Goal: Communication & Community: Answer question/provide support

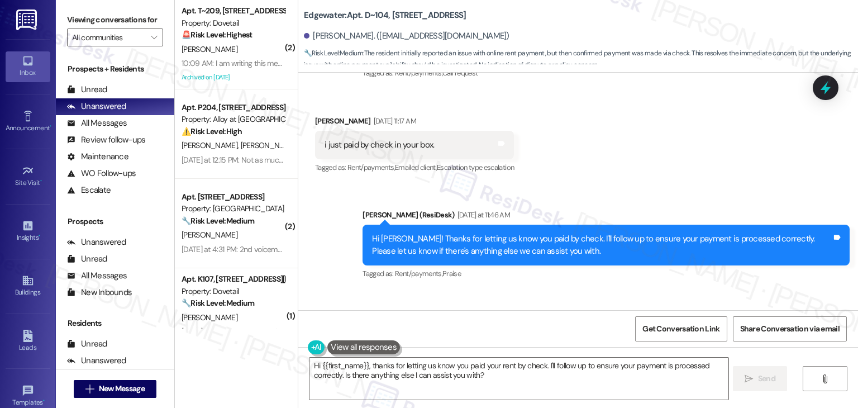
scroll to position [9792, 0]
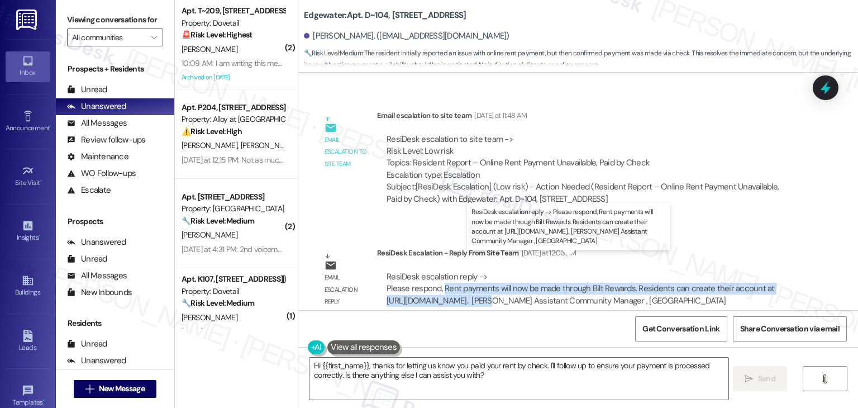
drag, startPoint x: 437, startPoint y: 274, endPoint x: 464, endPoint y: 284, distance: 29.0
click at [464, 284] on div "ResiDesk escalation reply -> Please respond, Rent payments will now be made thr…" at bounding box center [580, 288] width 388 height 35
copy div "Rent payments will now be made through Bilt Rewards. Residents can create their…"
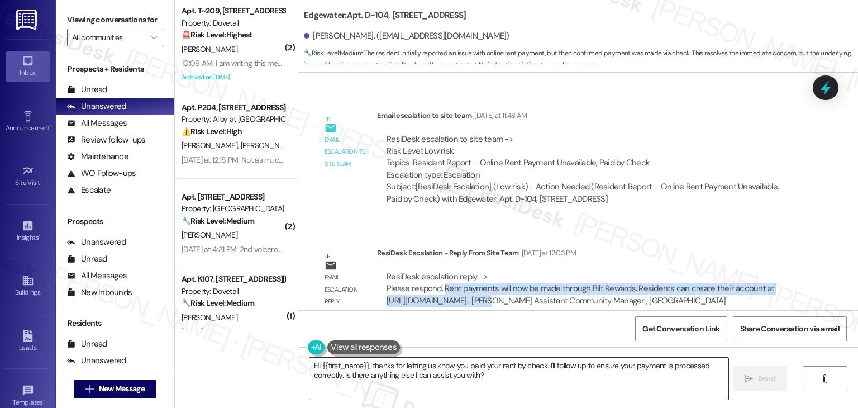
click at [463, 368] on textarea "Hi {{first_name}}, thanks for letting us know you paid your rent by check. I'll…" at bounding box center [518, 378] width 418 height 42
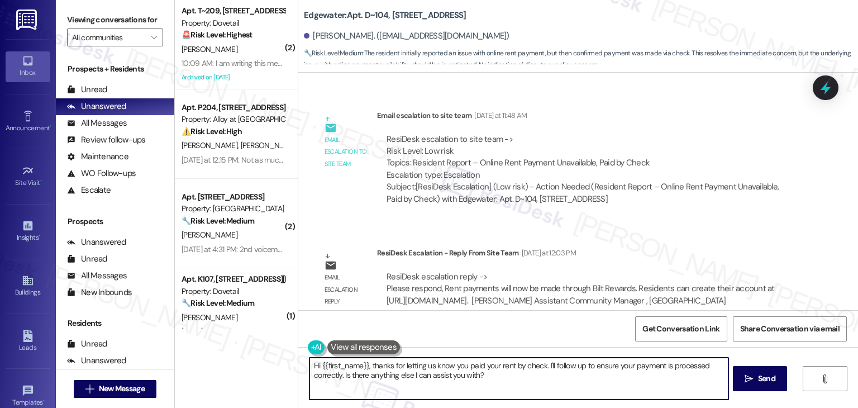
click at [463, 368] on textarea "Hi {{first_name}}, thanks for letting us know you paid your rent by check. I'll…" at bounding box center [518, 378] width 418 height 42
paste textarea "Diane! I checked with the site team, and they confirmed that rent payments will…"
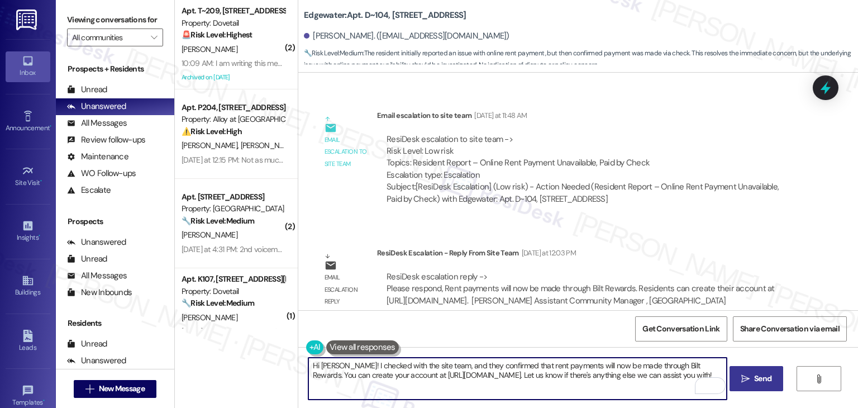
type textarea "Hi Diane! I checked with the site team, and they confirmed that rent payments w…"
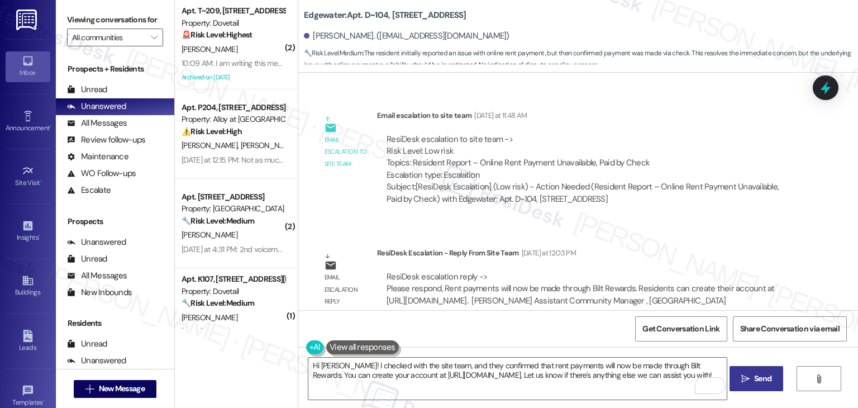
click at [746, 378] on icon "" at bounding box center [745, 378] width 8 height 9
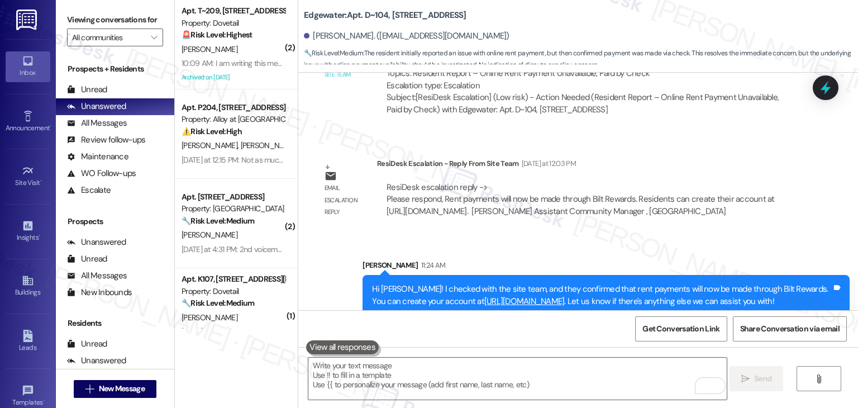
scroll to position [9882, 0]
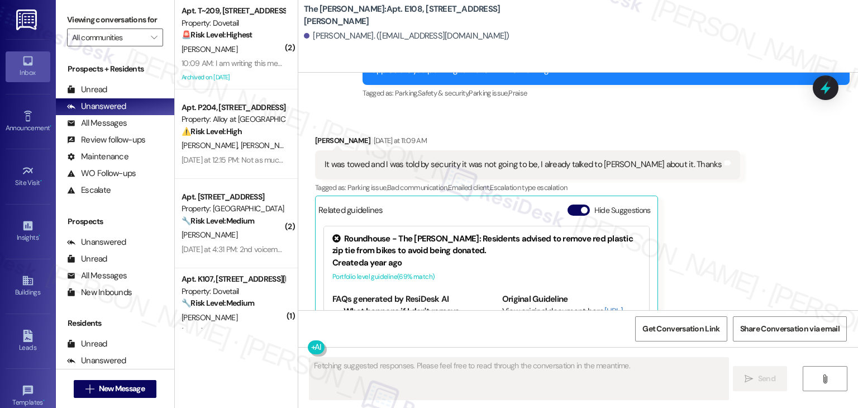
scroll to position [1785, 0]
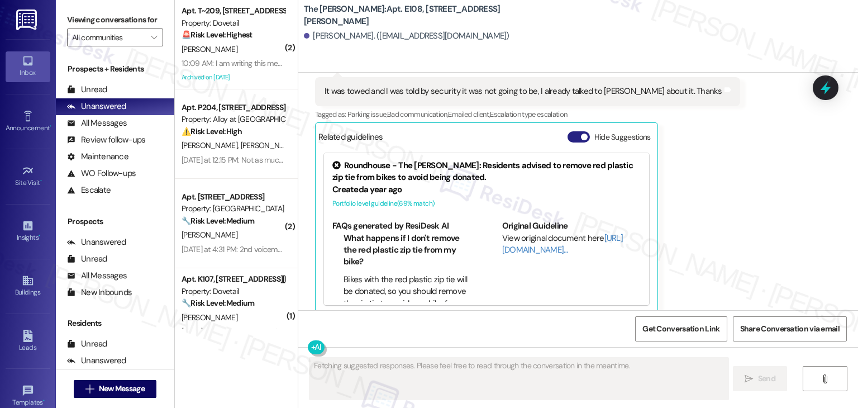
click at [567, 131] on button "Hide Suggestions" at bounding box center [578, 136] width 22 height 11
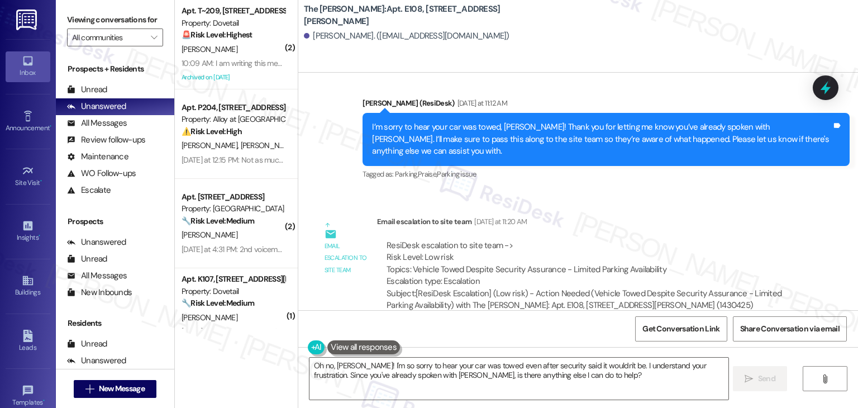
scroll to position [1855, 0]
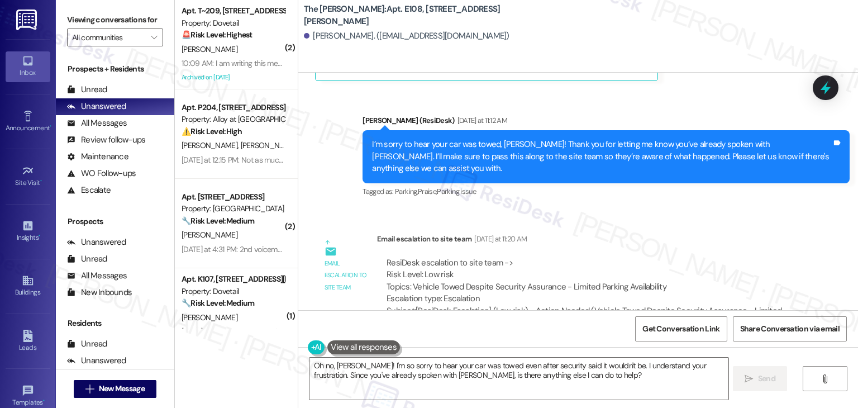
click at [320, 36] on div "Kathryn Holom. (katieholom27@gmail.com)" at bounding box center [407, 36] width 206 height 12
copy div "Kathryn"
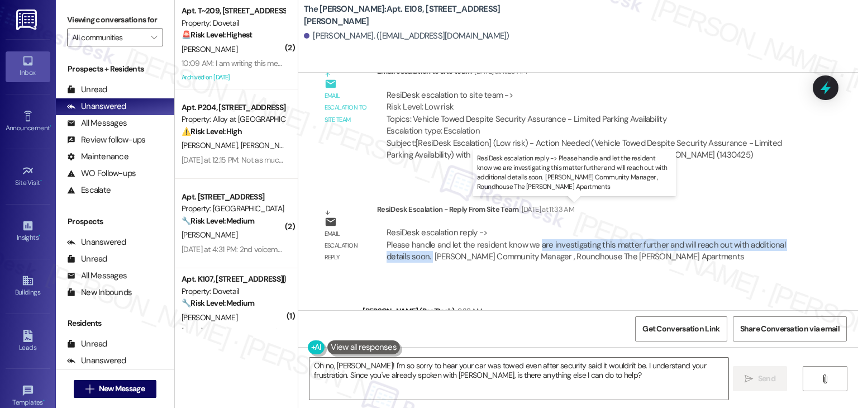
drag, startPoint x: 532, startPoint y: 217, endPoint x: 424, endPoint y: 232, distance: 108.8
click at [424, 232] on div "ResiDesk escalation reply -> Please handle and let the resident know we are inv…" at bounding box center [585, 244] width 399 height 35
copy div "are investigating this matter further and will reach out with additional detail…"
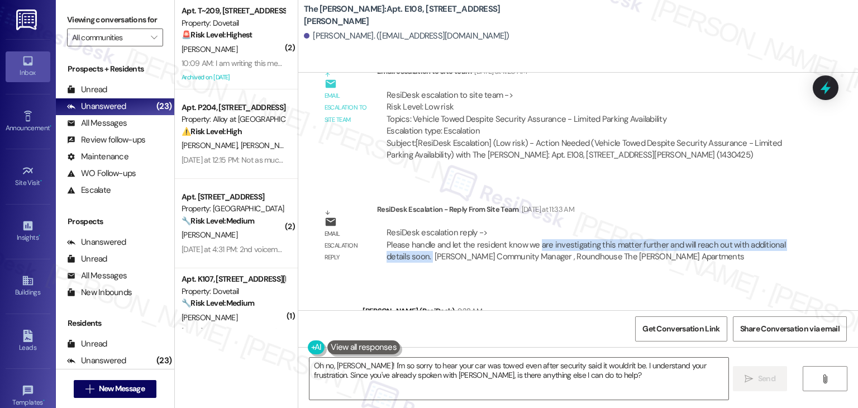
scroll to position [2134, 0]
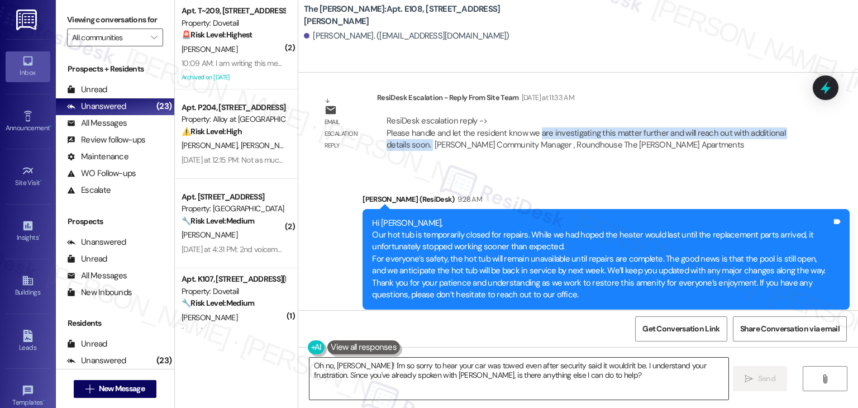
click at [472, 367] on textarea "Oh no, Katie! I'm so sorry to hear your car was towed even after security said …" at bounding box center [518, 378] width 418 height 42
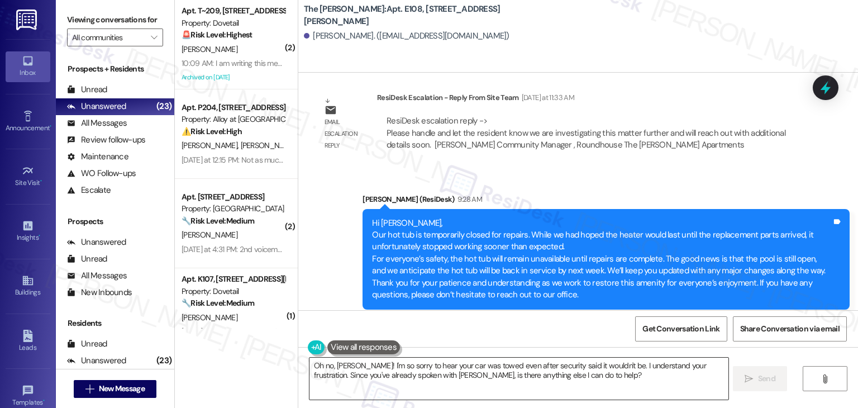
click at [472, 367] on textarea "Oh no, Katie! I'm so sorry to hear your car was towed even after security said …" at bounding box center [518, 378] width 418 height 42
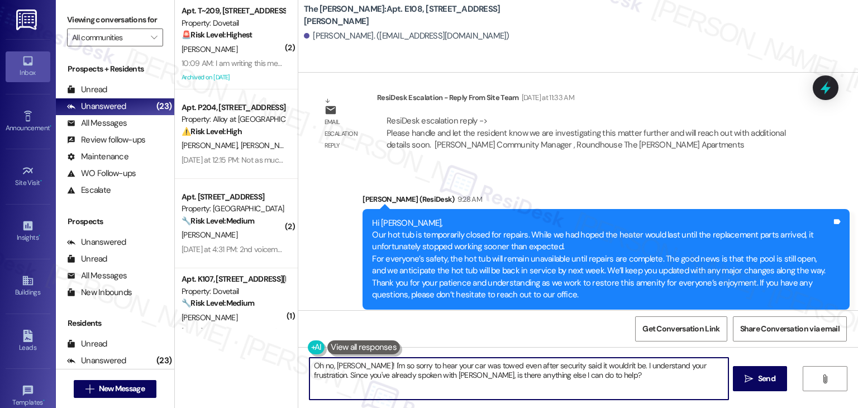
click at [472, 367] on textarea "Oh no, Katie! I'm so sorry to hear your car was towed even after security said …" at bounding box center [518, 378] width 418 height 42
paste textarea "Hi Kathryn! I shared your concern with the site team regarding your towed vehic…"
click at [438, 385] on textarea "Hi Kathryn! I shared your concern with the site team regarding your towed vehic…" at bounding box center [517, 378] width 418 height 42
type textarea "Hi Kathryn! I shared your concern with the site team regarding your towed vehic…"
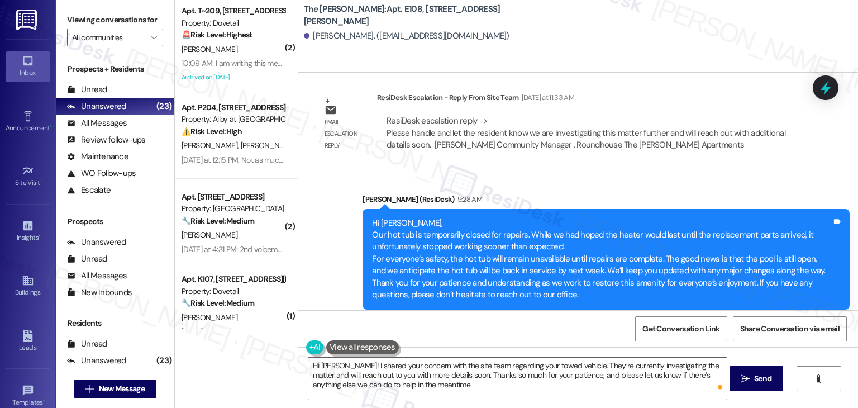
click at [523, 336] on div "Get Conversation Link Share Conversation via email" at bounding box center [578, 328] width 560 height 37
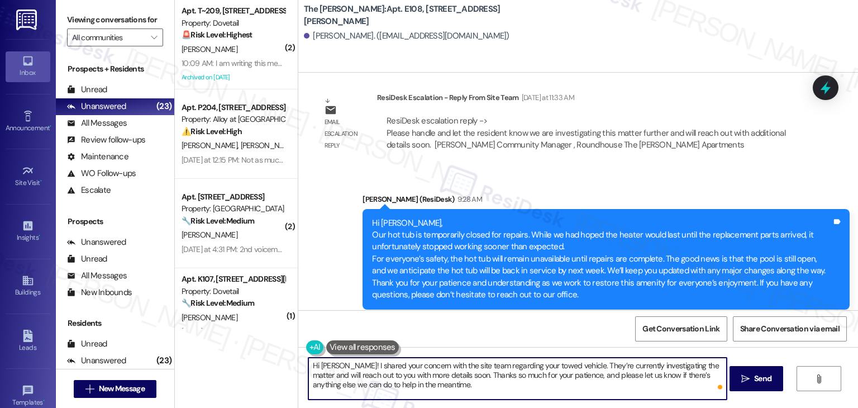
click at [427, 389] on textarea "Hi Kathryn! I shared your concern with the site team regarding your towed vehic…" at bounding box center [517, 378] width 418 height 42
click at [749, 377] on span " Send" at bounding box center [756, 378] width 35 height 12
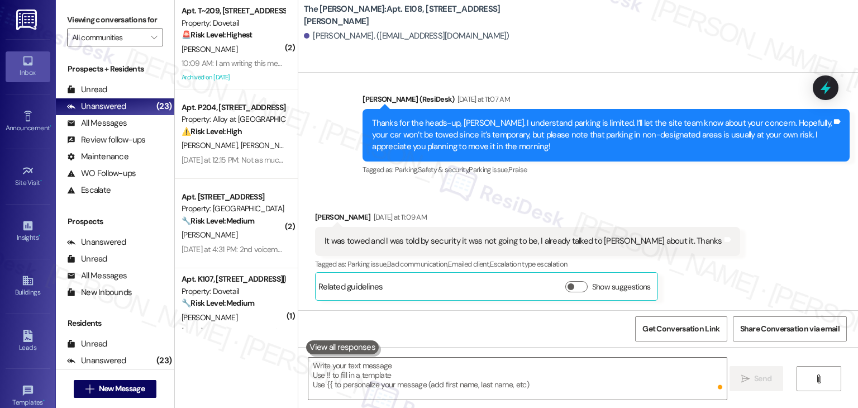
scroll to position [1622, 0]
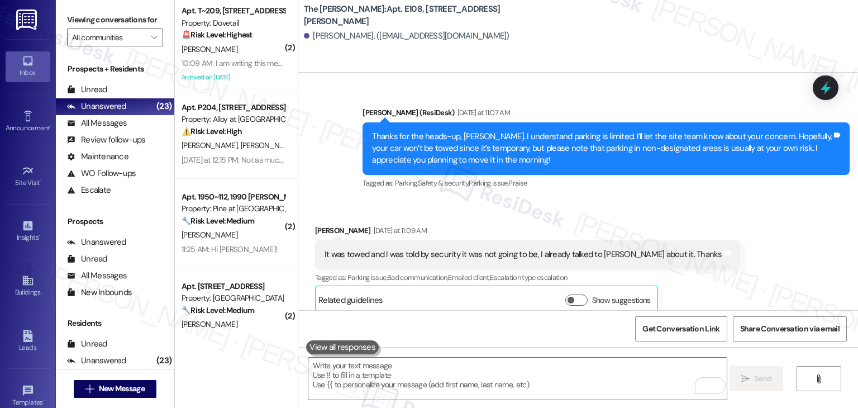
click at [787, 274] on div "Received via SMS Kathryn Holom Yesterday at 11:09 AM It was towed and I was tol…" at bounding box center [578, 260] width 560 height 123
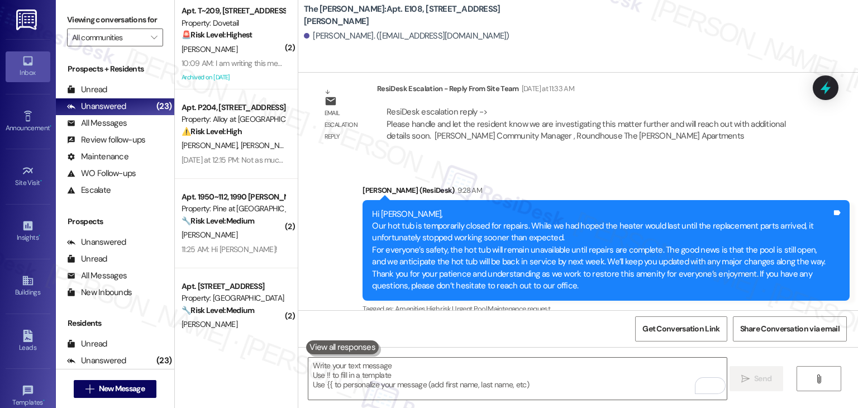
scroll to position [2124, 0]
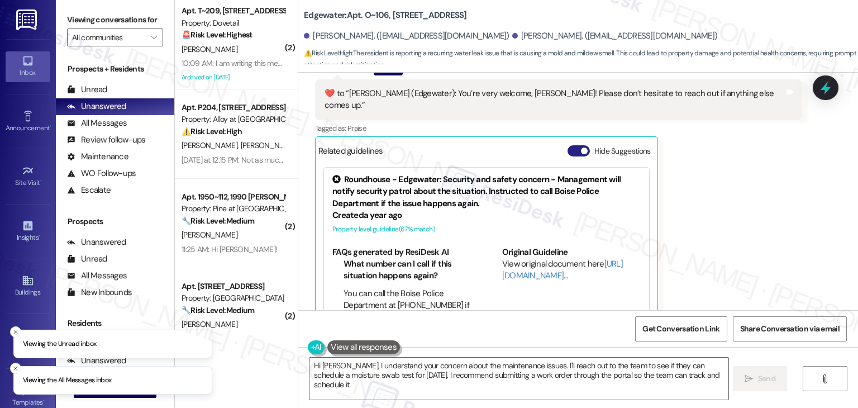
click at [567, 145] on button "Hide Suggestions" at bounding box center [578, 150] width 22 height 11
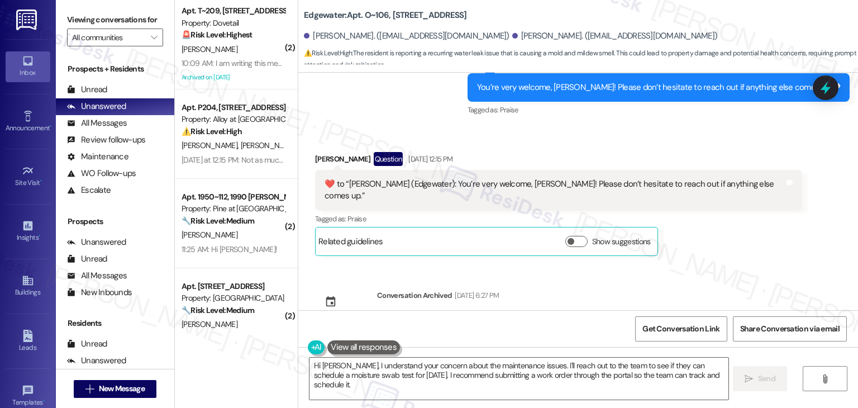
scroll to position [4635, 0]
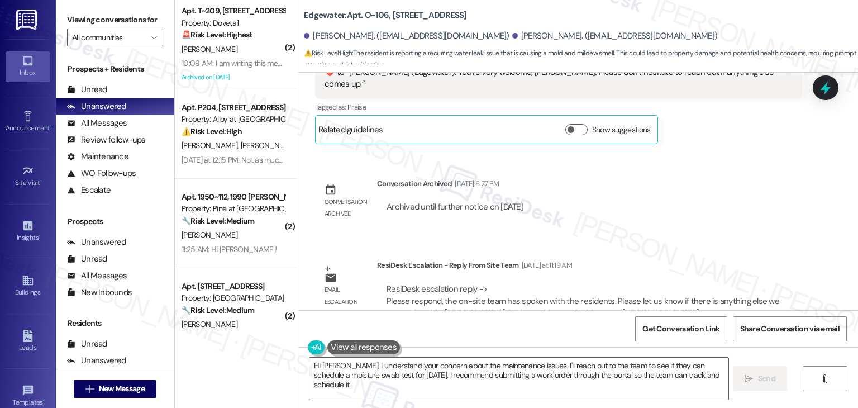
click at [711, 222] on div "Lease started Oct 08, 2024 at 7:00 PM Survey, sent via SMS Residesk Automated S…" at bounding box center [578, 191] width 560 height 237
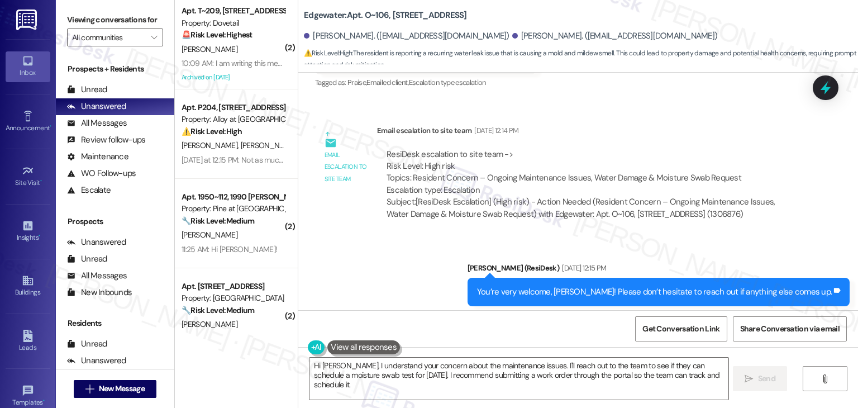
scroll to position [4300, 0]
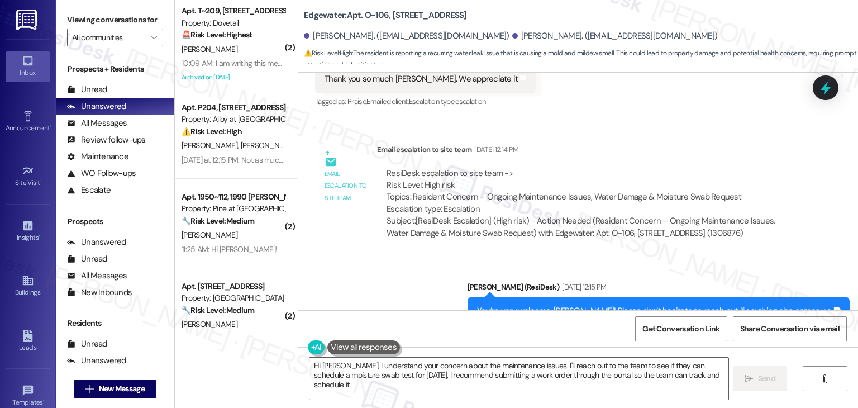
click at [431, 269] on div "Sent via SMS Dottie (ResiDesk) Sep 01, 2025 at 12:15 PM You’re very welcome, Je…" at bounding box center [578, 303] width 560 height 94
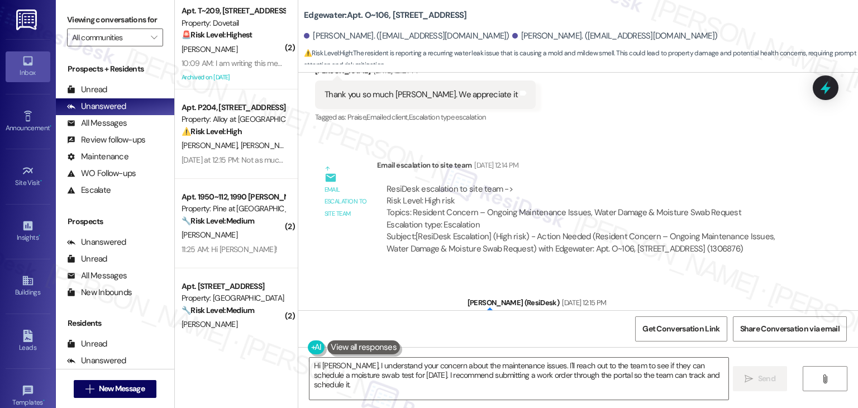
scroll to position [4244, 0]
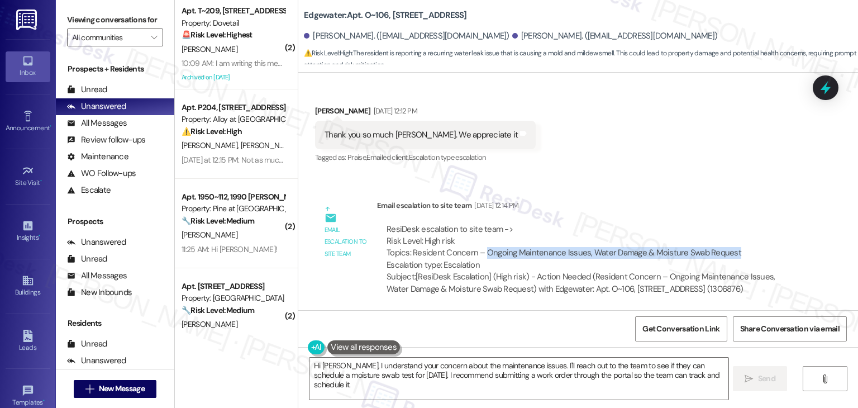
drag, startPoint x: 477, startPoint y: 239, endPoint x: 728, endPoint y: 235, distance: 251.3
click at [728, 235] on div "ResiDesk escalation to site team -> Risk Level: High risk Topics: Resident Conc…" at bounding box center [589, 247] width 406 height 48
copy div "Ongoing Maintenance Issues, Water Damage & Moisture Swab Request"
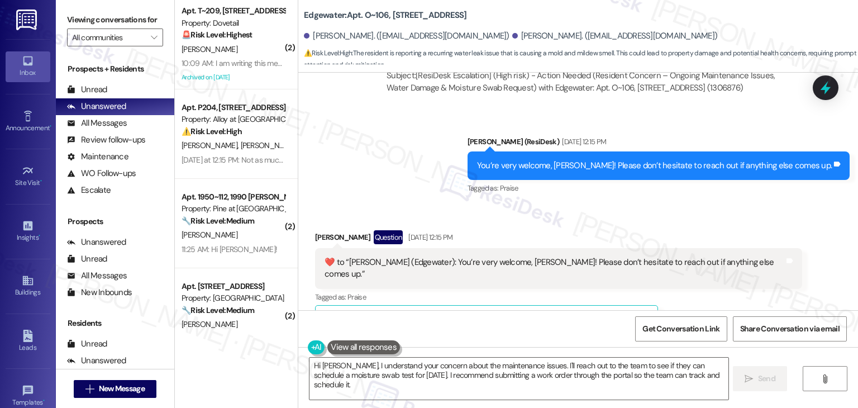
scroll to position [4635, 0]
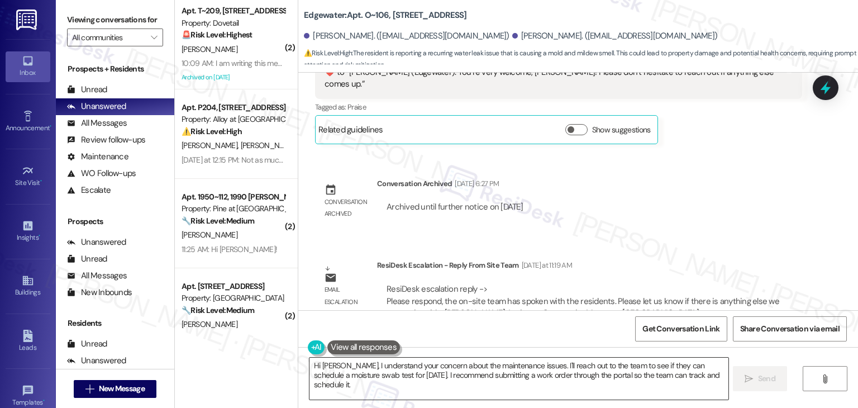
click at [520, 372] on textarea "Hi Jessica, I understand your concern about the maintenance issues. I'll reach …" at bounding box center [518, 378] width 418 height 42
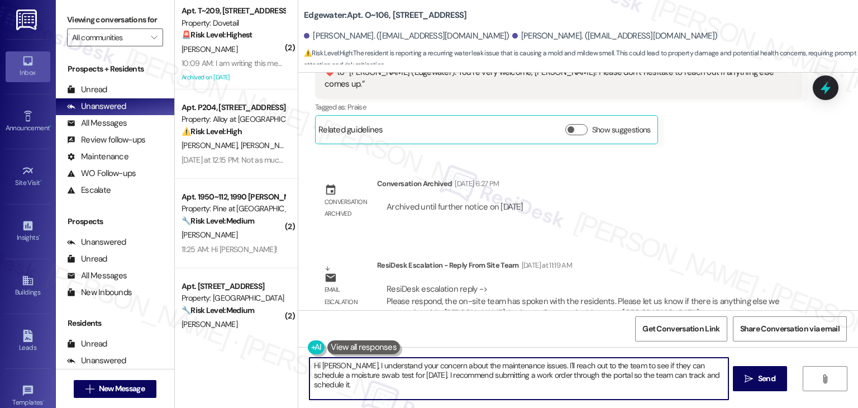
click at [520, 372] on textarea "Hi Jessica, I understand your concern about the maintenance issues. I'll reach …" at bounding box center [518, 378] width 418 height 42
paste textarea "! I’ve shared your concern with the site team, and they’ll be reaching out to y…"
type textarea "Hi Jessica! I’ve shared your concern with the site team, and they’ll be reachin…"
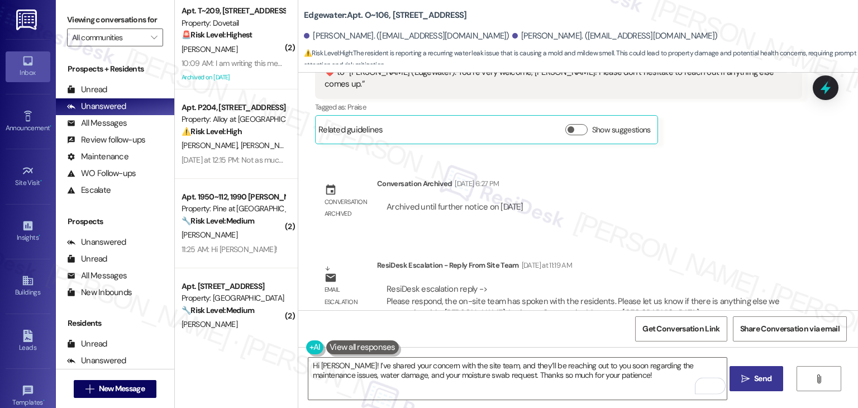
click at [769, 373] on span "Send" at bounding box center [762, 378] width 17 height 12
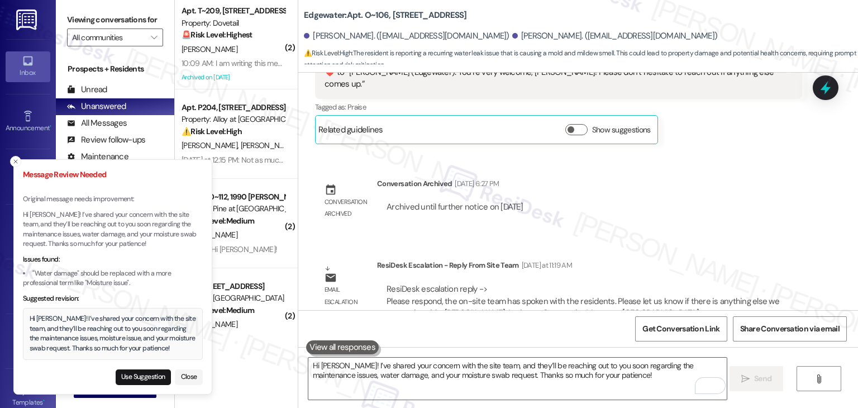
drag, startPoint x: 195, startPoint y: 376, endPoint x: 218, endPoint y: 378, distance: 23.0
click at [195, 376] on button "Close" at bounding box center [189, 377] width 28 height 16
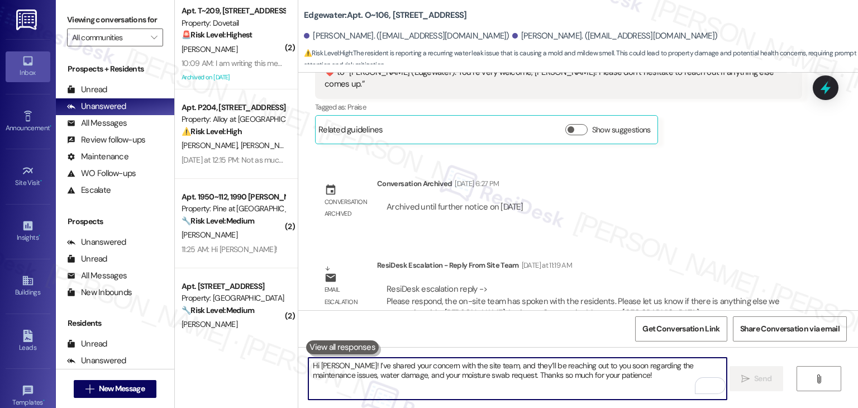
click at [351, 374] on textarea "Hi Jessica! I’ve shared your concern with the site team, and they’ll be reachin…" at bounding box center [517, 378] width 418 height 42
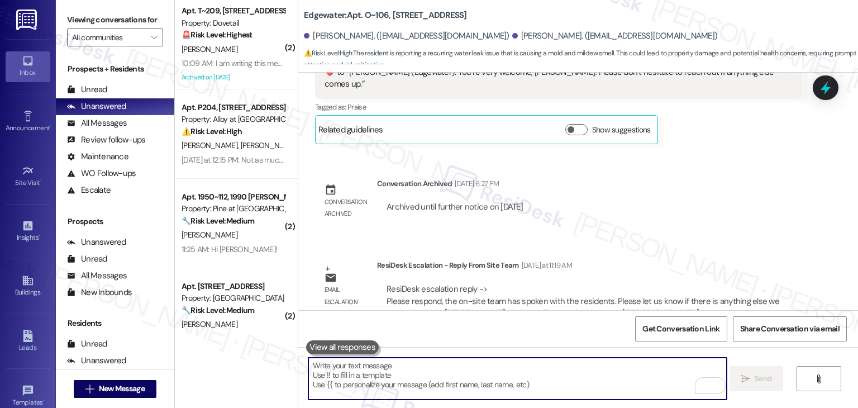
paste textarea "Hi Jessica! I’ve shared your concern with the site team, and they’ll be reachin…"
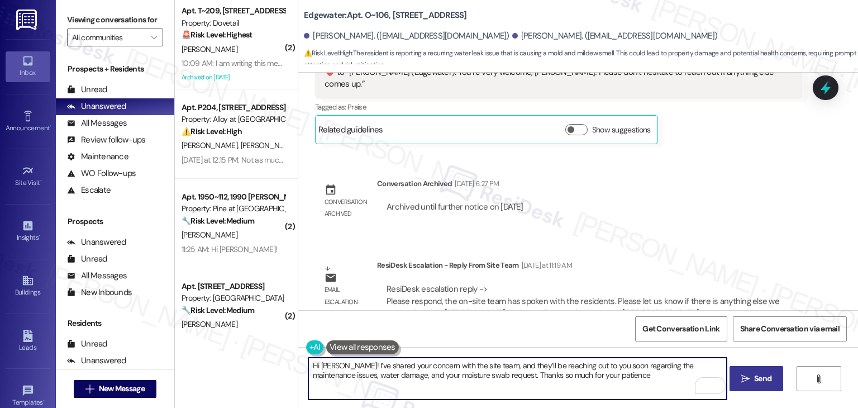
drag, startPoint x: 372, startPoint y: 378, endPoint x: 345, endPoint y: 377, distance: 26.8
click at [345, 377] on textarea "Hi Jessica! I’ve shared your concern with the site team, and they’ll be reachin…" at bounding box center [517, 378] width 418 height 42
click at [352, 375] on textarea "Hi Jessica! I’ve shared your concern with the site team, and they’ll be reachin…" at bounding box center [517, 378] width 418 height 42
click at [329, 376] on textarea "Hi Jessica! I’ve shared your concern with the site team, and they’ll be reachin…" at bounding box center [517, 378] width 418 height 42
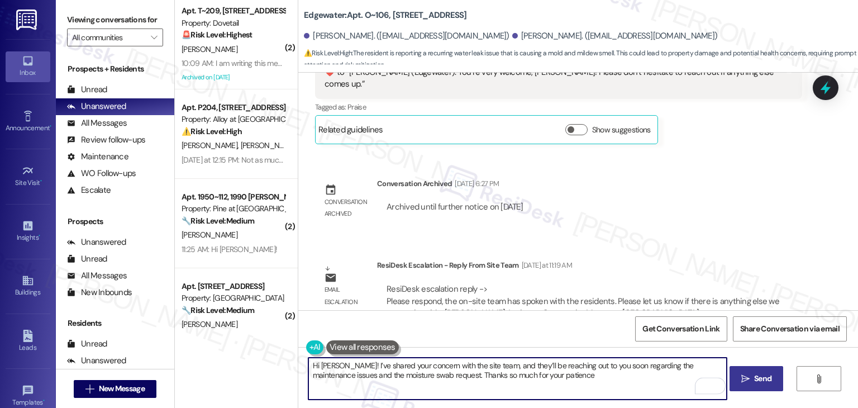
type textarea "Hi Jessica! I’ve shared your concern with the site team, and they’ll be reachin…"
click at [766, 383] on span "Send" at bounding box center [762, 378] width 17 height 12
click at [507, 371] on textarea "Hi Jessica! I’ve shared your concern with the site team, and they’ll be reachin…" at bounding box center [518, 378] width 418 height 42
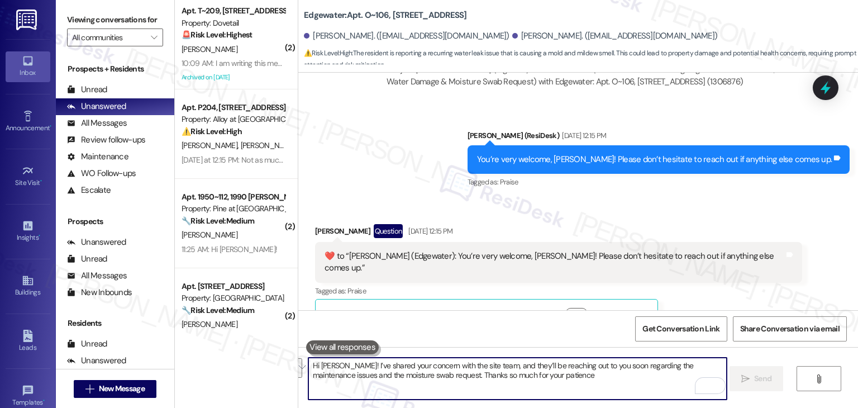
scroll to position [4725, 0]
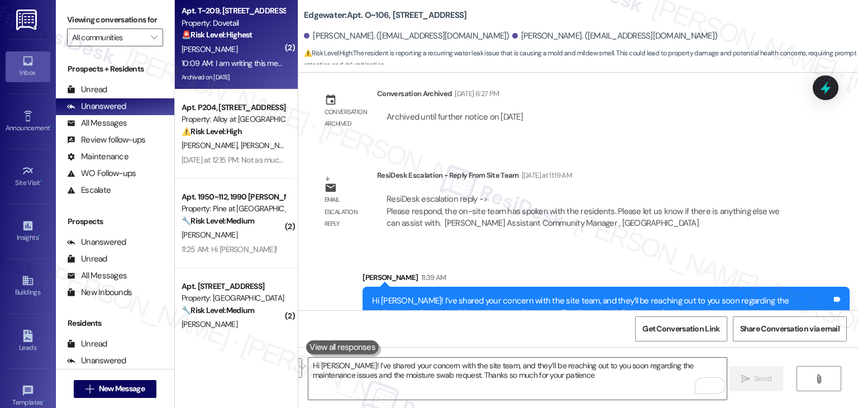
click at [242, 83] on div "Archived on 12/13/2023" at bounding box center [233, 77] width 106 height 14
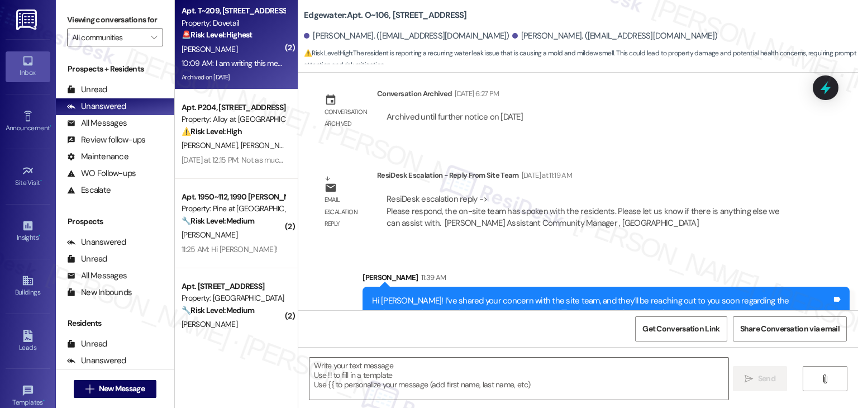
type textarea "Fetching suggested responses. Please feel free to read through the conversation…"
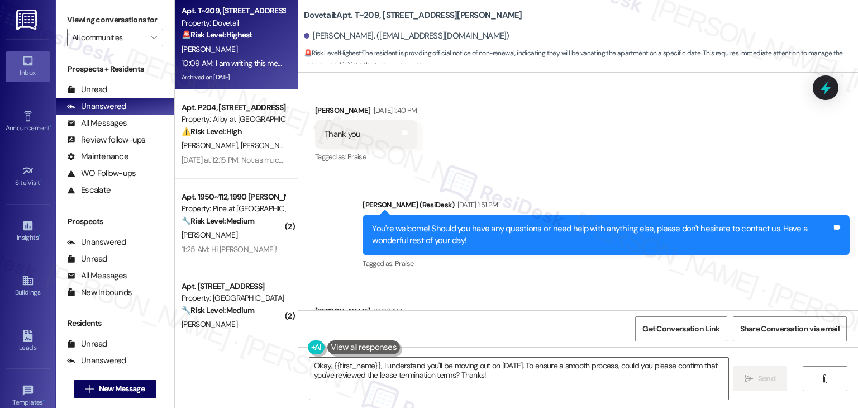
scroll to position [2366, 0]
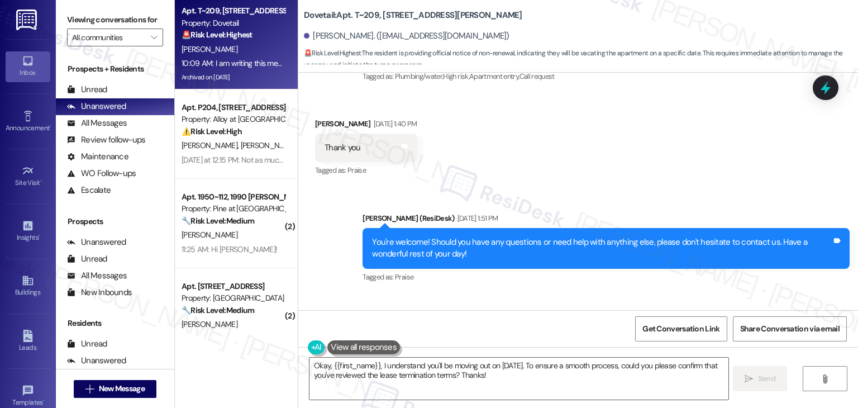
click at [537, 278] on div "Tagged as: Praise Click to highlight conversations about Praise" at bounding box center [605, 277] width 487 height 16
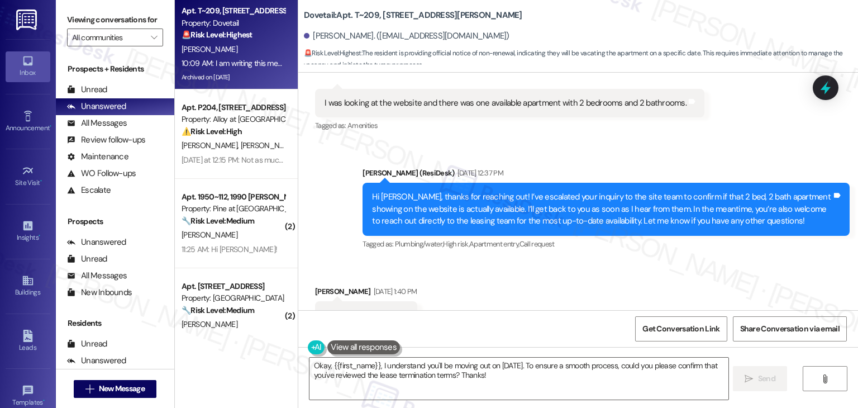
scroll to position [2534, 0]
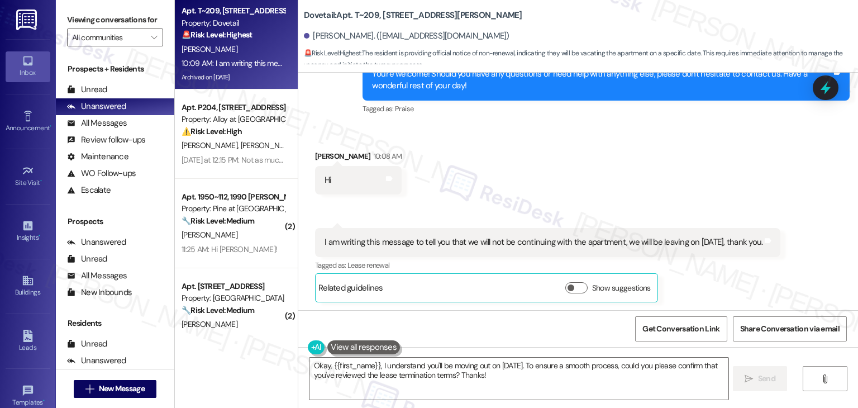
click at [430, 241] on div "I am writing this message to tell you that we will not be continuing with the a…" at bounding box center [543, 242] width 438 height 12
click at [430, 240] on div "I am writing this message to tell you that we will not be continuing with the a…" at bounding box center [543, 242] width 438 height 12
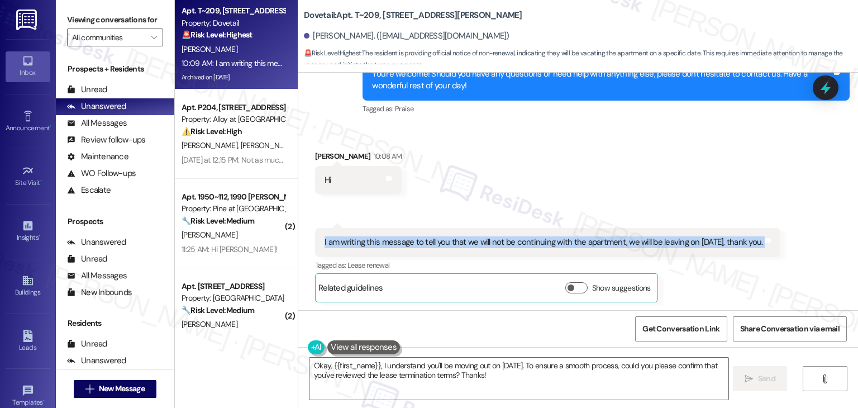
click at [430, 240] on div "I am writing this message to tell you that we will not be continuing with the a…" at bounding box center [543, 242] width 438 height 12
copy div "I am writing this message to tell you that we will not be continuing with the a…"
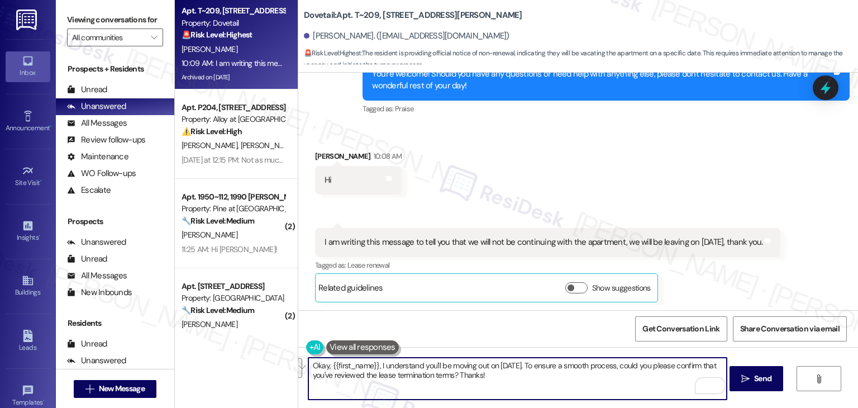
drag, startPoint x: 464, startPoint y: 375, endPoint x: 539, endPoint y: 364, distance: 75.6
click at [539, 364] on textarea "Okay, {{first_name}}, I understand you'll be moving out on October 13th. To ens…" at bounding box center [517, 378] width 418 height 42
click at [436, 376] on textarea "Okay, {{first_name}}, I understand you'll be moving out on October 13th. To ens…" at bounding box center [517, 378] width 418 height 42
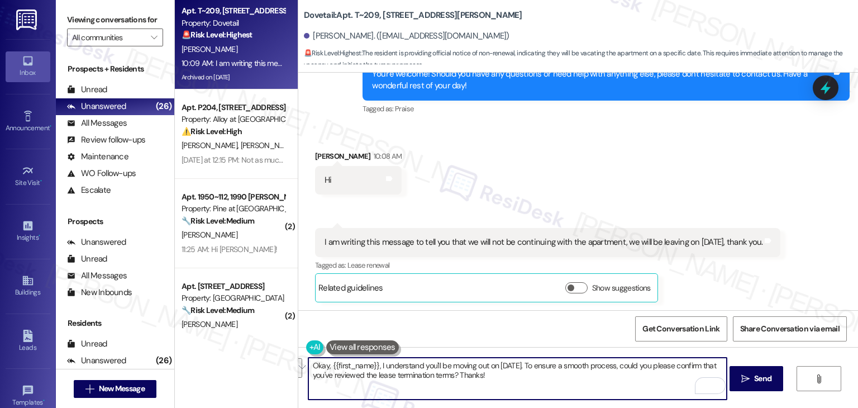
paste textarea "Hi Elkin! Thanks for letting us know. To make your move-out official, please re…"
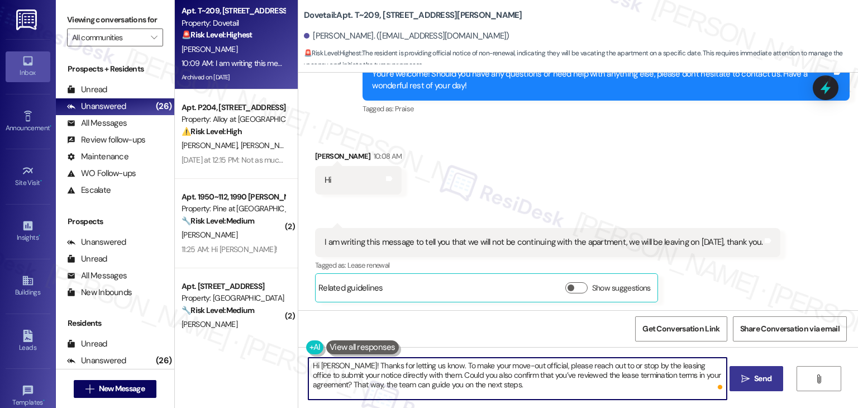
type textarea "Hi Elkin! Thanks for letting us know. To make your move-out official, please re…"
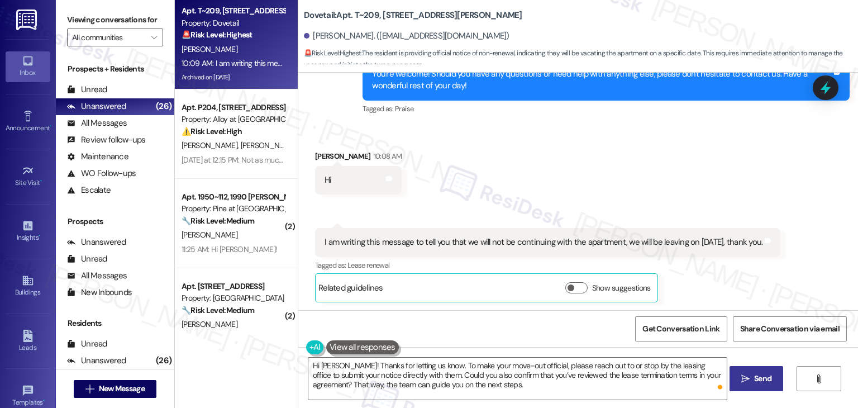
click at [748, 384] on span " Send" at bounding box center [756, 378] width 35 height 12
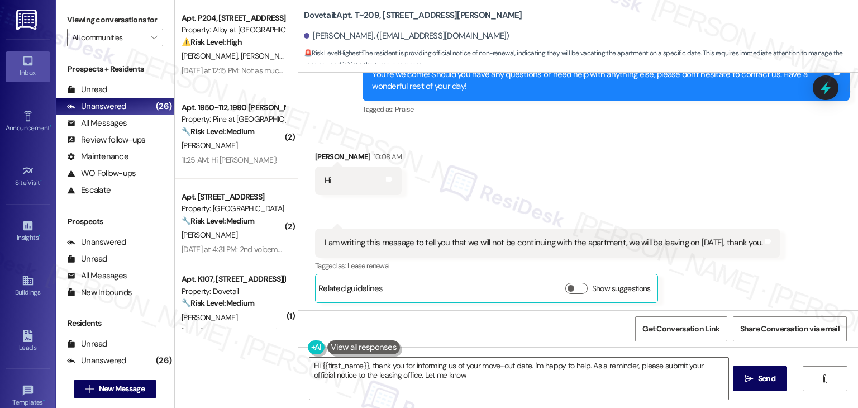
scroll to position [2636, 0]
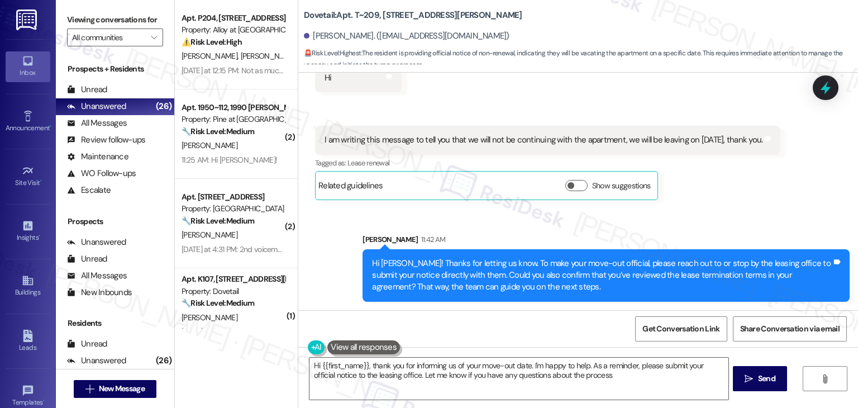
type textarea "Hi {{first_name}}, thank you for informing us of your move-out date. I'm happy …"
click at [837, 92] on div at bounding box center [826, 87] width 34 height 32
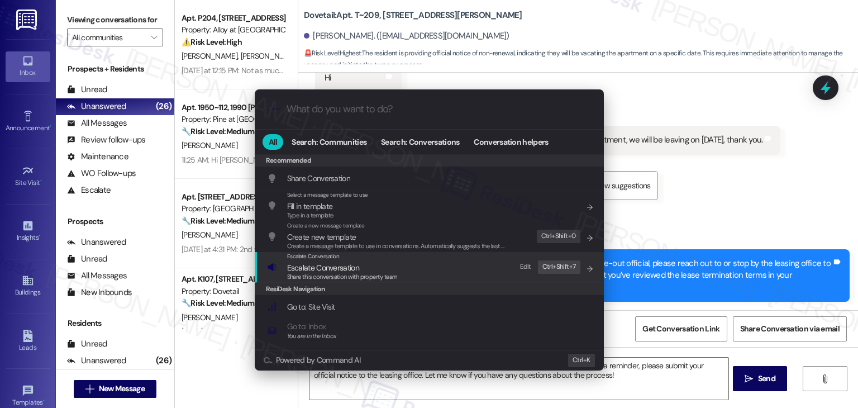
click at [357, 275] on span "Share this conversation with property team" at bounding box center [342, 277] width 111 height 8
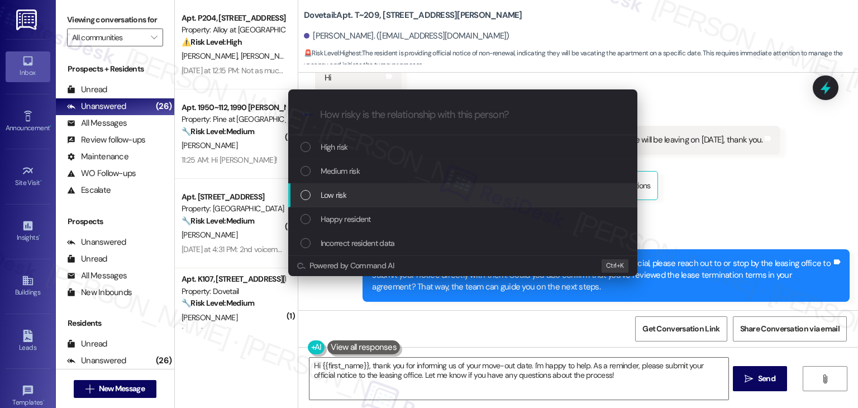
click at [306, 192] on div "List of options" at bounding box center [305, 195] width 10 height 10
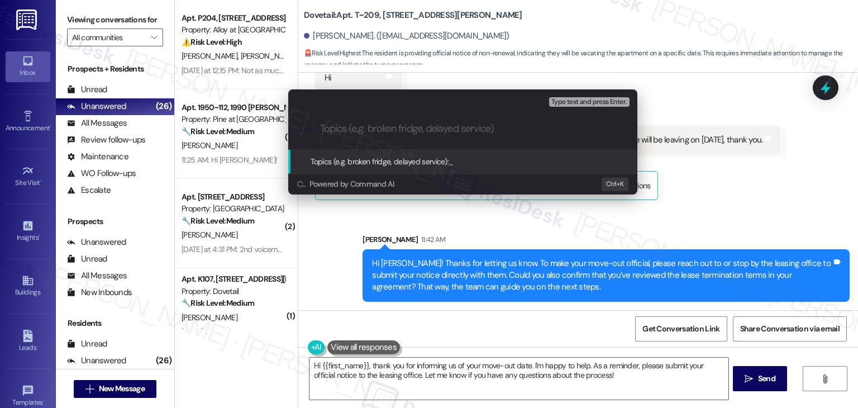
paste input "Move-Out Notice & Lease Termination Confirmation"
type input "Move-Out Notice & Lease Termination Confirmation"
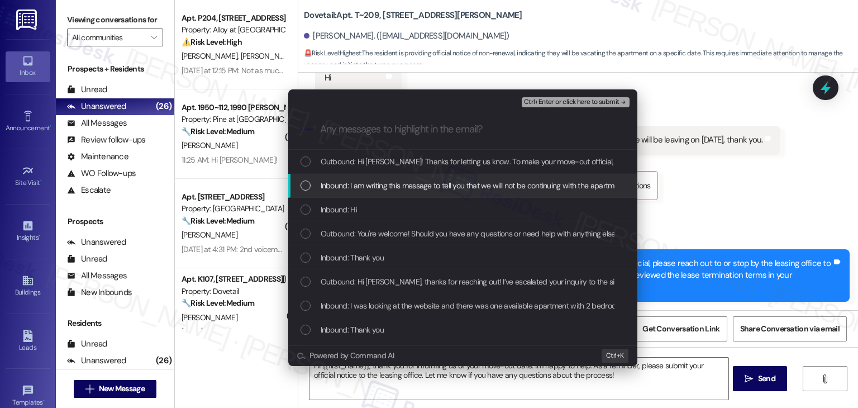
click at [302, 183] on div "List of options" at bounding box center [305, 185] width 10 height 10
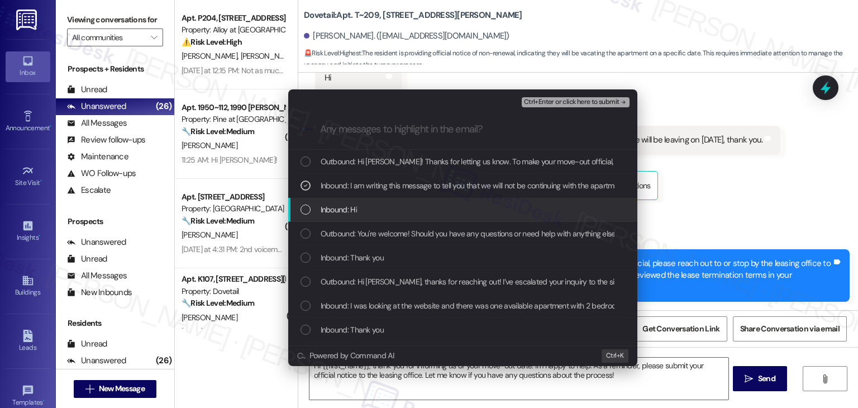
click at [298, 213] on div "Inbound: Hi" at bounding box center [462, 210] width 349 height 24
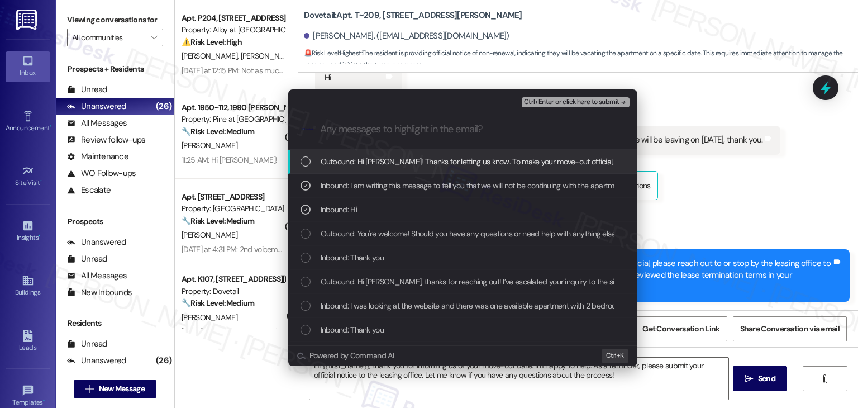
click at [555, 99] on span "Ctrl+Enter or click here to submit" at bounding box center [571, 102] width 95 height 8
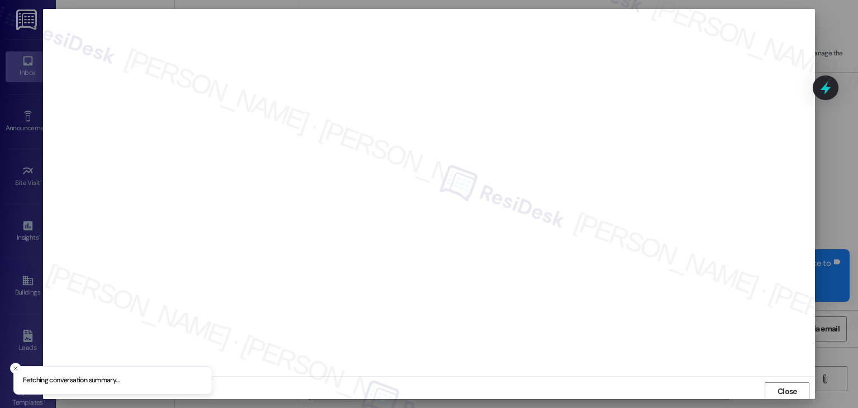
scroll to position [1, 0]
click at [775, 389] on span "Close" at bounding box center [787, 391] width 24 height 12
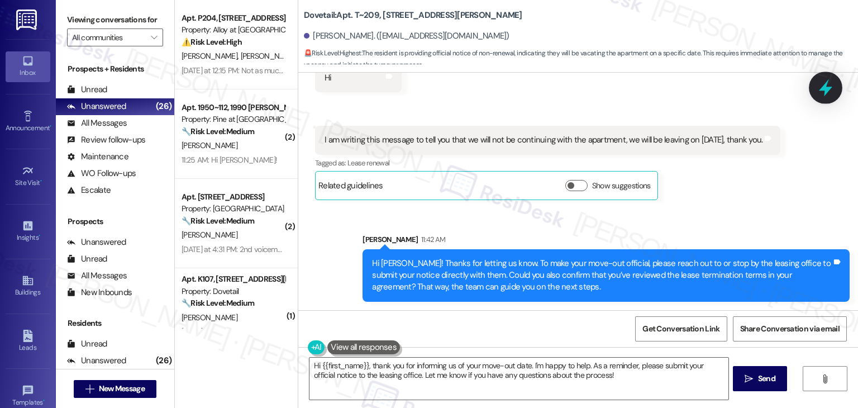
click at [822, 85] on icon at bounding box center [825, 87] width 19 height 19
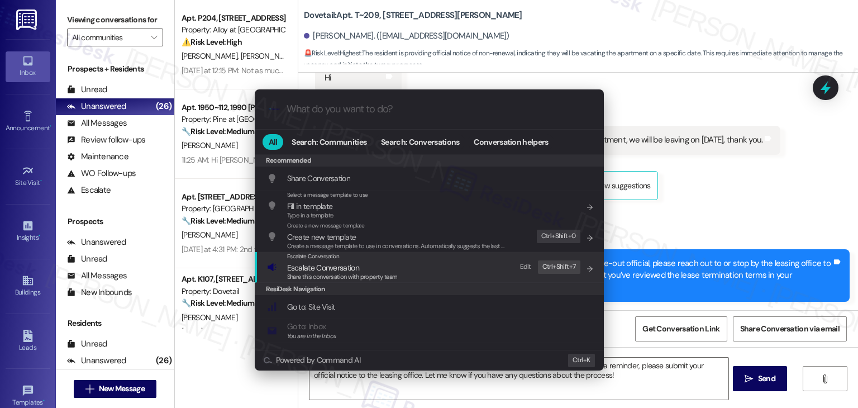
click at [337, 269] on span "Escalate Conversation" at bounding box center [323, 267] width 72 height 10
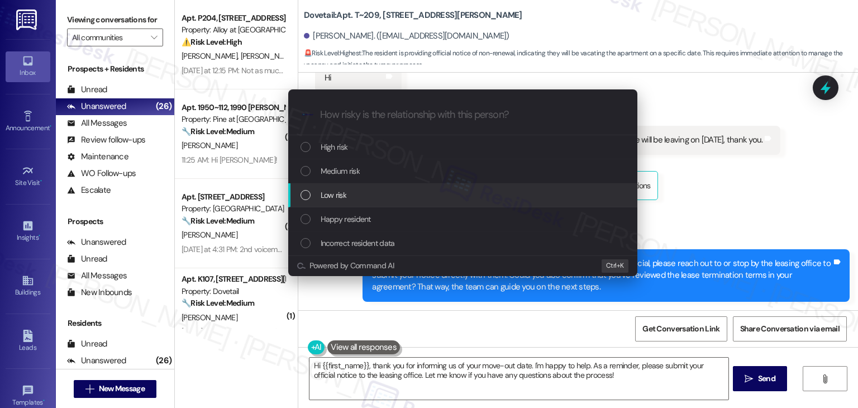
drag, startPoint x: 306, startPoint y: 193, endPoint x: 319, endPoint y: 193, distance: 13.4
click at [306, 193] on div "List of options" at bounding box center [305, 195] width 10 height 10
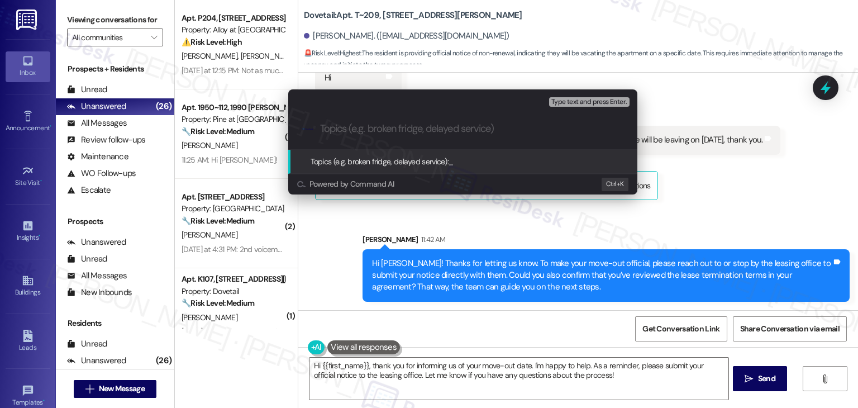
paste input "Move-Out Notice & Lease Termination Confirmation"
type input "Move-Out Notice & Lease Termination Confirmation"
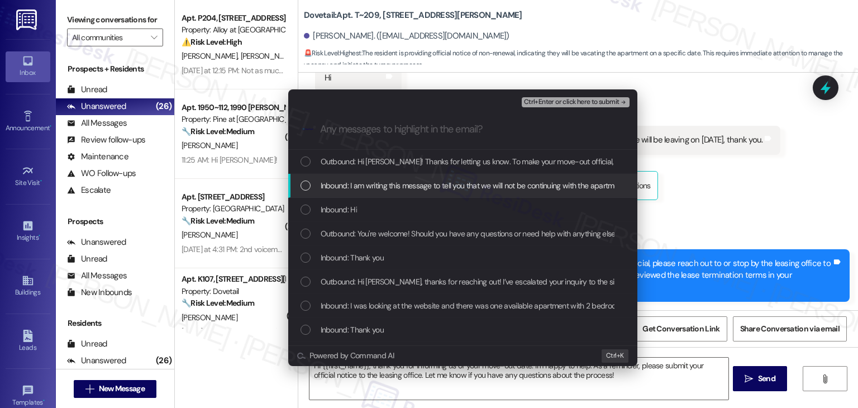
click at [306, 186] on div "List of options" at bounding box center [305, 185] width 10 height 10
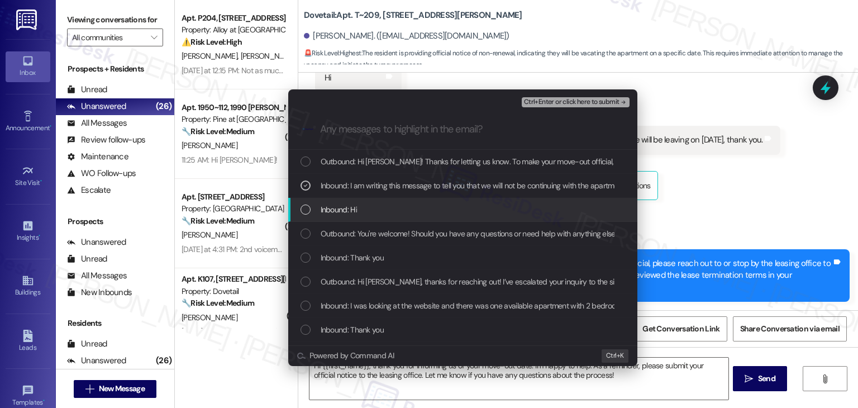
click at [307, 211] on div "List of options" at bounding box center [305, 209] width 10 height 10
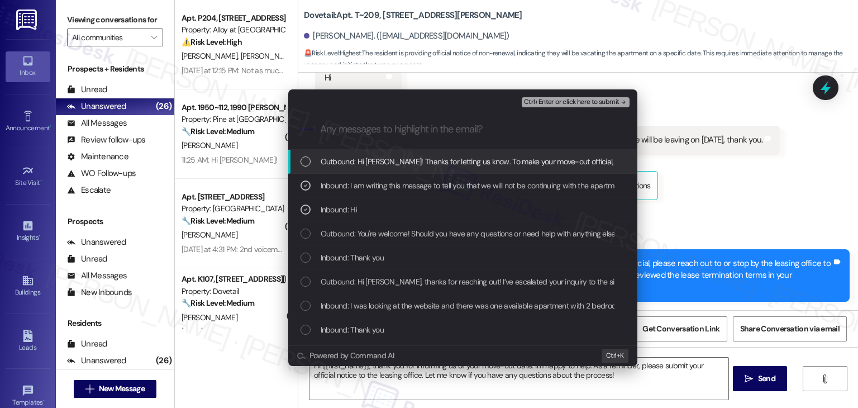
drag, startPoint x: 568, startPoint y: 104, endPoint x: 572, endPoint y: 139, distance: 34.8
click at [568, 104] on span "Ctrl+Enter or click here to submit" at bounding box center [571, 102] width 95 height 8
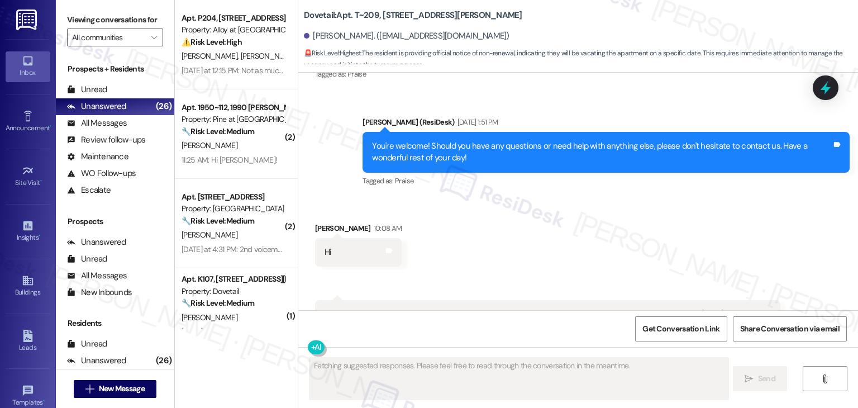
scroll to position [2533, 0]
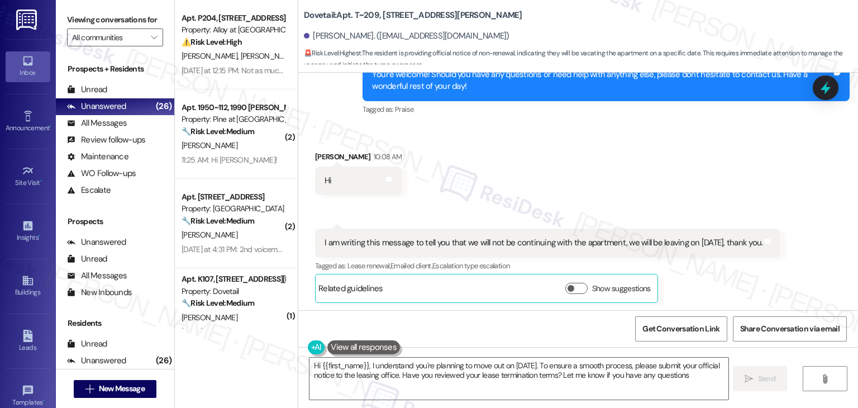
type textarea "Hi {{first_name}}, I understand you're planning to move out on October 13th. To…"
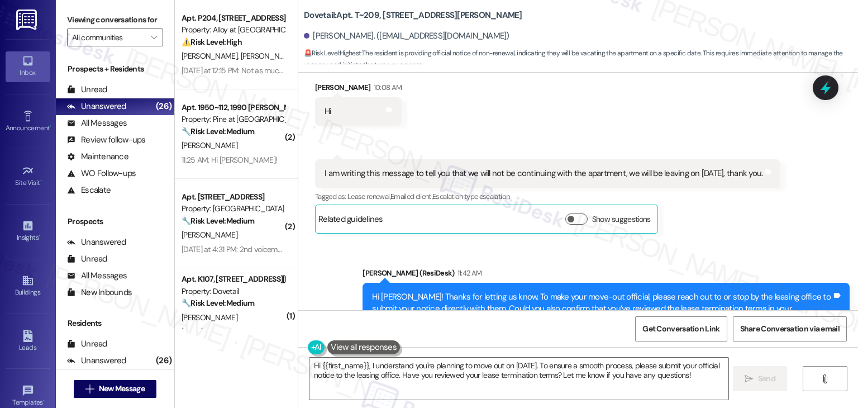
scroll to position [2652, 0]
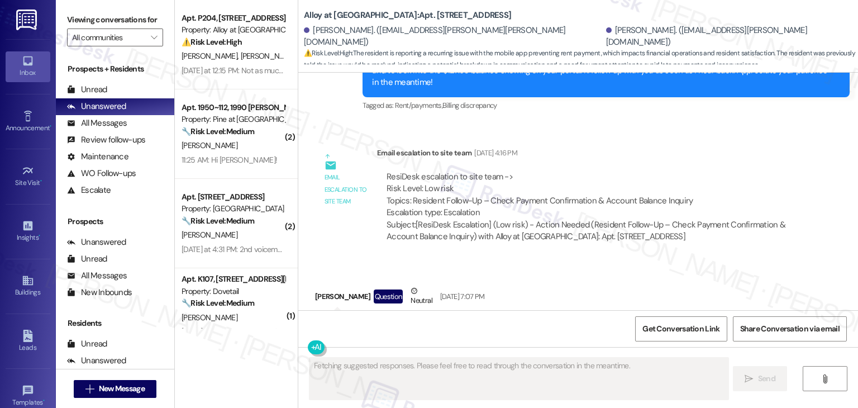
scroll to position [6652, 0]
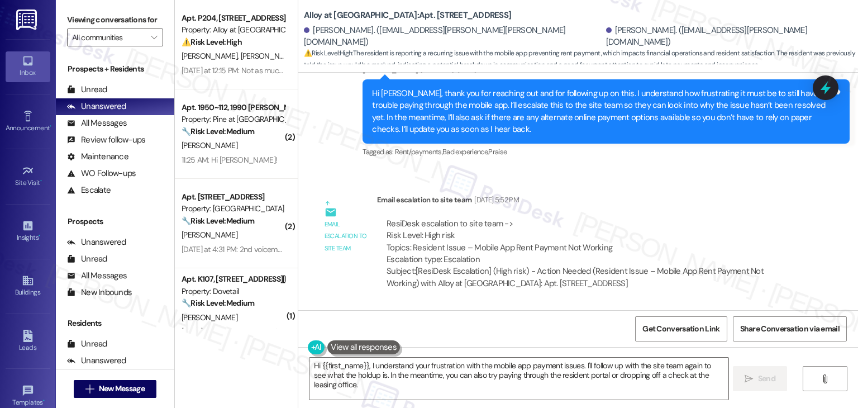
click at [657, 221] on div "Lease started [DATE] 6:00 PM Announcement, sent via SMS [PERSON_NAME] (ResiDesk…" at bounding box center [578, 191] width 560 height 237
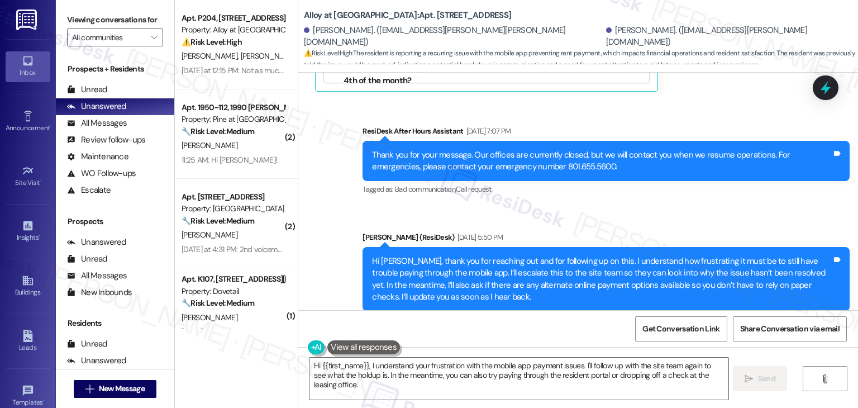
scroll to position [6596, 0]
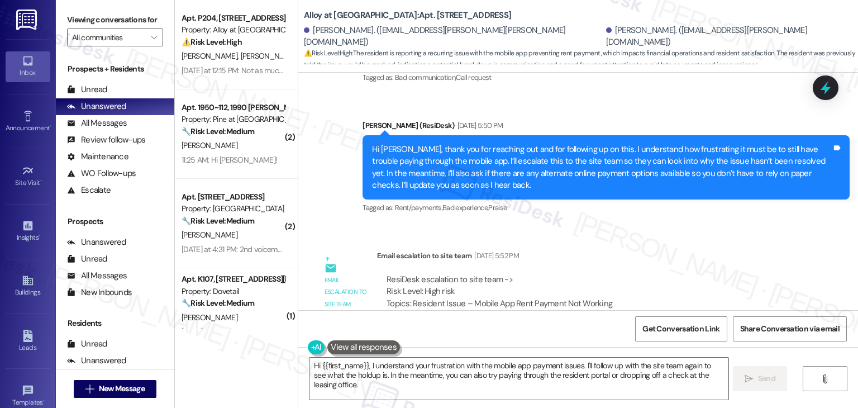
click at [723, 265] on div "ResiDesk escalation to site team -> Risk Level: High risk Topics: Resident Issu…" at bounding box center [589, 309] width 425 height 89
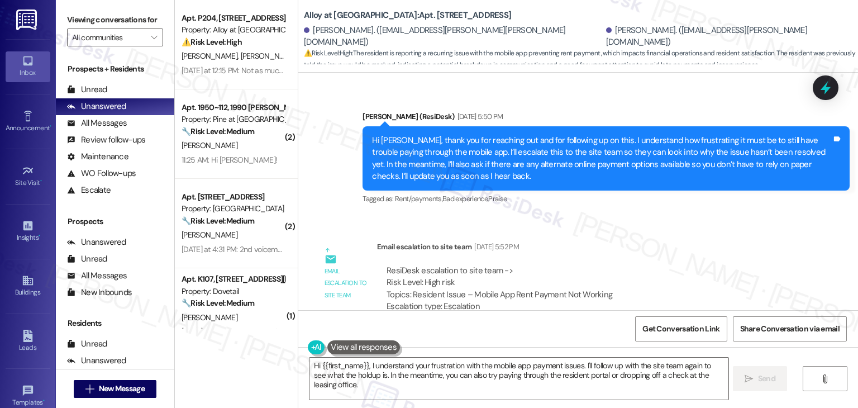
scroll to position [6652, 0]
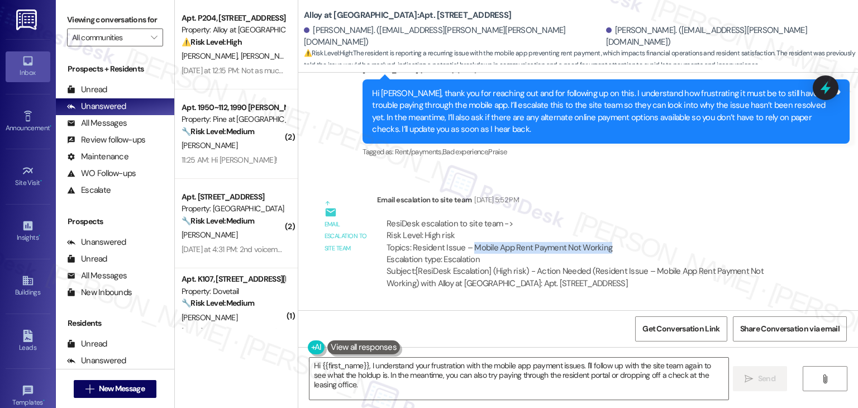
drag, startPoint x: 465, startPoint y: 150, endPoint x: 603, endPoint y: 145, distance: 138.6
click at [603, 218] on div "ResiDesk escalation to site team -> Risk Level: High risk Topics: Resident Issu…" at bounding box center [589, 242] width 406 height 48
copy div "Mobile App Rent Payment Not Working"
click at [525, 324] on div "Get Conversation Link Share Conversation via email" at bounding box center [578, 328] width 560 height 37
click at [495, 362] on textarea "Hi {{first_name}}, I understand your frustration with the mobile app payment is…" at bounding box center [518, 378] width 418 height 42
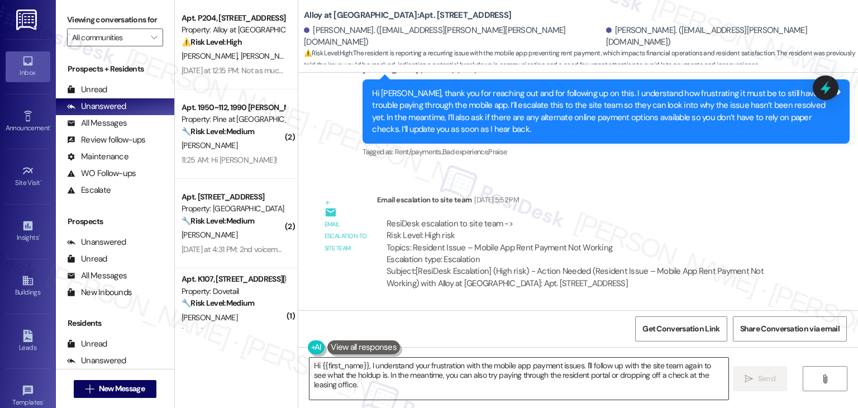
click at [495, 362] on textarea "Hi {{first_name}}, I understand your frustration with the mobile app payment is…" at bounding box center [518, 378] width 418 height 42
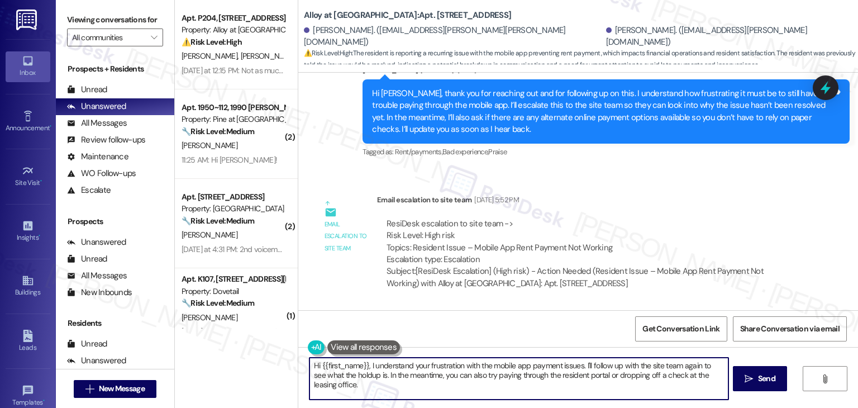
click at [495, 362] on textarea "Hi {{first_name}}, I understand your frustration with the mobile app payment is…" at bounding box center [518, 378] width 418 height 42
paste textarea "Jack! I shared your concern with the site team about the mobile app rent paymen…"
type textarea "Hi Jack! I shared your concern with the site team about the mobile app rent pay…"
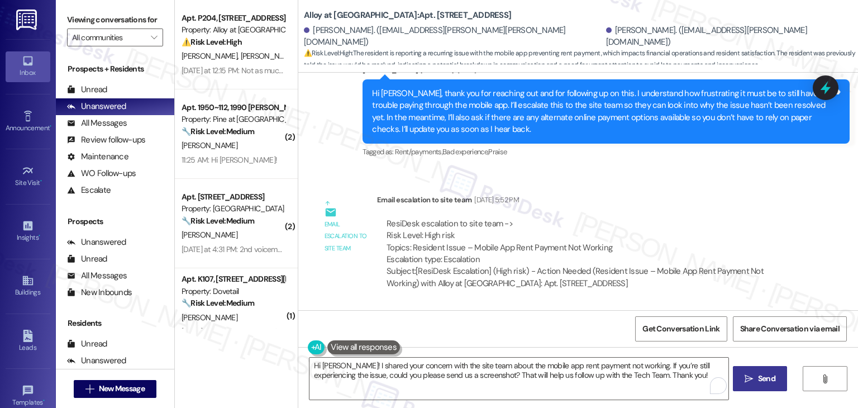
click at [756, 375] on span "Send" at bounding box center [767, 378] width 22 height 12
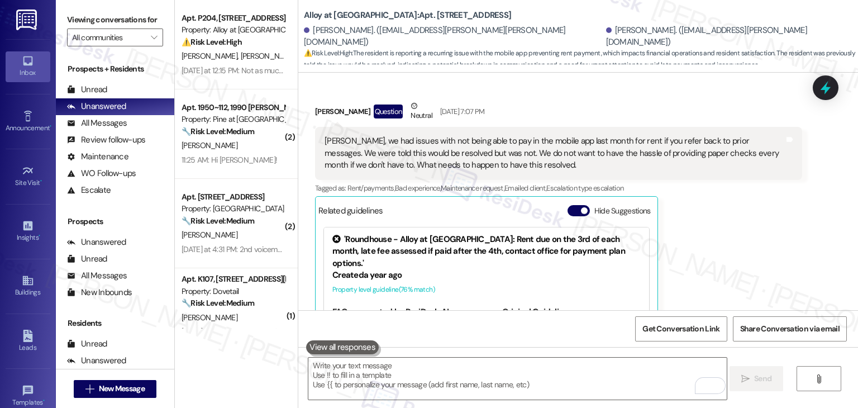
scroll to position [6176, 0]
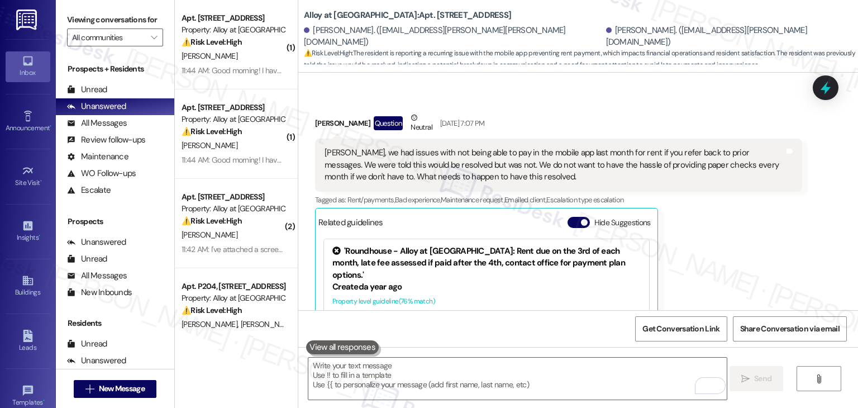
click at [402, 329] on div "Get Conversation Link Share Conversation via email" at bounding box center [578, 328] width 560 height 37
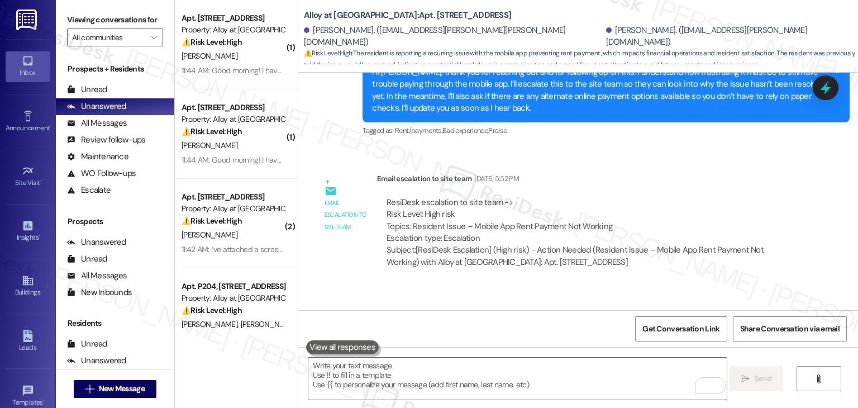
scroll to position [6741, 0]
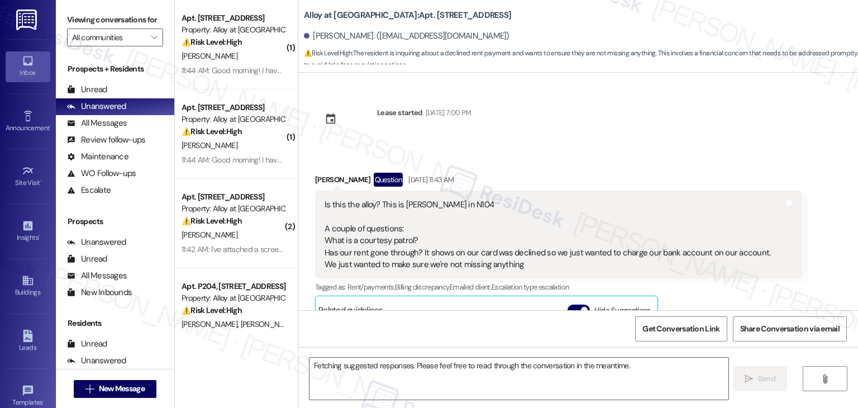
scroll to position [185, 0]
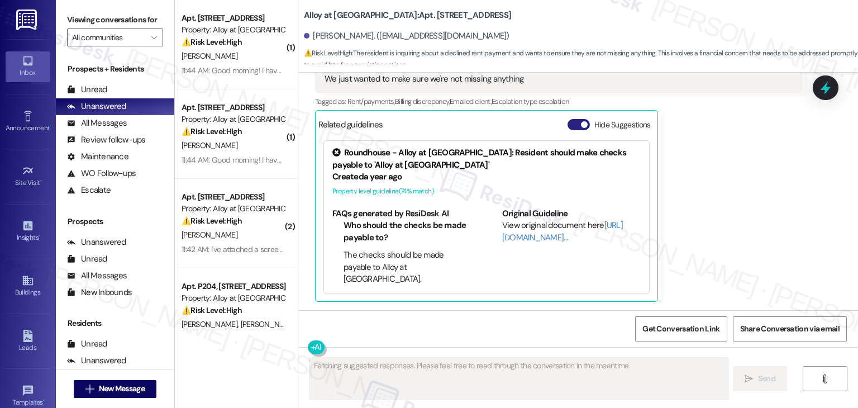
click at [567, 128] on button "Hide Suggestions" at bounding box center [578, 124] width 22 height 11
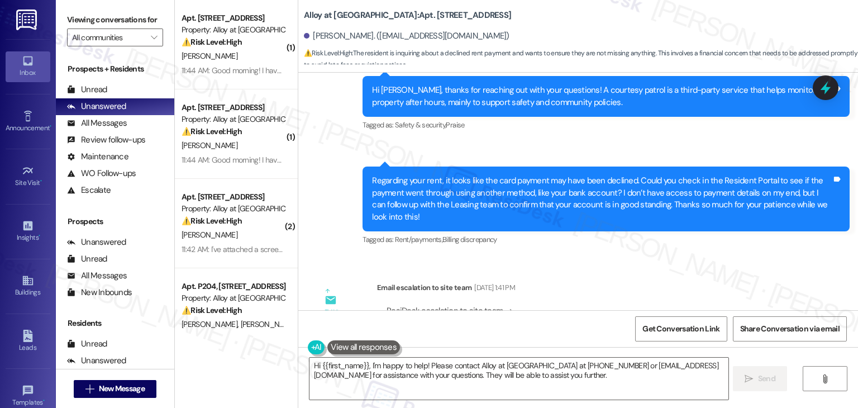
scroll to position [482, 0]
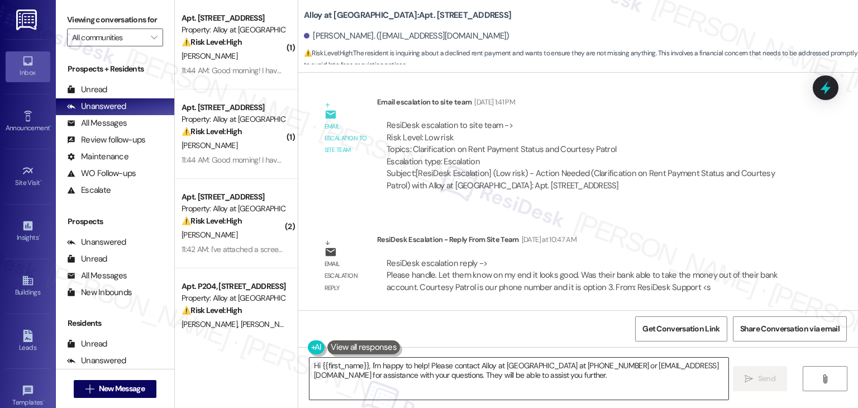
click at [475, 371] on textarea "Hi {{first_name}}, I'm happy to help! Please contact Alloy at Geneva at 801-655…" at bounding box center [518, 378] width 418 height 42
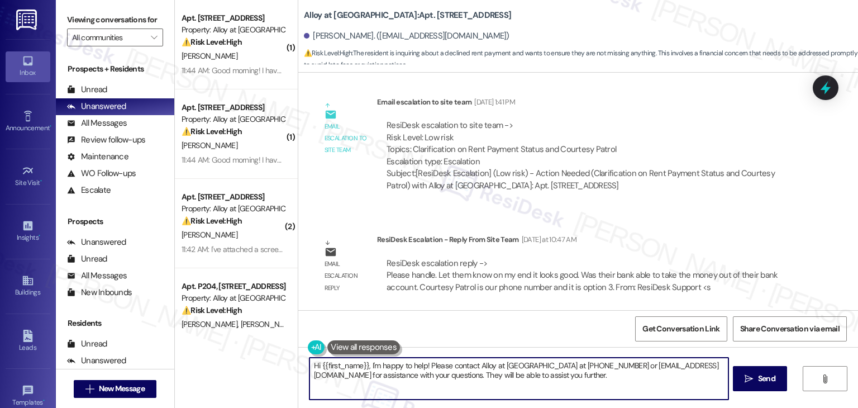
click at [475, 371] on textarea "Hi {{first_name}}, I'm happy to help! Please contact Alloy at Geneva at 801-655…" at bounding box center [518, 378] width 418 height 42
paste textarea "Elena! I shared your concern with the site team, and everything looks good on t…"
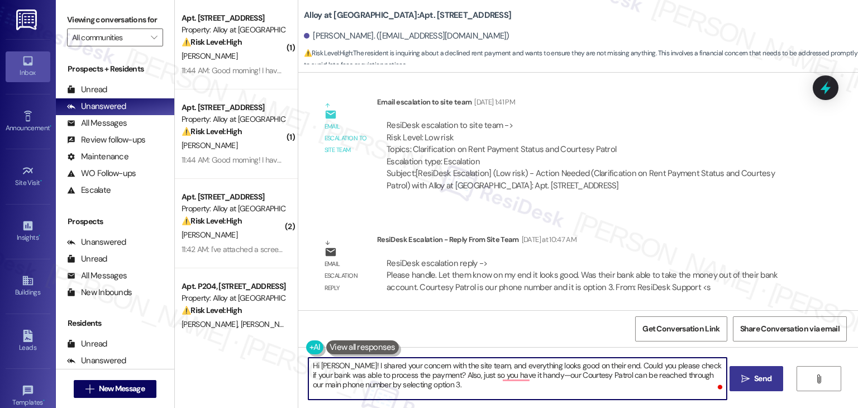
type textarea "Hi Elena! I shared your concern with the site team, and everything looks good o…"
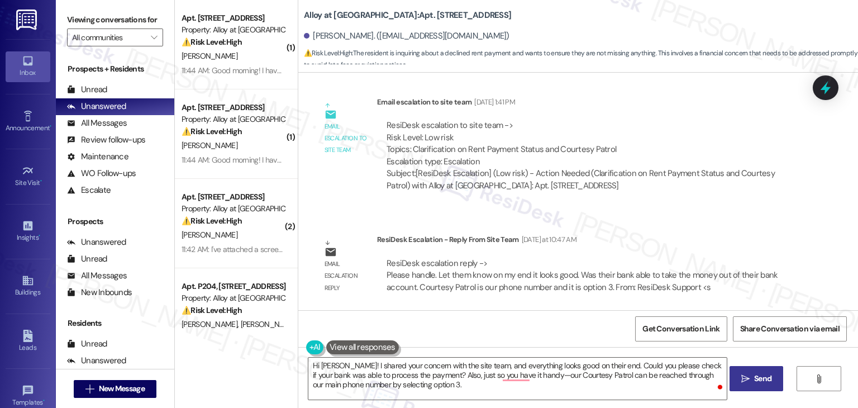
click at [754, 382] on span "Send" at bounding box center [762, 378] width 17 height 12
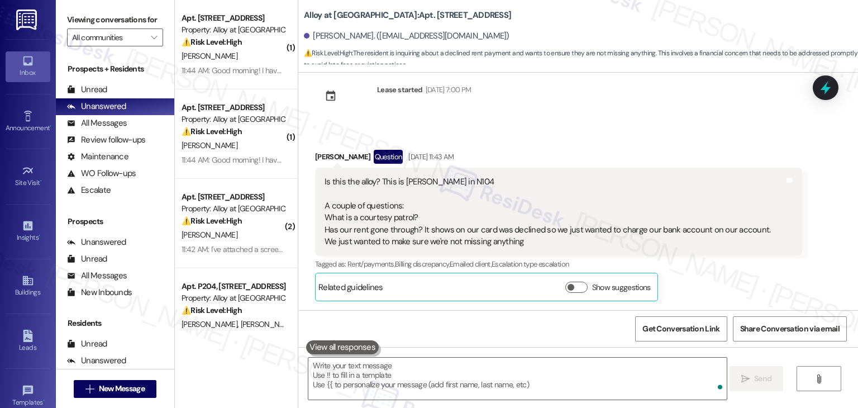
scroll to position [22, 0]
click at [400, 322] on div "Get Conversation Link Share Conversation via email" at bounding box center [578, 328] width 560 height 37
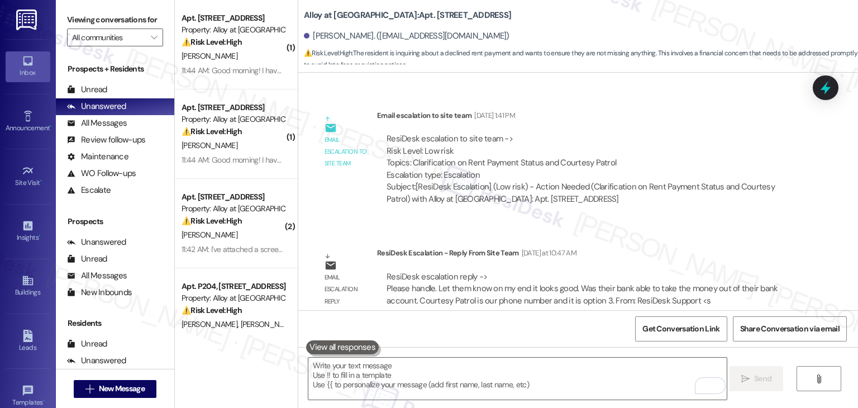
scroll to position [585, 0]
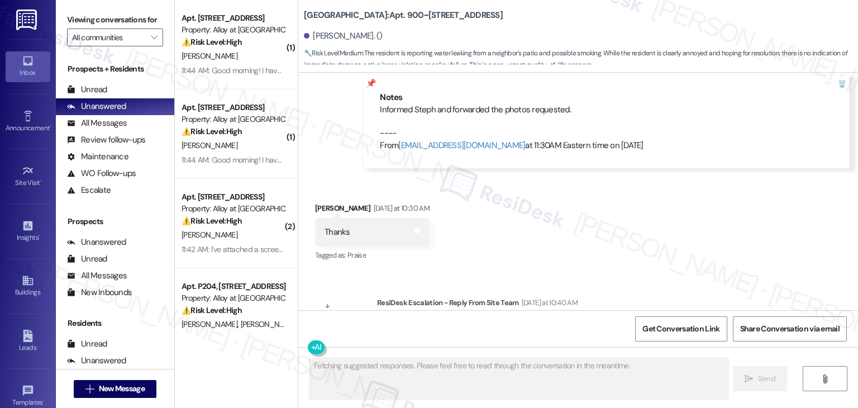
scroll to position [10876, 0]
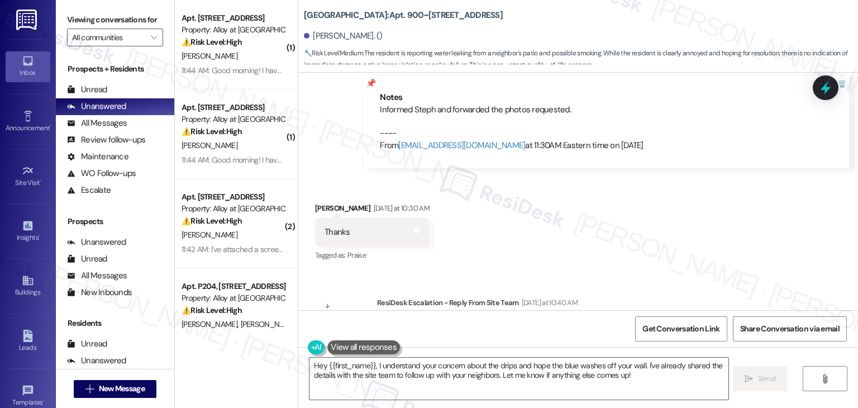
click at [614, 177] on div "Received via SMS [PERSON_NAME] [DATE] at 10:30 AM Thanks Tags and notes Tagged …" at bounding box center [578, 224] width 560 height 94
click at [480, 369] on textarea "Hey {{first_name}}, I understand your concern about the drips and hope the blue…" at bounding box center [518, 378] width 418 height 42
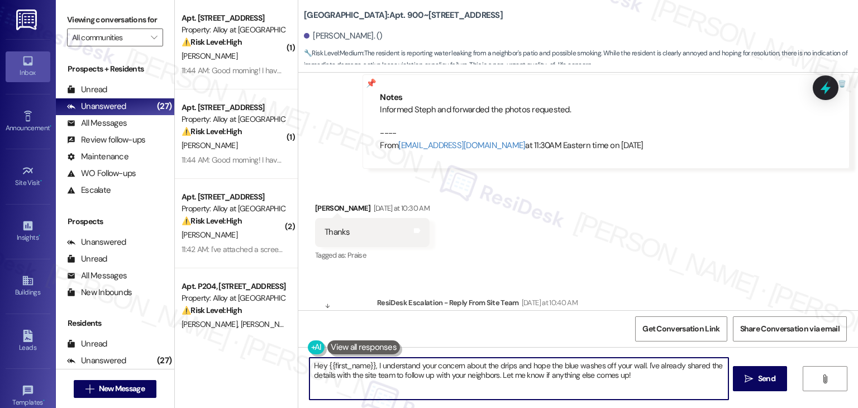
click at [480, 369] on textarea "Hey {{first_name}}, I understand your concern about the drips and hope the blue…" at bounding box center [518, 378] width 418 height 42
paste textarea "i Patricia! I’ve escalated your concern to the site team, and they’ve already r…"
type textarea "Hi Patricia! I’ve escalated your concern to the site team, and they’ve already …"
click at [754, 380] on span "Send" at bounding box center [762, 378] width 17 height 12
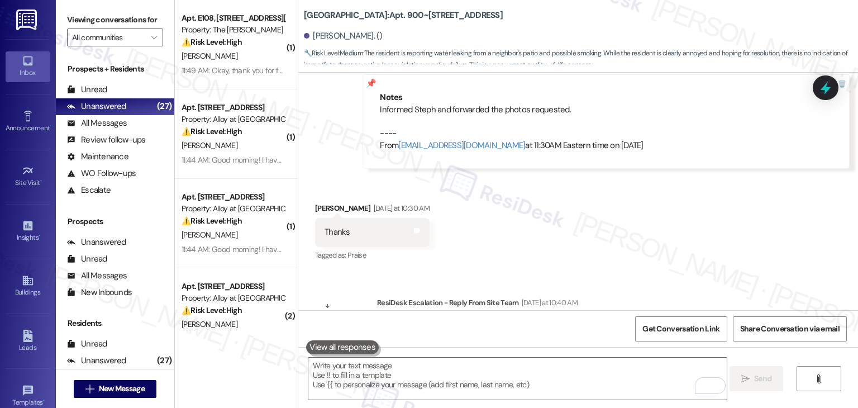
scroll to position [10773, 0]
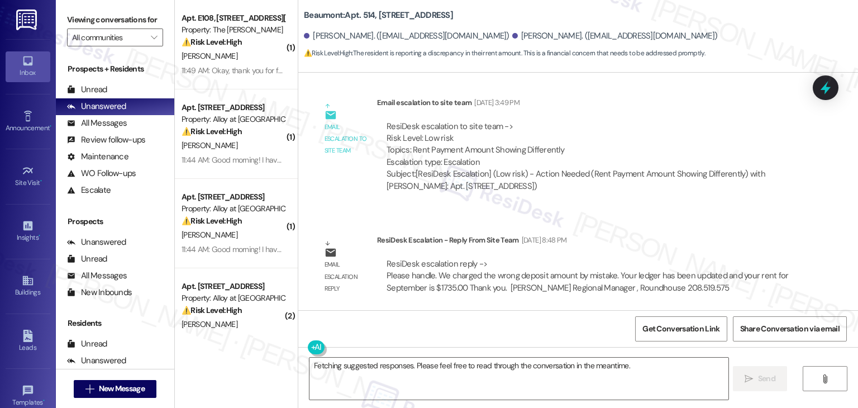
scroll to position [1129, 0]
click at [471, 371] on textarea "Fetching suggested responses. Please feel free to read through the conversation…" at bounding box center [518, 378] width 418 height 42
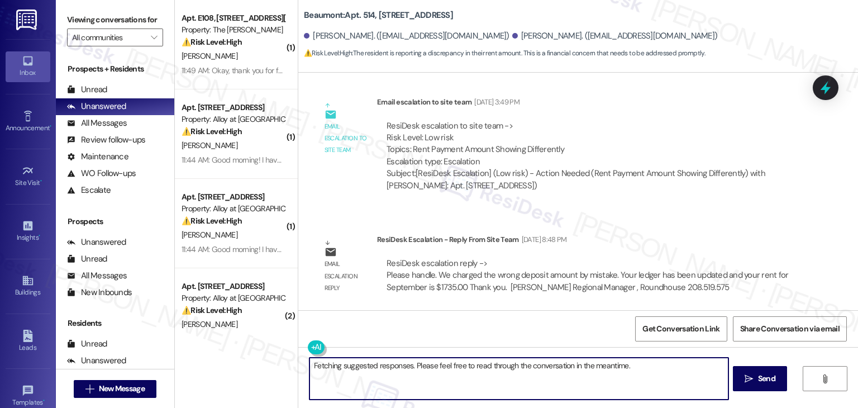
click at [471, 371] on textarea "Fetching suggested responses. Please feel free to read through the conversation…" at bounding box center [518, 378] width 418 height 42
paste textarea "Hi [PERSON_NAME]! I escalated your concern to the site team, and they confirmed…"
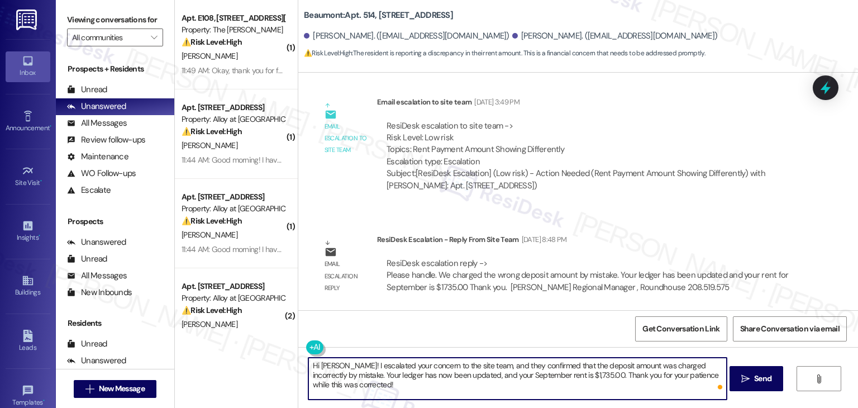
click at [398, 382] on textarea "Hi [PERSON_NAME]! I escalated your concern to the site team, and they confirmed…" at bounding box center [517, 378] width 418 height 42
type textarea "Hi [PERSON_NAME]! I escalated your concern to the site team, and they confirmed…"
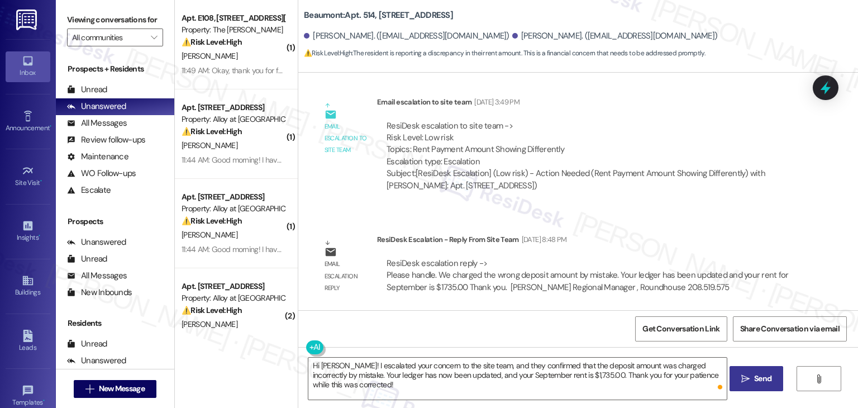
click at [752, 382] on span "Send" at bounding box center [763, 378] width 22 height 12
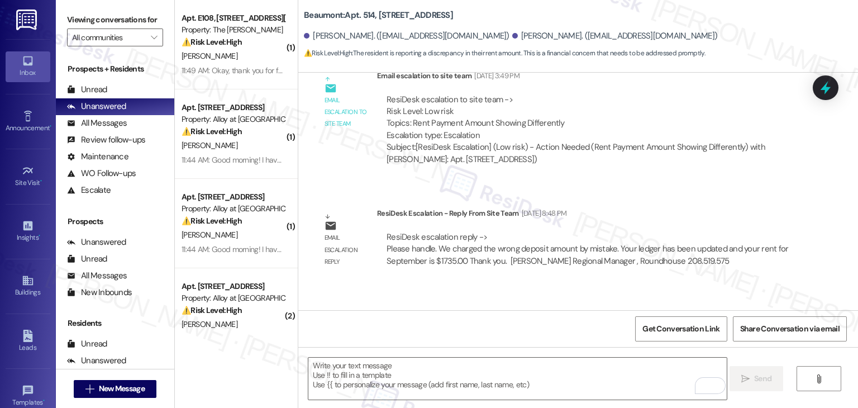
scroll to position [1219, 0]
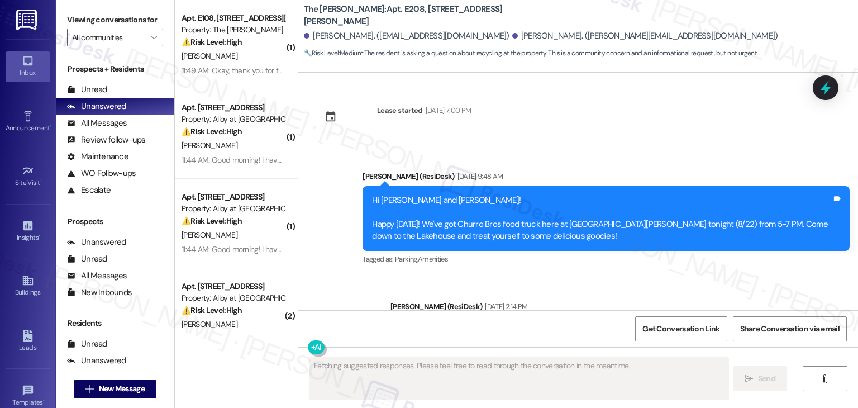
scroll to position [26160, 0]
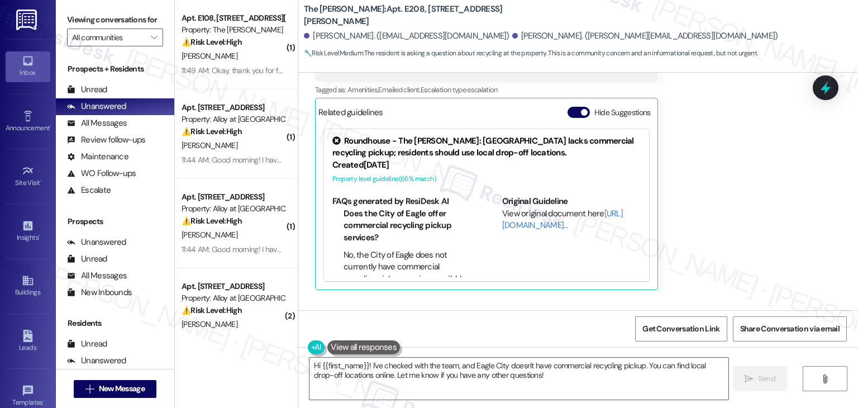
scroll to position [26877, 0]
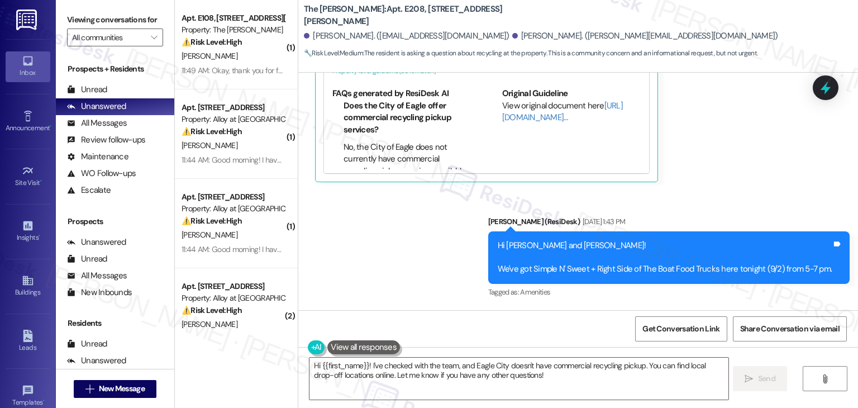
scroll to position [26710, 0]
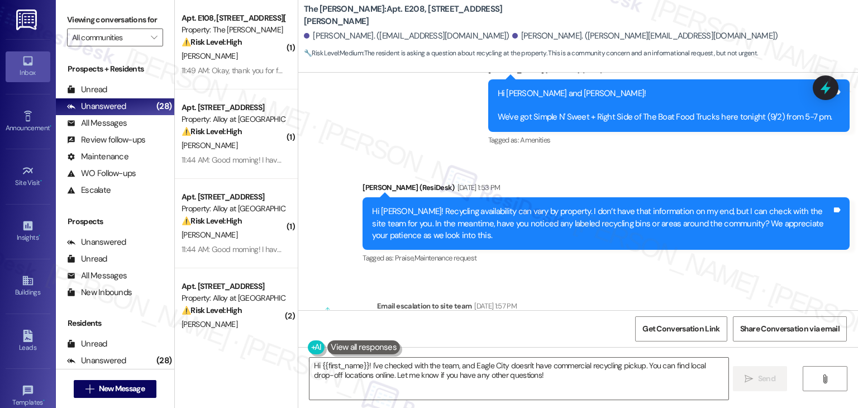
scroll to position [26877, 0]
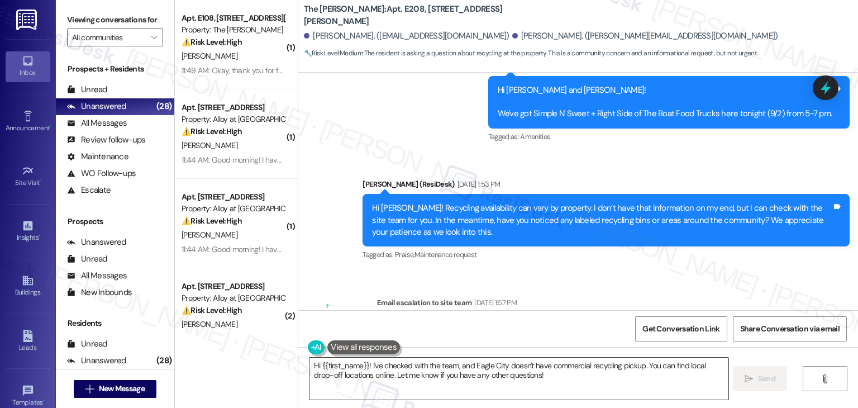
click at [491, 365] on textarea "Hi {{first_name}}! I've checked with the team, and Eagle City doesn't have comm…" at bounding box center [518, 378] width 418 height 42
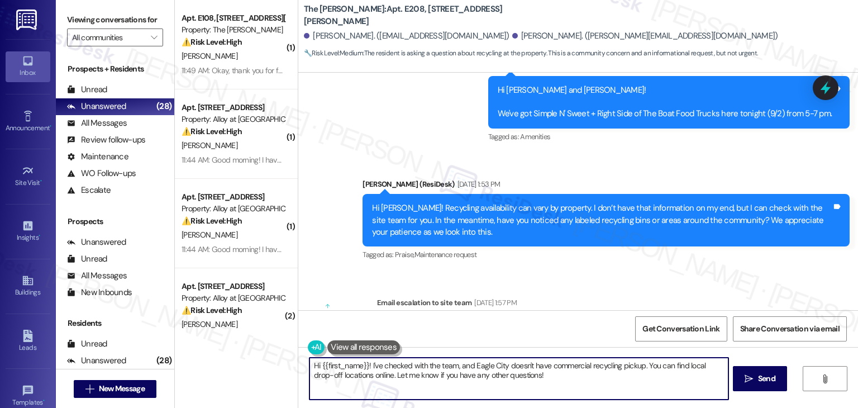
click at [491, 365] on textarea "Hi {{first_name}}! I've checked with the team, and Eagle City doesn't have comm…" at bounding box center [518, 378] width 418 height 42
paste textarea "Taylor! I checked with the site team regarding recycling, and they confirmed th…"
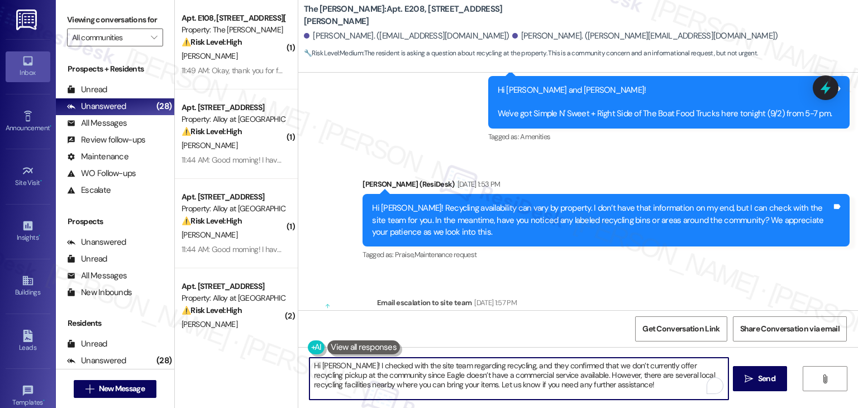
type textarea "Hi Taylor! I checked with the site team regarding recycling, and they confirmed…"
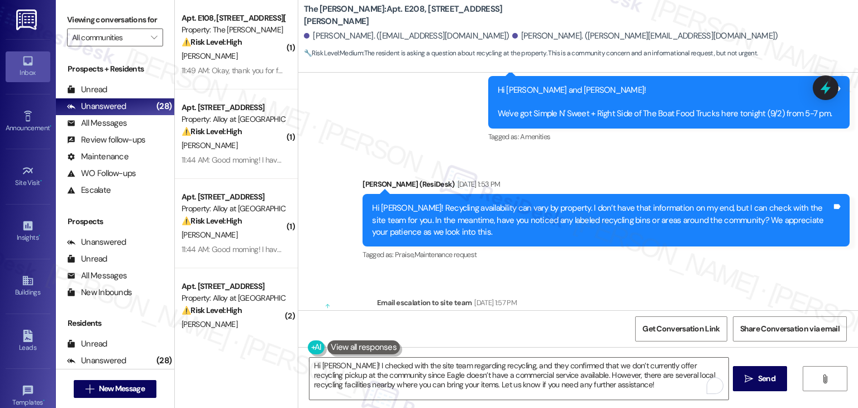
click at [549, 324] on div "Get Conversation Link Share Conversation via email" at bounding box center [578, 328] width 560 height 37
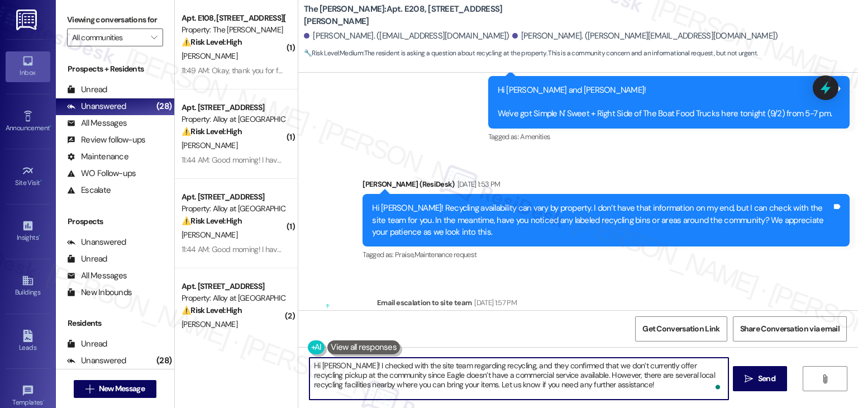
click at [598, 385] on textarea "Hi Taylor! I checked with the site team regarding recycling, and they confirmed…" at bounding box center [518, 378] width 418 height 42
click at [745, 378] on icon "" at bounding box center [745, 378] width 8 height 9
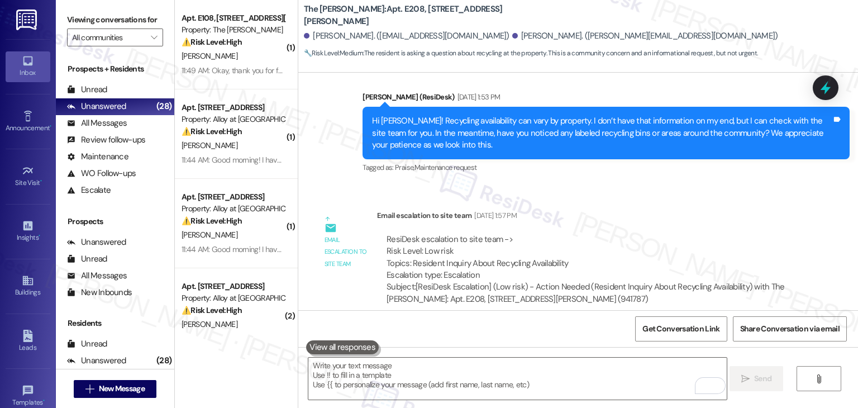
scroll to position [26979, 0]
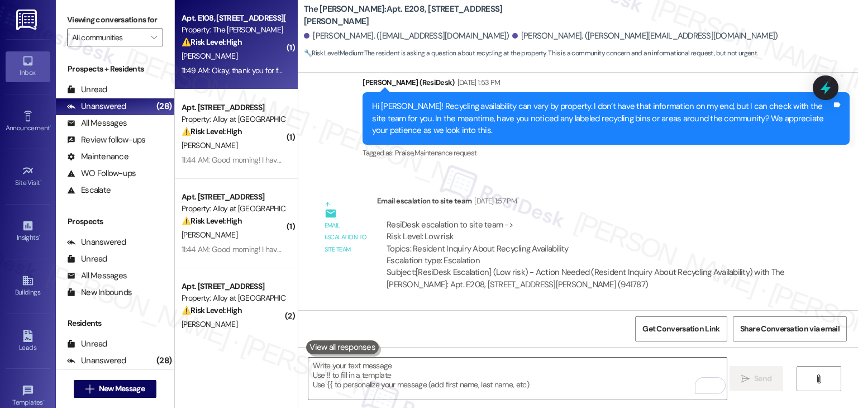
click at [242, 79] on div "Apt. E108, 225-E S. Linder Rd Property: The Clara ⚠️ Risk Level: High The resid…" at bounding box center [236, 44] width 123 height 89
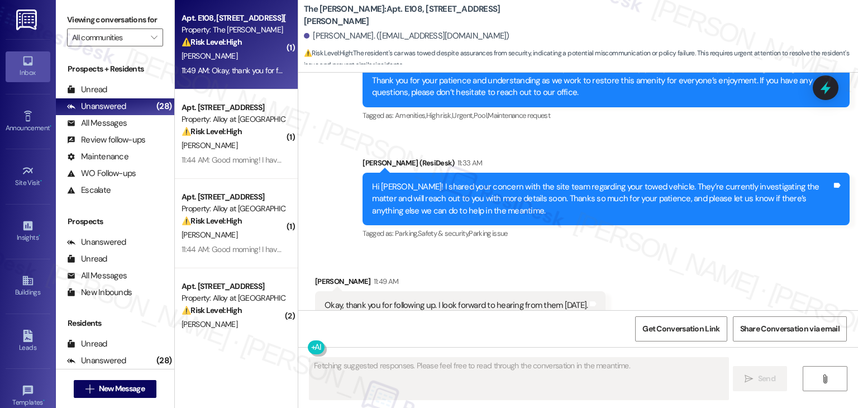
scroll to position [2346, 0]
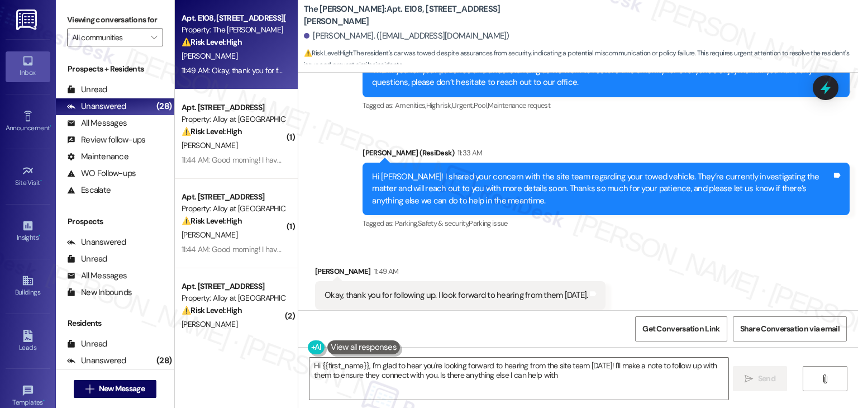
type textarea "Hi {{first_name}}, I'm glad to hear you're looking forward to hearing from the …"
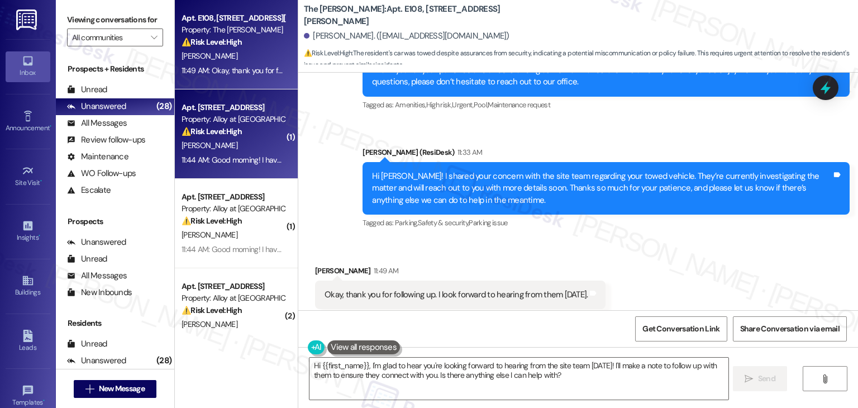
click at [265, 165] on div "11:44 AM: Good morning! I have sent over another screenshot to the leasing offi…" at bounding box center [233, 160] width 106 height 14
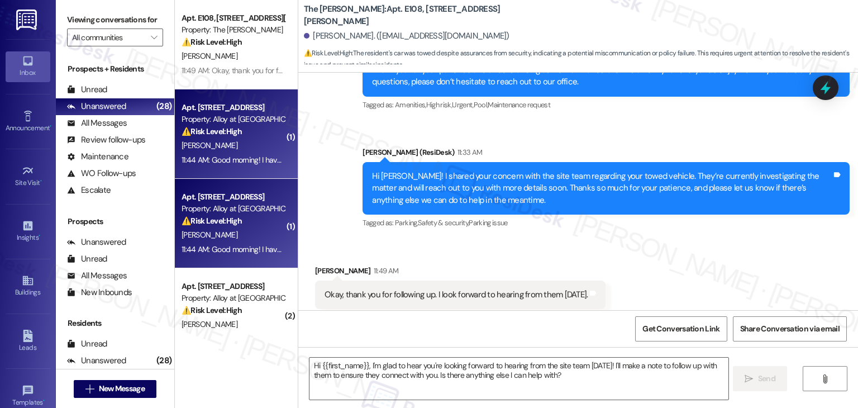
type textarea "Fetching suggested responses. Please feel free to read through the conversation…"
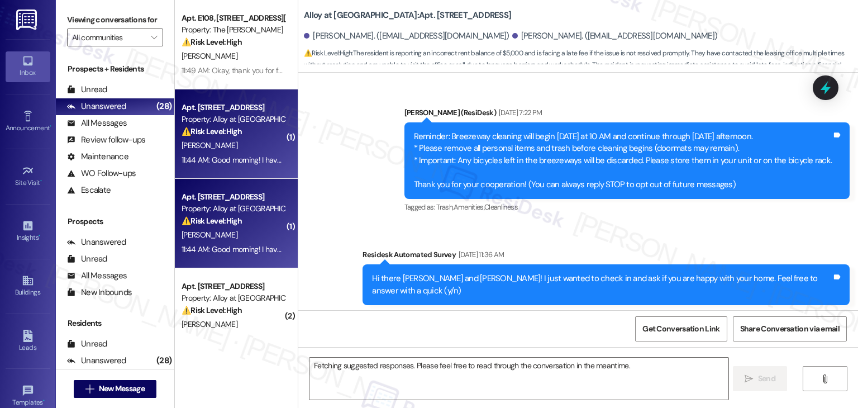
scroll to position [7788, 0]
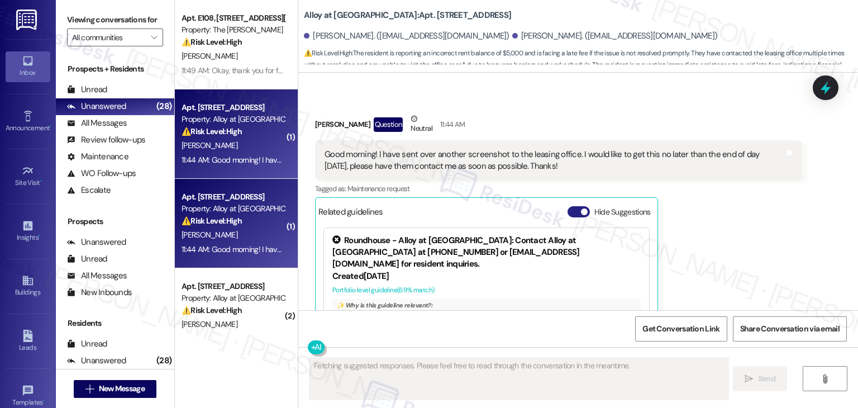
drag, startPoint x: 565, startPoint y: 118, endPoint x: 567, endPoint y: 123, distance: 6.0
click at [565, 200] on div "Related guidelines Hide Suggestions" at bounding box center [486, 211] width 336 height 22
click at [568, 206] on button "Hide Suggestions" at bounding box center [578, 211] width 22 height 11
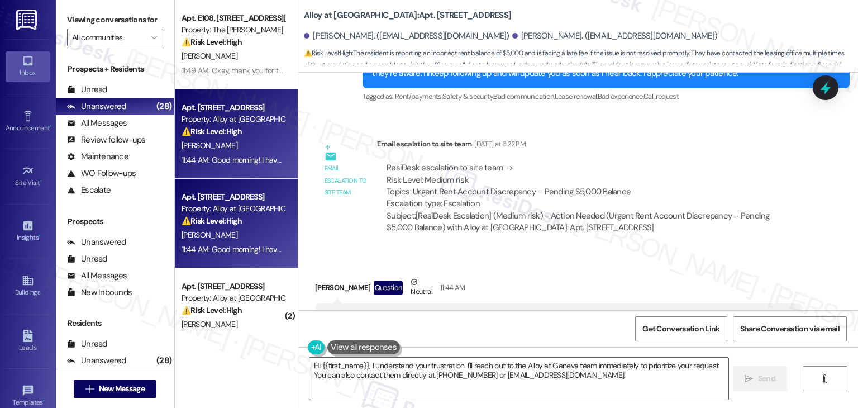
click at [664, 276] on div "Demmy Vera Question Neutral 11:44 AM" at bounding box center [558, 289] width 487 height 27
click at [664, 267] on div "Received via SMS Demmy Vera Question Neutral 11:44 AM Good morning! I have sent…" at bounding box center [559, 332] width 504 height 130
click at [665, 267] on div "Received via SMS Demmy Vera Question Neutral 11:44 AM Good morning! I have sent…" at bounding box center [559, 332] width 504 height 130
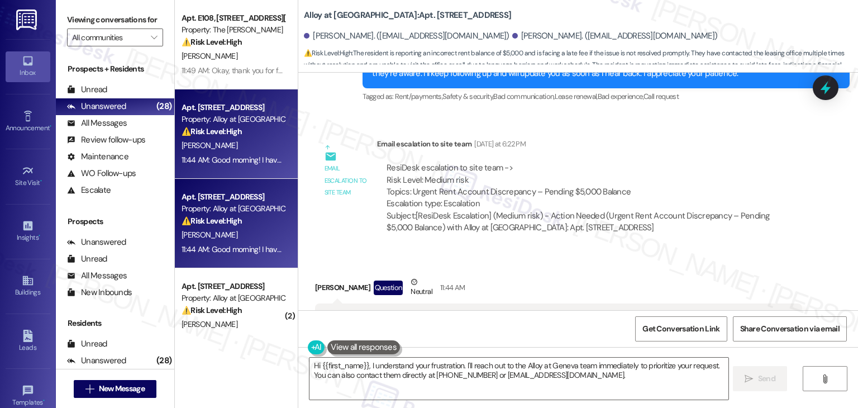
click at [665, 267] on div "Received via SMS Demmy Vera Question Neutral 11:44 AM Good morning! I have sent…" at bounding box center [559, 332] width 504 height 130
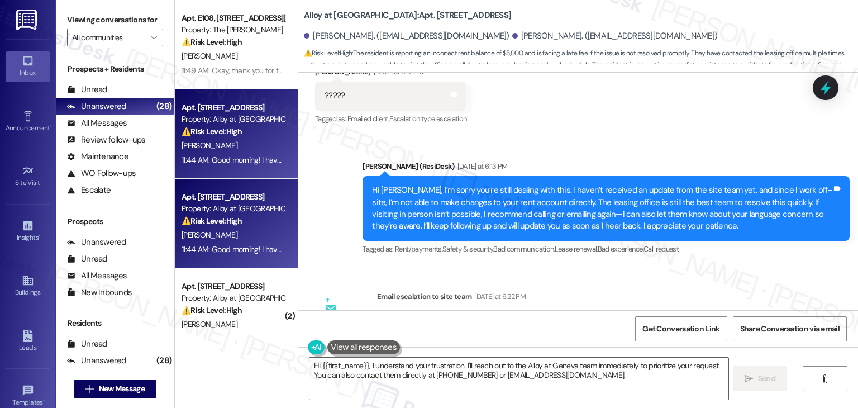
scroll to position [7457, 0]
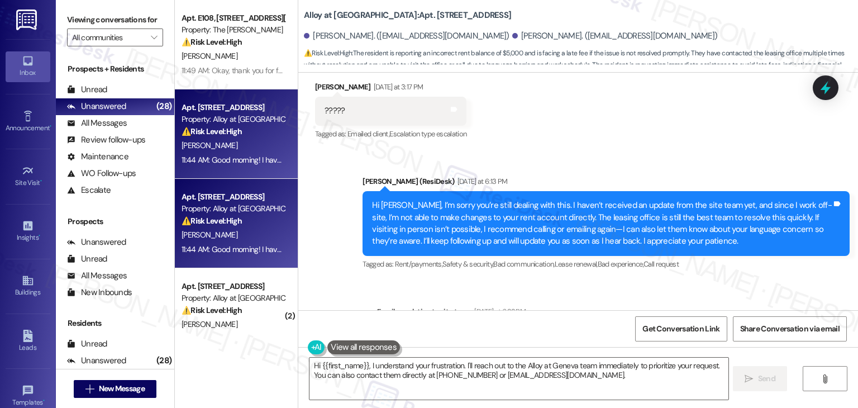
click at [698, 305] on div "Email escalation to site team Yesterday at 6:22 PM" at bounding box center [589, 313] width 425 height 16
click at [709, 305] on div "Email escalation to site team Yesterday at 6:22 PM" at bounding box center [589, 313] width 425 height 16
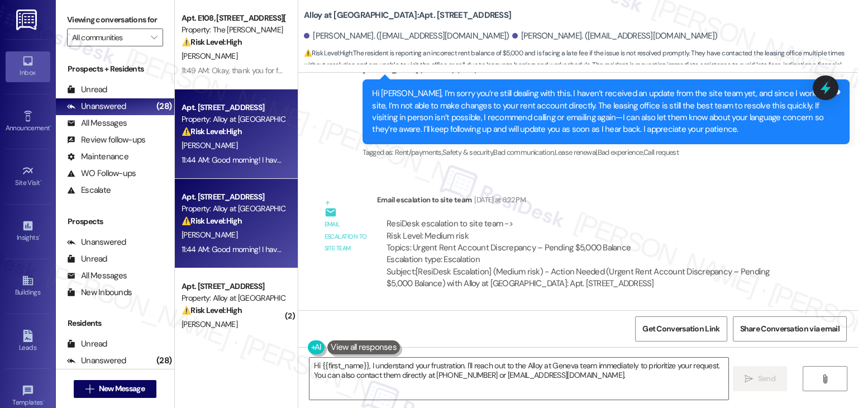
click at [709, 307] on div "Received via SMS Demmy Vera Question Neutral 11:44 AM Good morning! I have sent…" at bounding box center [578, 380] width 560 height 147
click at [718, 307] on div "Received via SMS Demmy Vera Question Neutral 11:44 AM Good morning! I have sent…" at bounding box center [578, 380] width 560 height 147
click at [714, 307] on div "Received via SMS Demmy Vera Question Neutral 11:44 AM Good morning! I have sent…" at bounding box center [578, 380] width 560 height 147
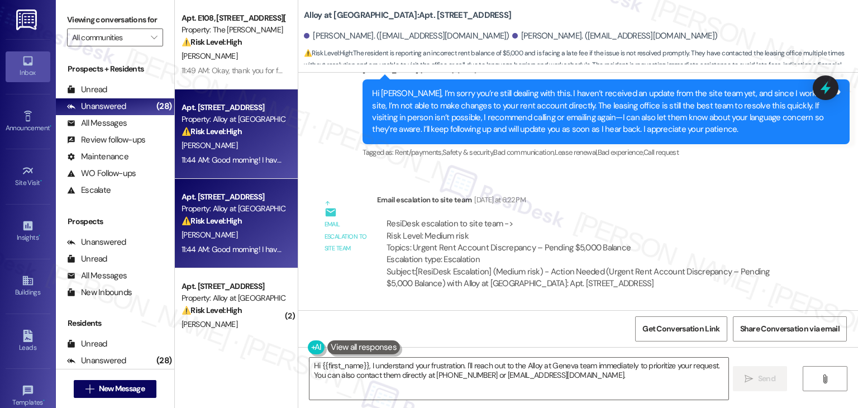
click at [715, 307] on div "Received via SMS Demmy Vera Question Neutral 11:44 AM Good morning! I have sent…" at bounding box center [578, 380] width 560 height 147
click at [705, 307] on div "Received via SMS Demmy Vera Question Neutral 11:44 AM Good morning! I have sent…" at bounding box center [578, 380] width 560 height 147
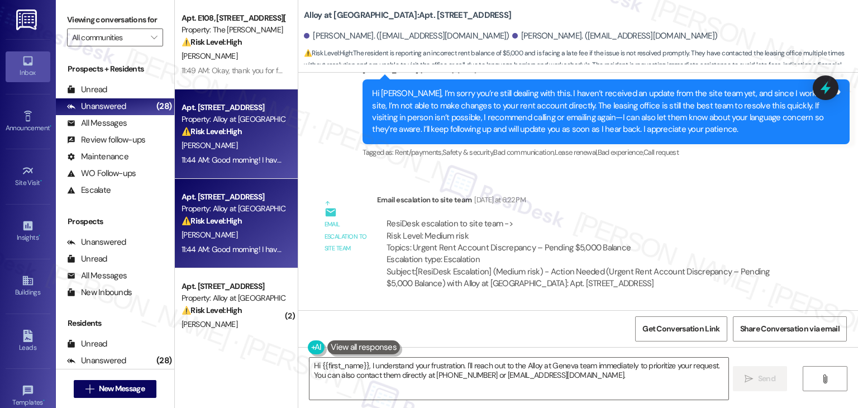
click at [705, 307] on div "Received via SMS Demmy Vera Question Neutral 11:44 AM Good morning! I have sent…" at bounding box center [578, 380] width 560 height 147
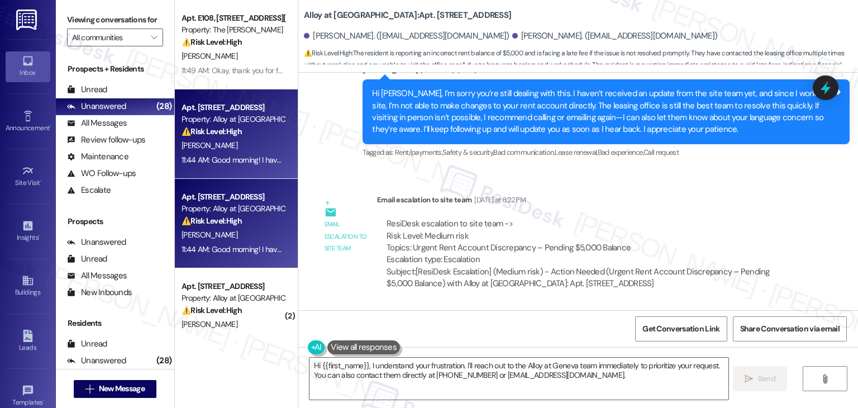
click at [705, 307] on div "Received via SMS Demmy Vera Question Neutral 11:44 AM Good morning! I have sent…" at bounding box center [578, 380] width 560 height 147
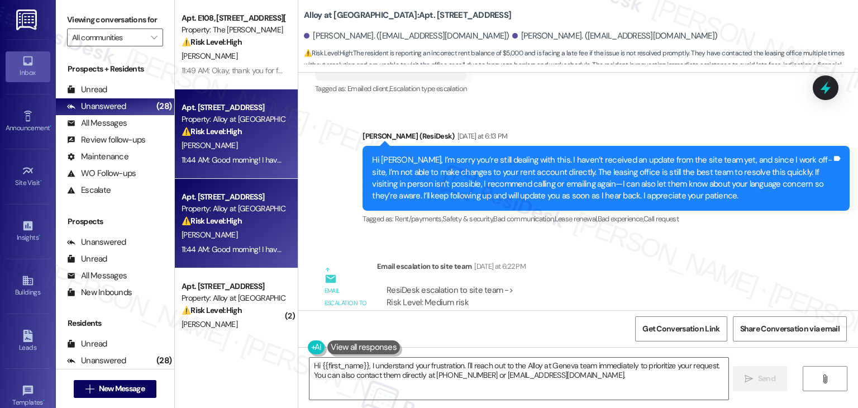
scroll to position [7401, 0]
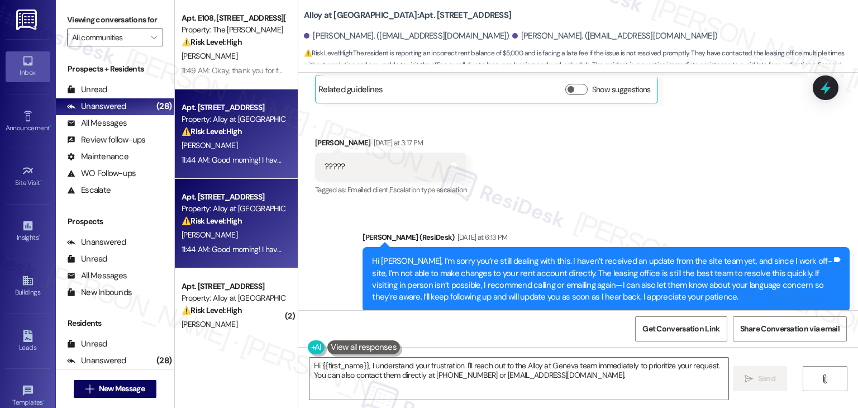
click at [641, 255] on div "Hi Demmy, I’m sorry you’re still dealing with this. I haven’t received an updat…" at bounding box center [602, 279] width 460 height 48
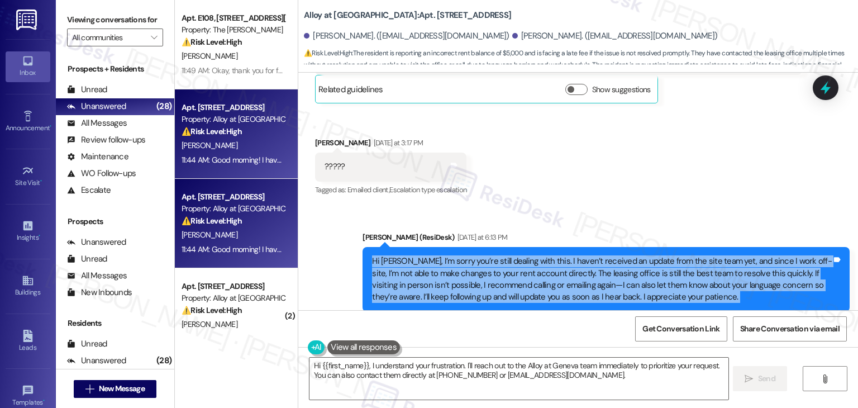
click at [641, 255] on div "Hi Demmy, I’m sorry you’re still dealing with this. I haven’t received an updat…" at bounding box center [602, 279] width 460 height 48
copy div "Hi Demmy, I’m sorry you’re still dealing with this. I haven’t received an updat…"
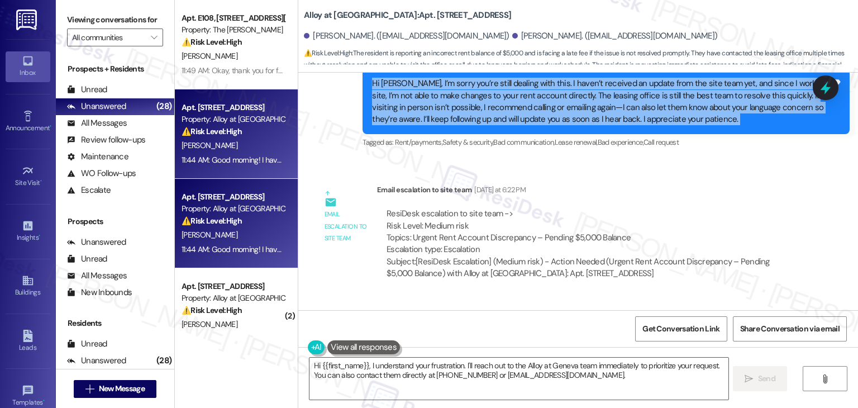
scroll to position [7625, 0]
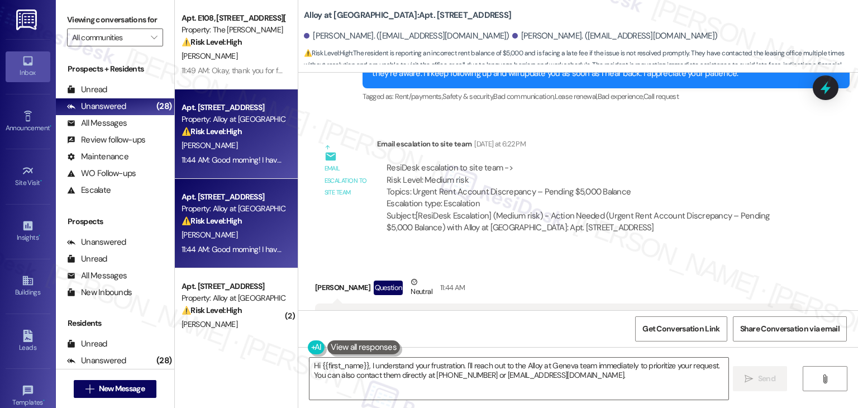
click at [478, 303] on div "Good morning! I have sent over another screenshot to the leasing office. I woul…" at bounding box center [558, 323] width 487 height 41
click at [525, 312] on div "Good morning! I have sent over another screenshot to the leasing office. I woul…" at bounding box center [554, 324] width 460 height 24
drag, startPoint x: 531, startPoint y: 243, endPoint x: 372, endPoint y: 233, distance: 159.4
click at [372, 312] on div "Good morning! I have sent over another screenshot to the leasing office. I woul…" at bounding box center [554, 324] width 460 height 24
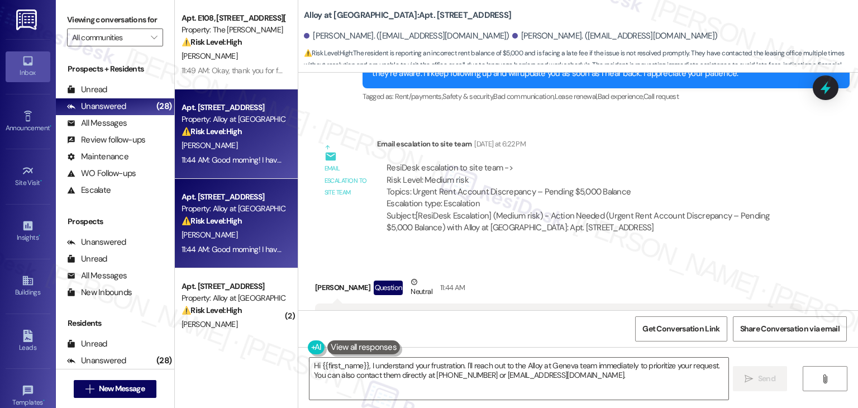
copy div "I have sent over another screenshot to the leasing office. I would like to get …"
click at [791, 284] on div "Demmy Vera Question Neutral 11:44 AM Good morning! I have sent over another scr…" at bounding box center [558, 332] width 487 height 113
click at [428, 367] on textarea "Hi {{first_name}}, I understand your frustration. I'll reach out to the Alloy a…" at bounding box center [518, 378] width 418 height 42
click at [427, 367] on textarea "Hi {{first_name}}, I understand your frustration. I'll reach out to the Alloy a…" at bounding box center [518, 378] width 418 height 42
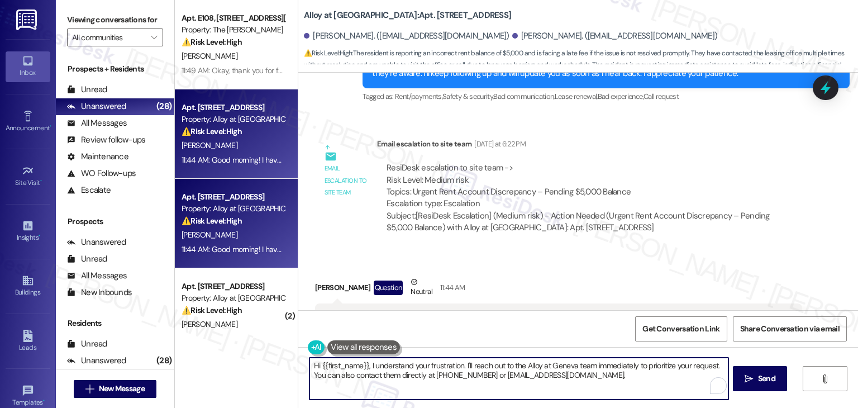
click at [427, 366] on textarea "Hi {{first_name}}, I understand your frustration. I'll reach out to the Alloy a…" at bounding box center [518, 378] width 418 height 42
click at [422, 371] on textarea "Hi {{first_name}}, I understand your frustration. I'll reach out to the Alloy a…" at bounding box center [518, 378] width 418 height 42
paste textarea "Demmy! Thank you for sending that over. I’ve shared your concern with the site …"
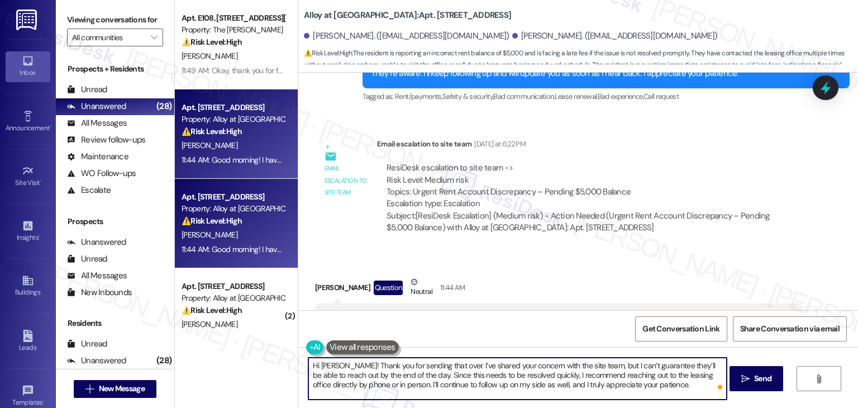
type textarea "Hi Demmy! Thank you for sending that over. I’ve shared your concern with the si…"
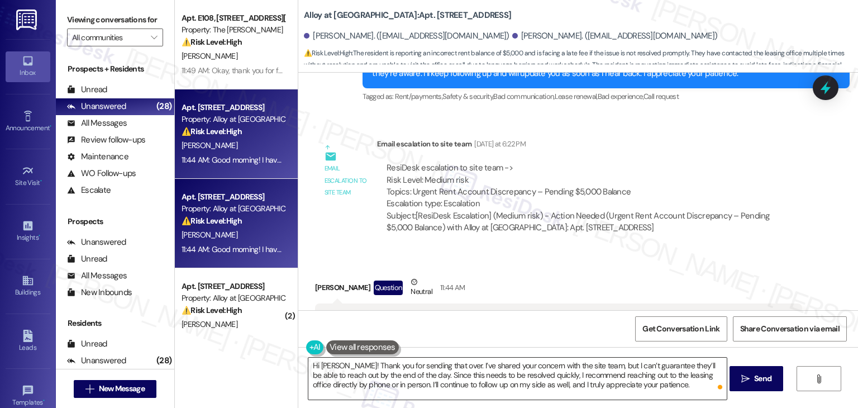
click at [565, 377] on textarea "Hi Demmy! Thank you for sending that over. I’ve shared your concern with the si…" at bounding box center [517, 378] width 418 height 42
click at [785, 278] on div "Demmy Vera Question Neutral 11:44 AM Good morning! I have sent over another scr…" at bounding box center [558, 332] width 487 height 113
click at [665, 389] on textarea "Hi Demmy! Thank you for sending that over. I’ve shared your concern with the si…" at bounding box center [517, 378] width 418 height 42
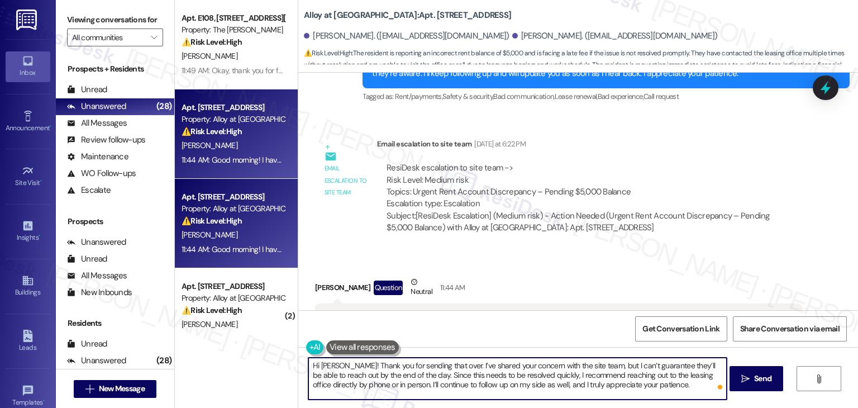
click at [634, 385] on textarea "Hi Demmy! Thank you for sending that over. I’ve shared your concern with the si…" at bounding box center [517, 378] width 418 height 42
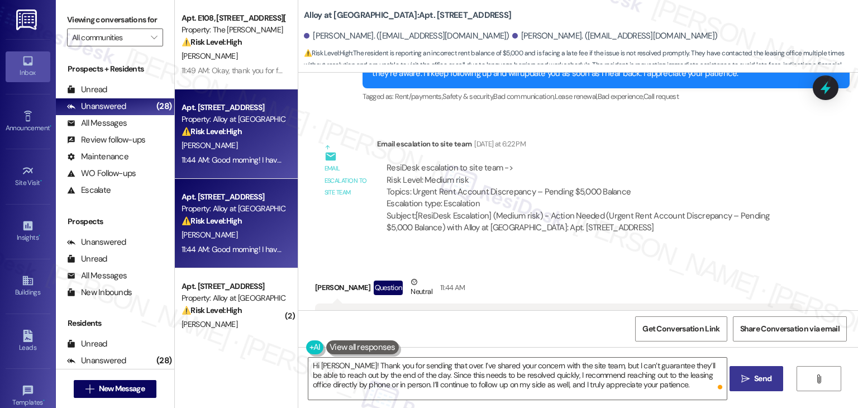
click at [759, 388] on button " Send" at bounding box center [756, 378] width 54 height 25
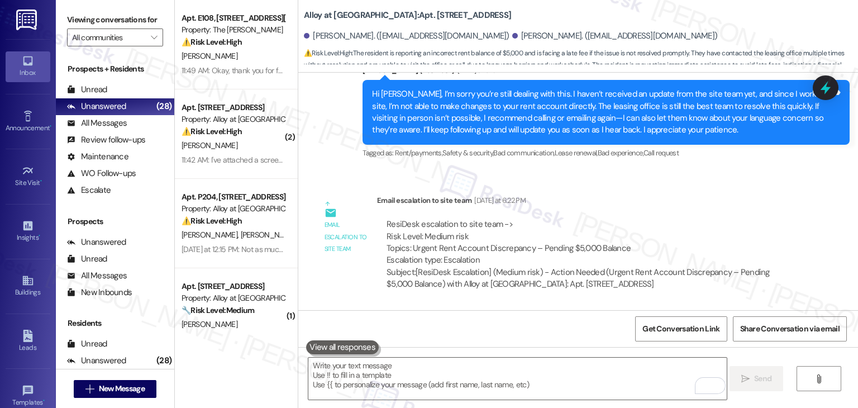
scroll to position [7727, 0]
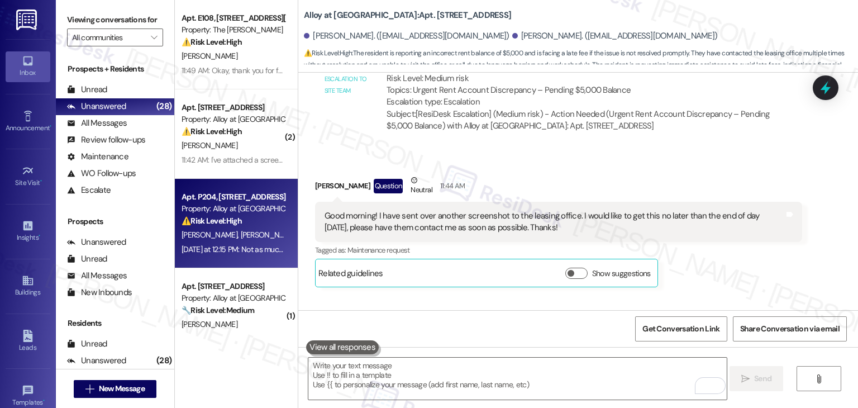
click at [229, 260] on div "Apt. P204, 100 South Geneva Road Property: Alloy at Geneva ⚠️ Risk Level: High …" at bounding box center [236, 223] width 123 height 89
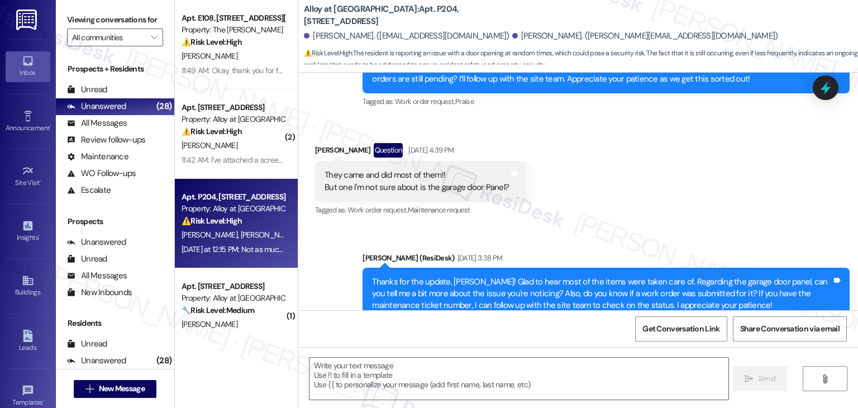
type textarea "Fetching suggested responses. Please feel free to read through the conversation…"
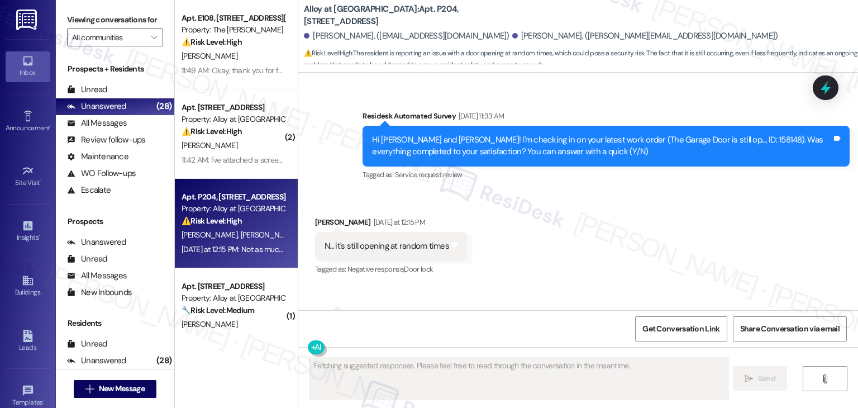
scroll to position [2974, 0]
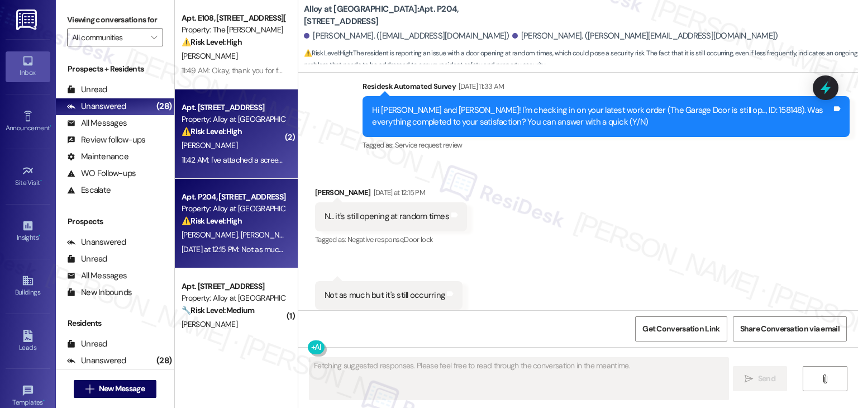
click at [221, 153] on div "11:42 AM: I've attached a screenshot. I don't understand the $3,685 - that is n…" at bounding box center [233, 160] width 106 height 14
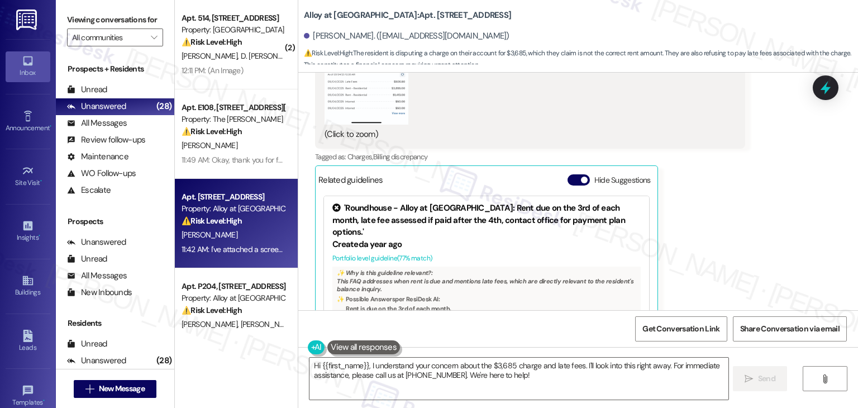
scroll to position [3724, 0]
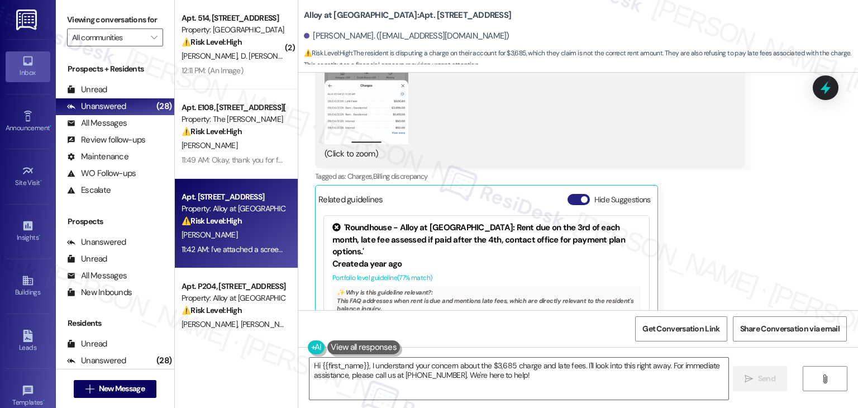
click at [571, 194] on button "Hide Suggestions" at bounding box center [578, 199] width 22 height 11
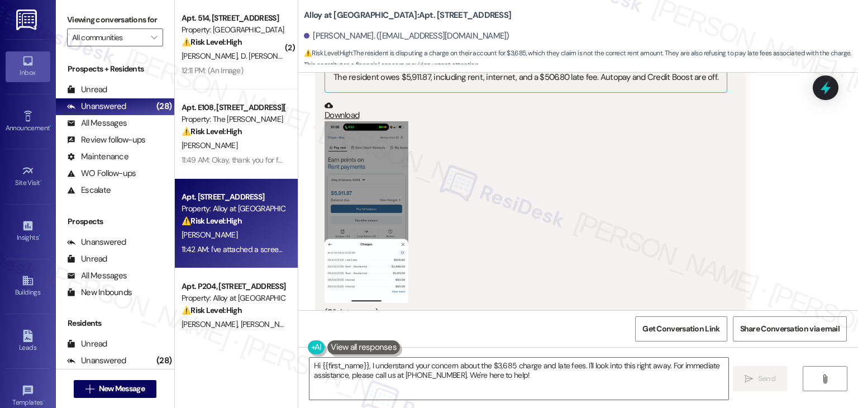
scroll to position [3557, 0]
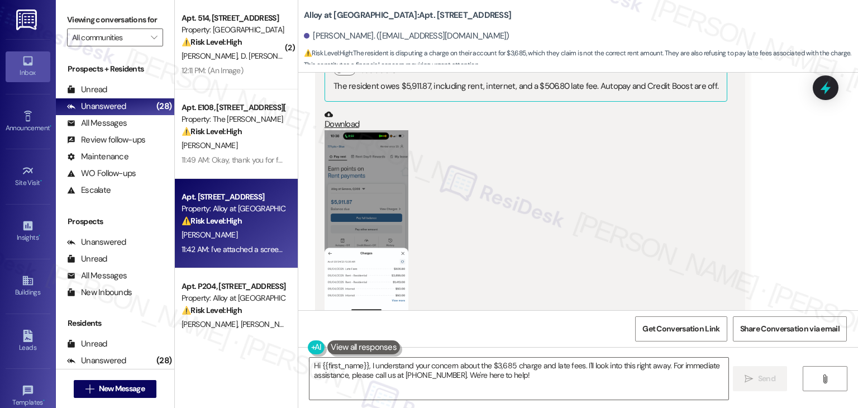
click at [375, 217] on button "Zoom image" at bounding box center [366, 220] width 84 height 181
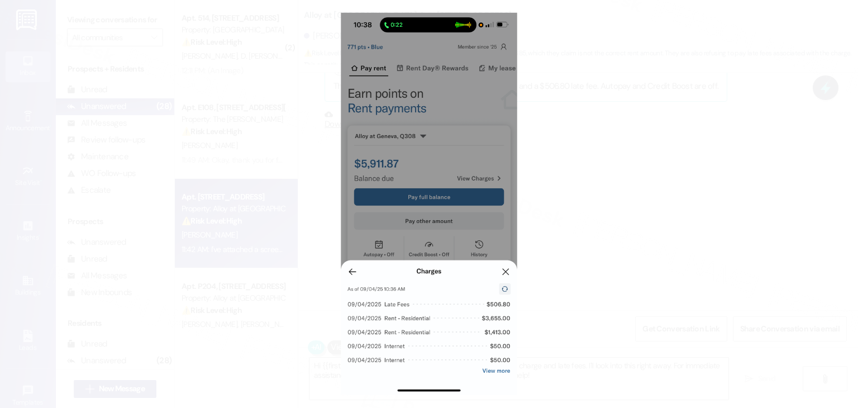
click at [434, 235] on button "Unzoom image" at bounding box center [429, 204] width 858 height 408
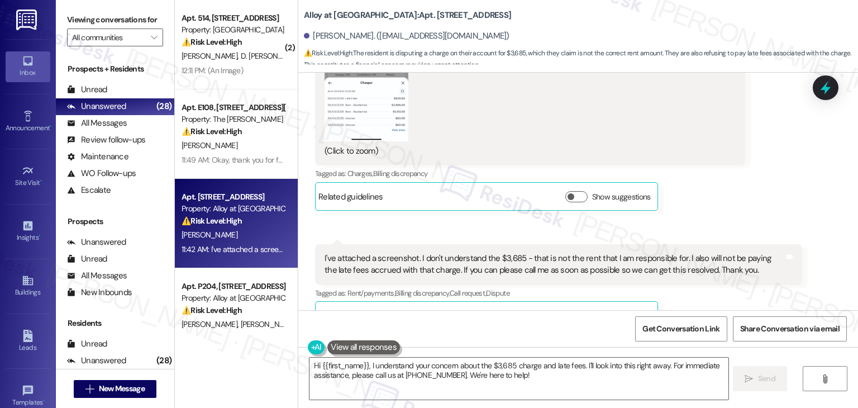
scroll to position [3729, 0]
click at [464, 369] on textarea "Hi {{first_name}}, I understand your concern about the $3,685 charge and late f…" at bounding box center [518, 378] width 418 height 42
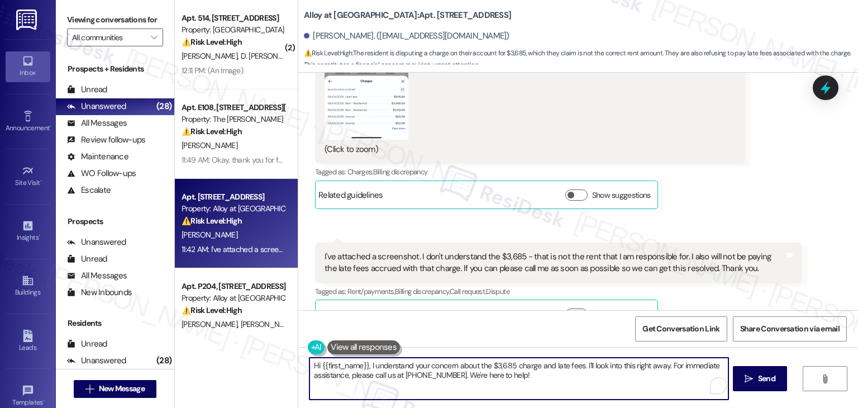
click at [464, 369] on textarea "Hi {{first_name}}, I understand your concern about the $3,685 charge and late f…" at bounding box center [518, 378] width 418 height 42
paste textarea "Demmy! Thank you for sending that over. I’ve shared your concern with the site …"
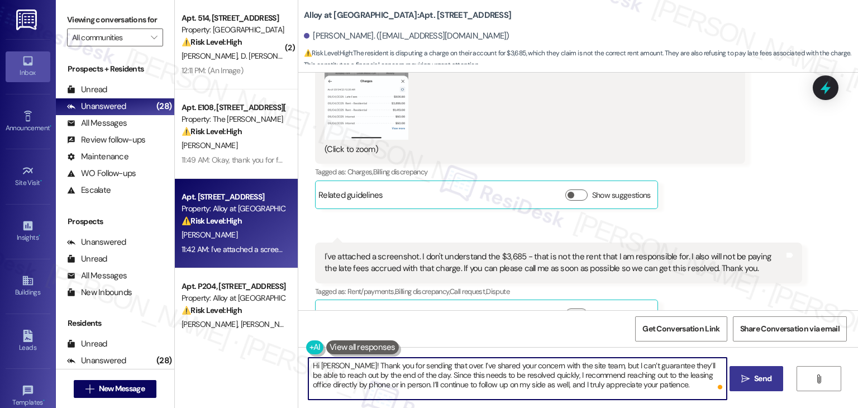
type textarea "Hi Demmy! Thank you for sending that over. I’ve shared your concern with the si…"
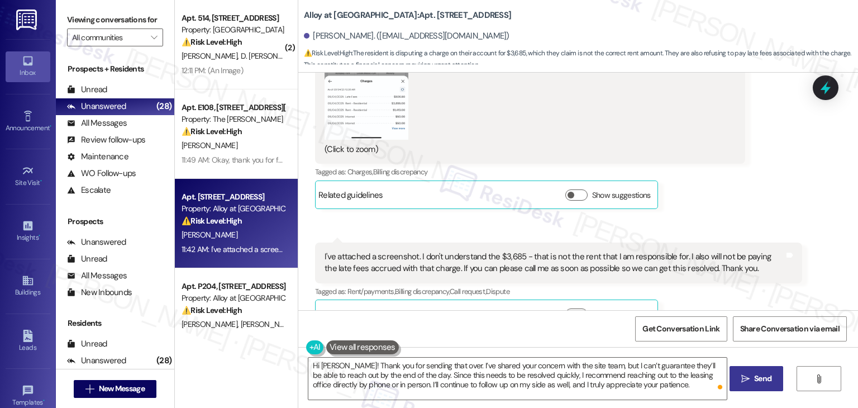
click at [729, 369] on button " Send" at bounding box center [756, 378] width 54 height 25
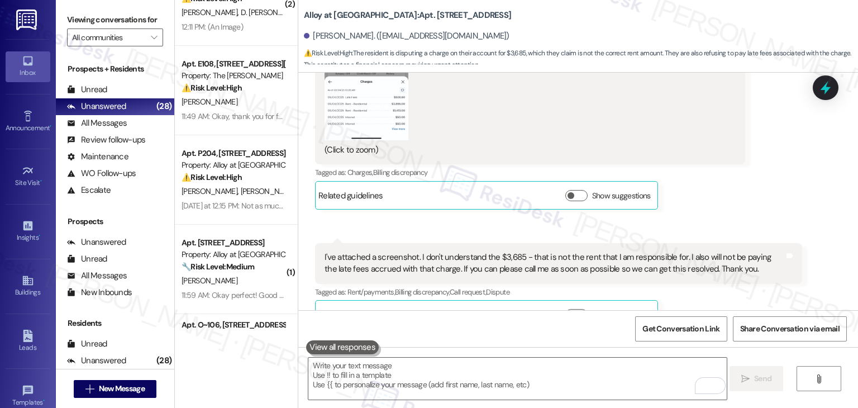
scroll to position [56, 0]
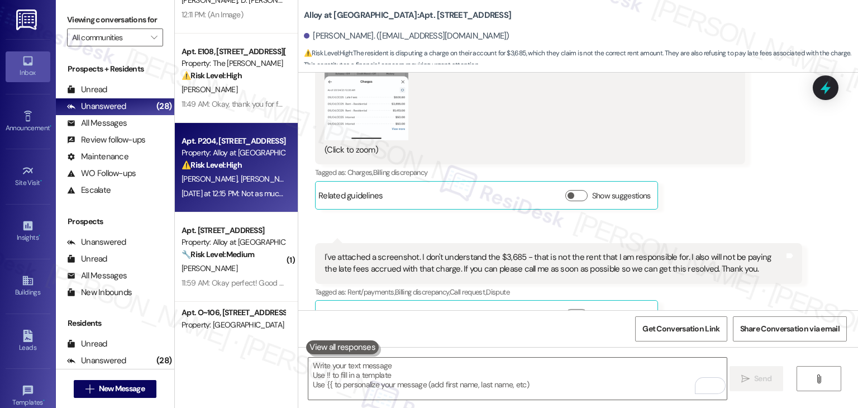
click at [222, 185] on div "T. Hill R. Hill" at bounding box center [233, 179] width 106 height 14
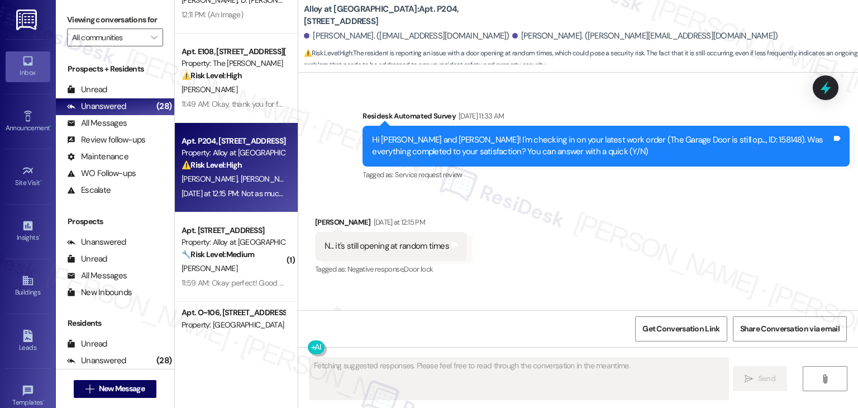
scroll to position [2974, 0]
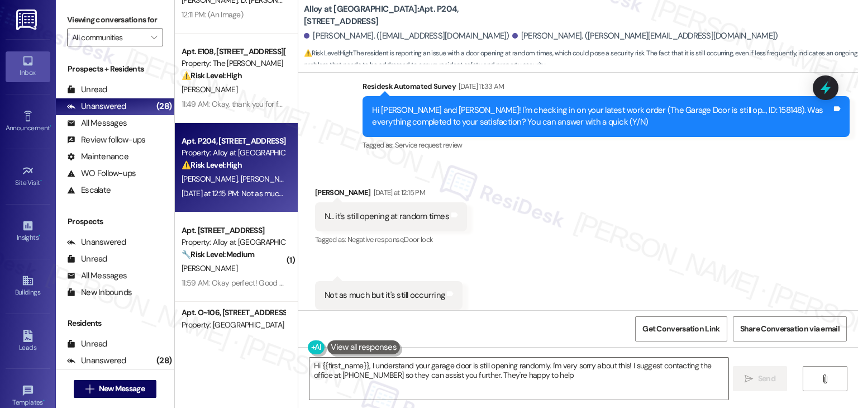
type textarea "Hi {{first_name}}, I understand your garage door is still opening randomly. I'm…"
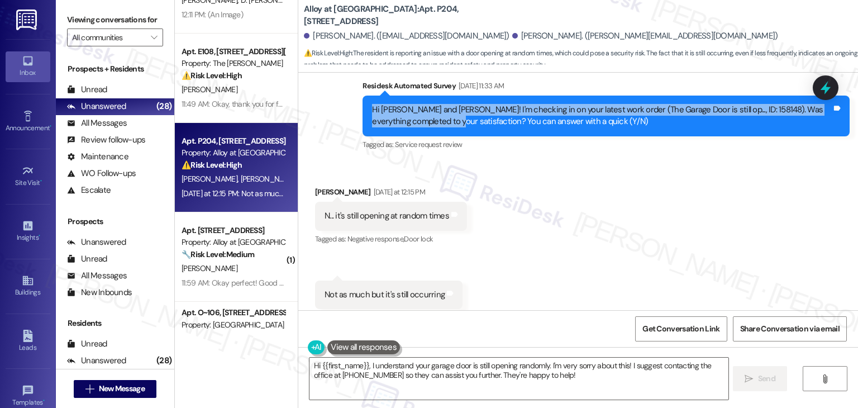
drag, startPoint x: 427, startPoint y: 97, endPoint x: 357, endPoint y: 91, distance: 70.1
click at [362, 95] on div "Hi Ty and Rebecca! I'm checking in on your latest work order (The Garage Door i…" at bounding box center [605, 115] width 487 height 41
copy div "Hi Ty and Rebecca! I'm checking in on your latest work order (The Garage Door i…"
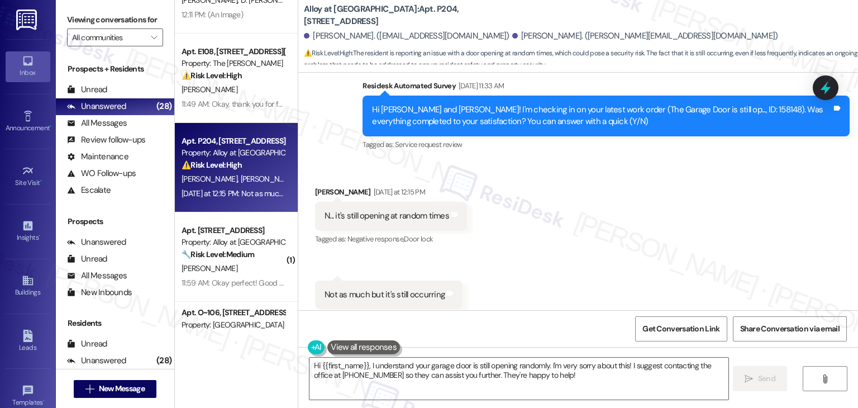
click at [347, 210] on div "N... it's still opening at random times" at bounding box center [386, 216] width 125 height 12
copy div "N... it's still opening at random times Tags and notes"
click at [375, 289] on div "Not as much but it's still occurring" at bounding box center [384, 295] width 120 height 12
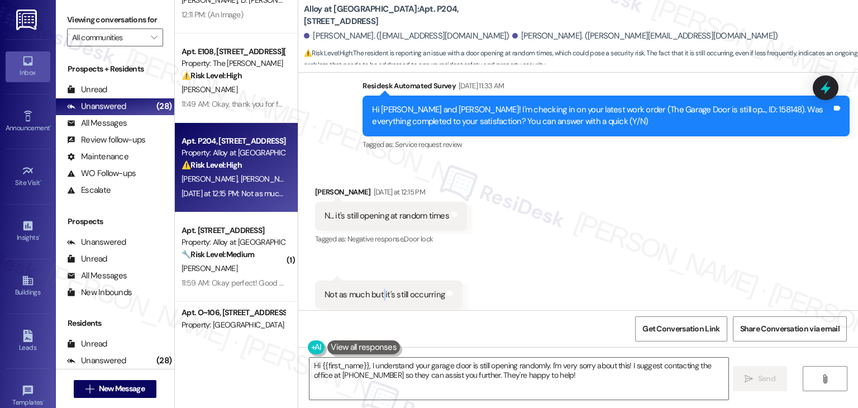
click at [375, 289] on div "Not as much but it's still occurring" at bounding box center [384, 295] width 120 height 12
copy div "Not as much but it's still occurring Tags and notes"
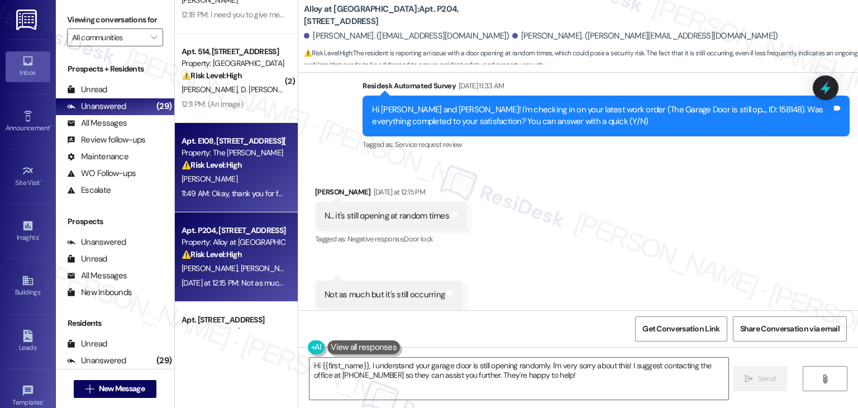
click at [250, 187] on div "11:49 AM: Okay, thank you for following up. I look forward to hearing from them…" at bounding box center [233, 194] width 106 height 14
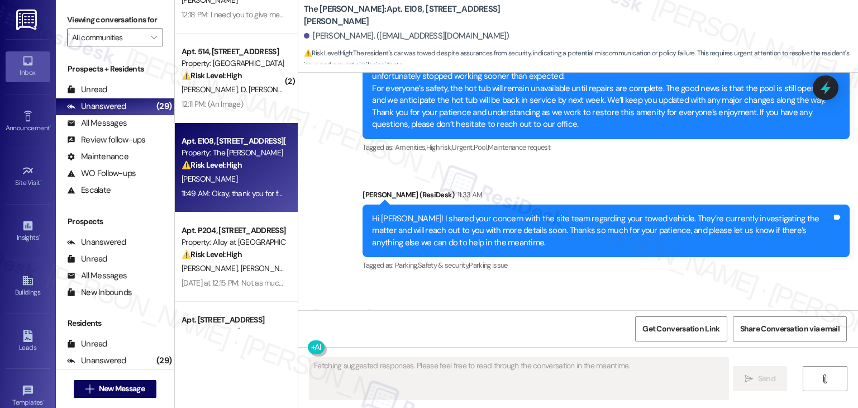
scroll to position [2346, 0]
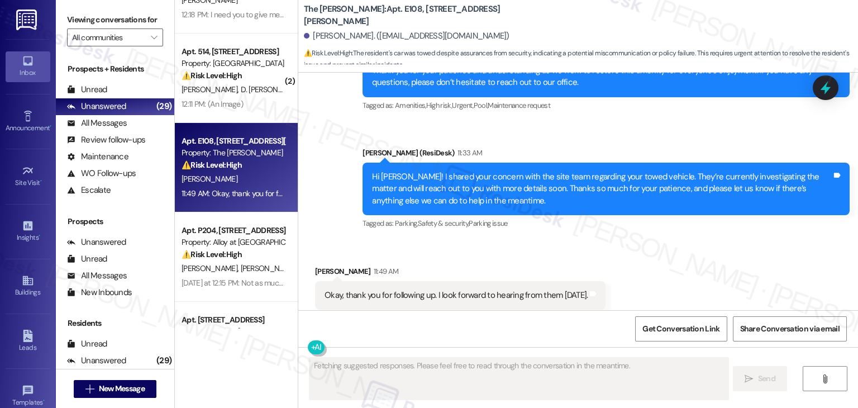
click at [582, 240] on div "Received via SMS Kathryn Holom 11:49 AM Okay, thank you for following up. I loo…" at bounding box center [578, 287] width 560 height 94
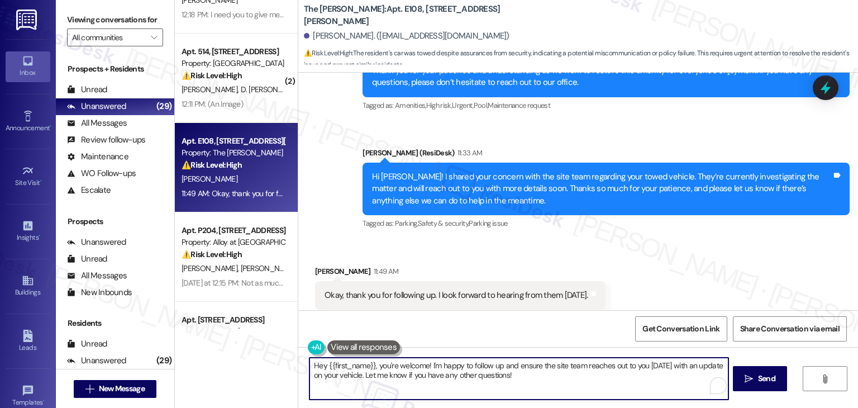
drag, startPoint x: 376, startPoint y: 365, endPoint x: 308, endPoint y: 367, distance: 68.2
click at [309, 367] on textarea "Hey {{first_name}}, you're welcome! I'm happy to follow up and ensure the site …" at bounding box center [518, 378] width 418 height 42
click at [393, 369] on textarea "You're welcome! I'm happy to follow up and ensure the site team reaches out to …" at bounding box center [517, 378] width 418 height 42
drag, startPoint x: 439, startPoint y: 378, endPoint x: 378, endPoint y: 348, distance: 67.9
click at [378, 366] on textarea "You're welcome! I'm happy to follow up and ensure the site team reaches out to …" at bounding box center [517, 378] width 418 height 42
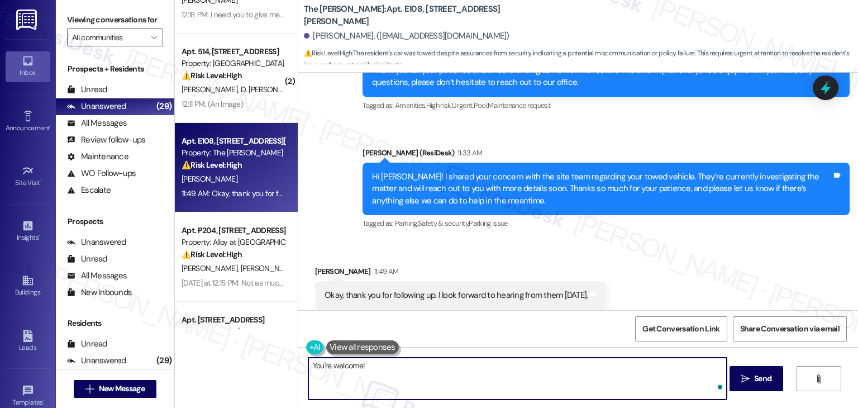
paste textarea "Let us know if there's anything else we can assist you with!"
click at [601, 369] on textarea "You're welcome! Let us know if there's anything else we can assist you with!" at bounding box center [517, 378] width 418 height 42
type textarea "You're welcome! Let us know if there's anything else we can assist you with!"
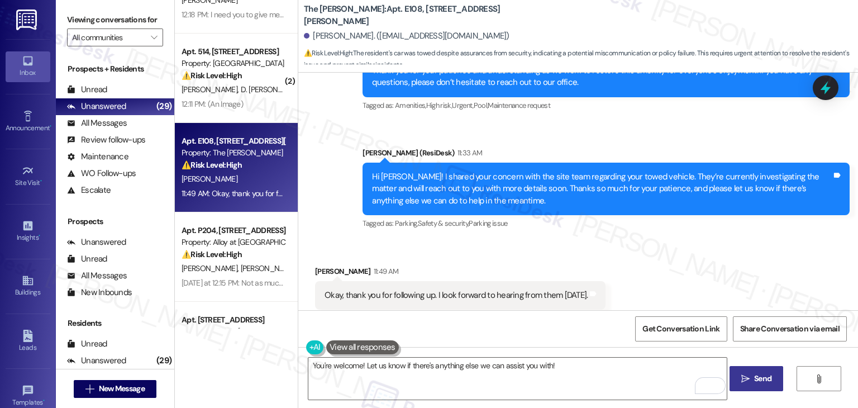
click at [766, 372] on span "Send" at bounding box center [762, 378] width 17 height 12
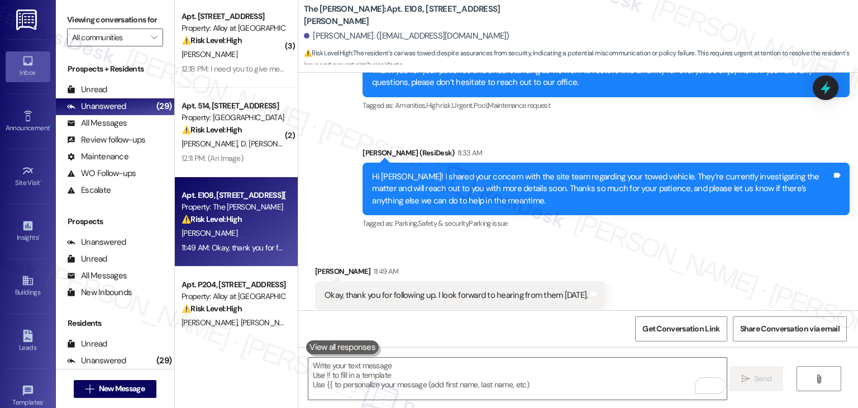
scroll to position [0, 0]
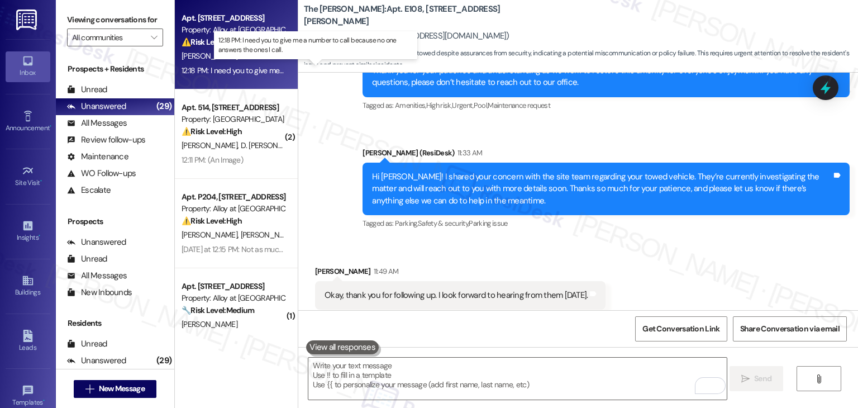
click at [235, 70] on div "12:18 PM: I need you to give me a number to call because no one answers the one…" at bounding box center [322, 70] width 283 height 10
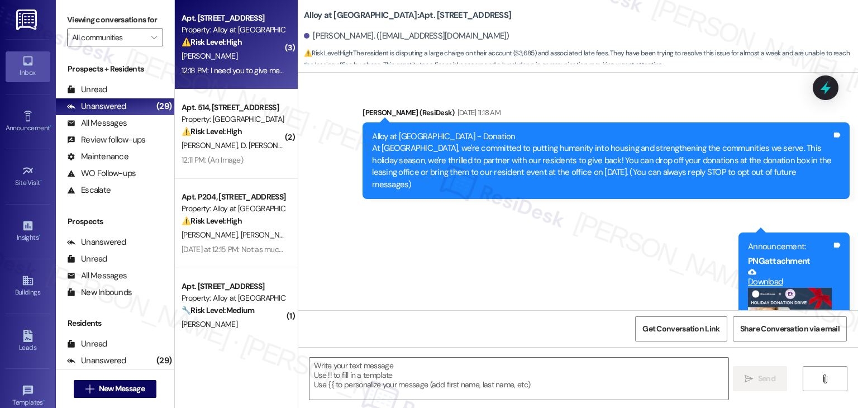
scroll to position [4342, 0]
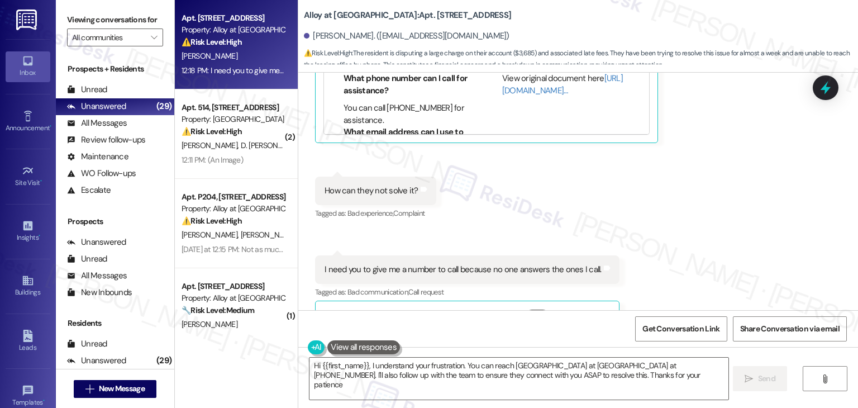
type textarea "Hi {{first_name}}, I understand your frustration. You can reach Alloy at Geneva…"
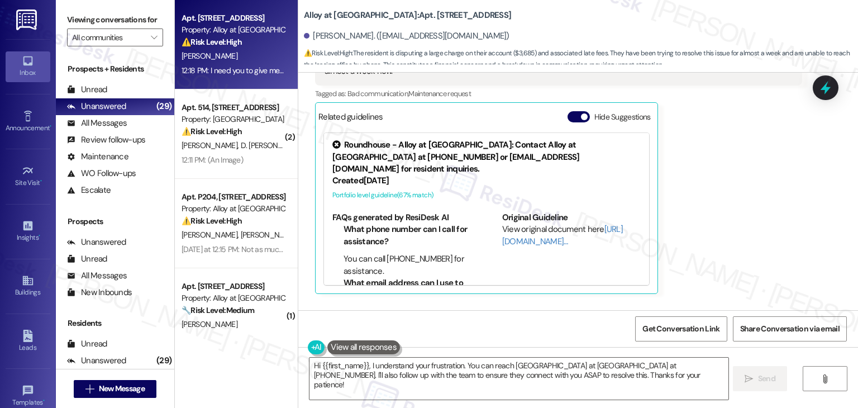
scroll to position [4118, 0]
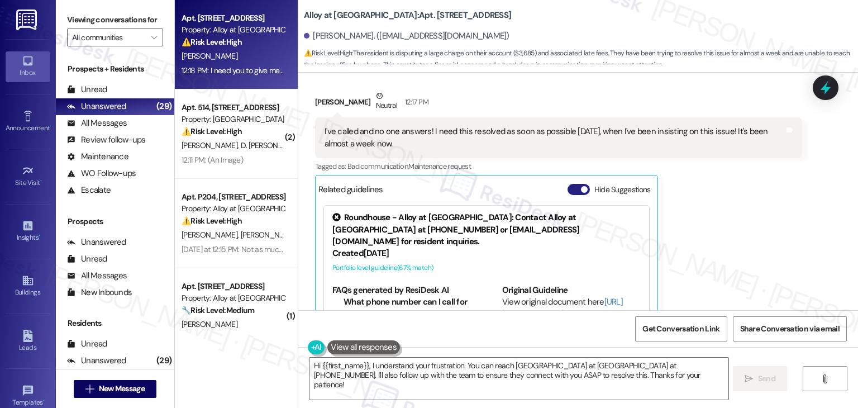
click at [568, 184] on button "Hide Suggestions" at bounding box center [578, 189] width 22 height 11
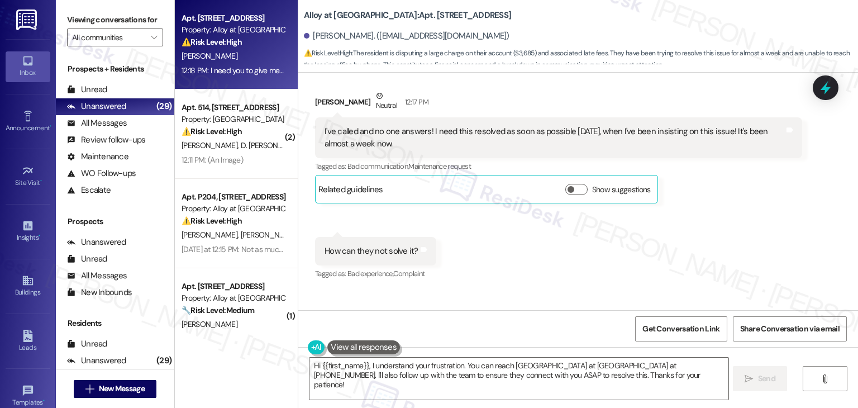
scroll to position [4063, 0]
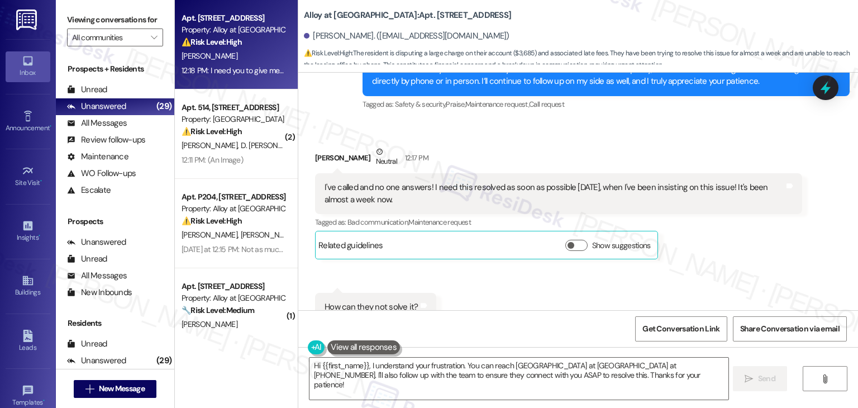
click at [712, 260] on div "Received via SMS Demmy Vera Neutral 12:17 PM I've called and no one answers! I …" at bounding box center [578, 287] width 560 height 333
click at [719, 249] on div "Received via SMS Demmy Vera Neutral 12:17 PM I've called and no one answers! I …" at bounding box center [578, 287] width 560 height 333
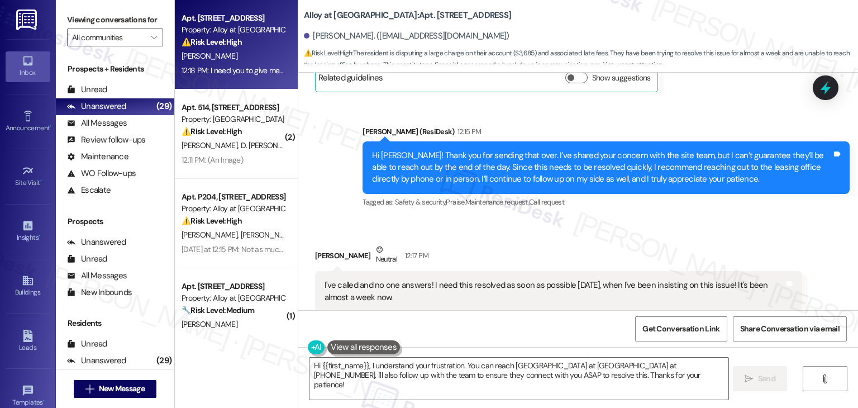
scroll to position [3951, 0]
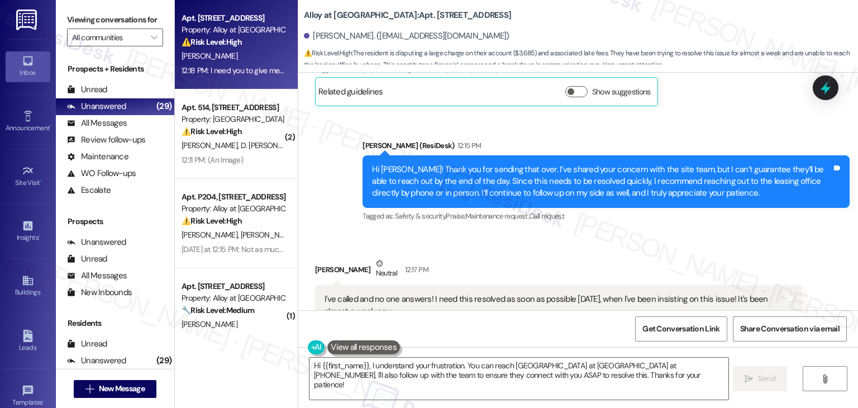
click at [717, 257] on div "Demmy Vera Neutral 12:17 PM" at bounding box center [558, 270] width 487 height 27
click at [766, 249] on div "Received via SMS Demmy Vera Neutral 12:17 PM I've called and no one answers! I …" at bounding box center [559, 314] width 504 height 130
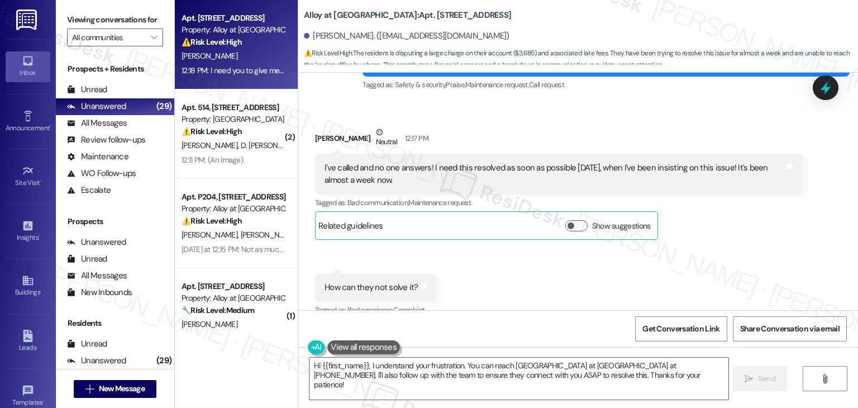
scroll to position [4179, 0]
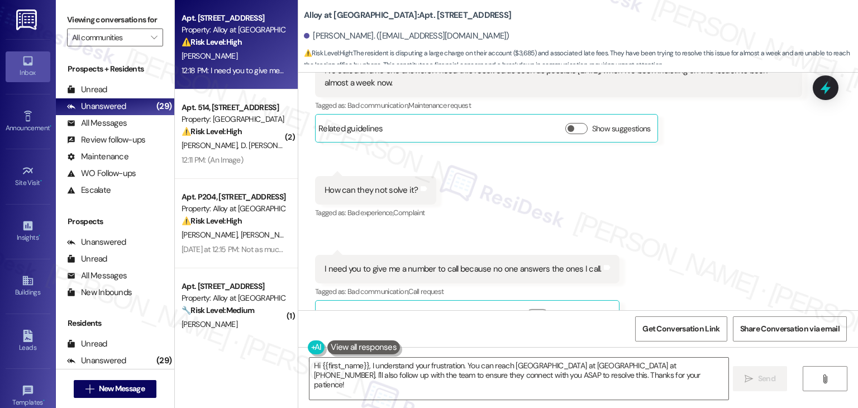
click at [781, 250] on div "Received via SMS Demmy Vera Neutral 12:17 PM I've called and no one answers! I …" at bounding box center [578, 170] width 560 height 333
click at [733, 244] on div "Received via SMS Demmy Vera Neutral 12:17 PM I've called and no one answers! I …" at bounding box center [578, 170] width 560 height 333
click at [732, 237] on div "Received via SMS Demmy Vera Neutral 12:17 PM I've called and no one answers! I …" at bounding box center [578, 170] width 560 height 333
click at [713, 217] on div "Received via SMS Demmy Vera Neutral 12:17 PM I've called and no one answers! I …" at bounding box center [578, 170] width 560 height 333
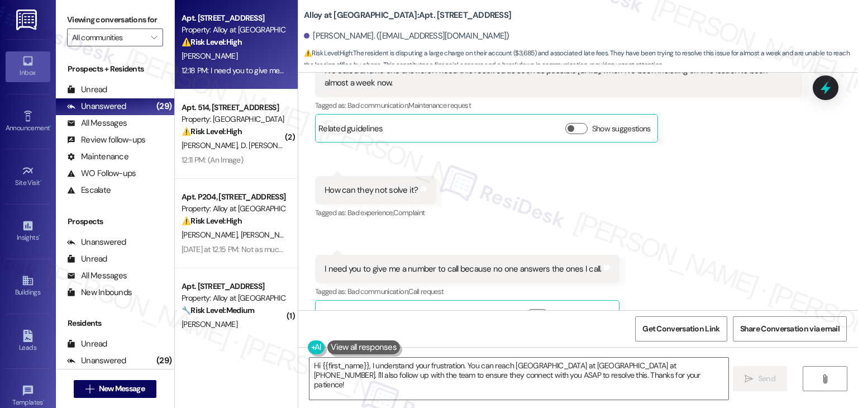
click at [713, 217] on div "Received via SMS Demmy Vera Neutral 12:17 PM I've called and no one answers! I …" at bounding box center [578, 170] width 560 height 333
click at [713, 218] on div "Received via SMS Demmy Vera Neutral 12:17 PM I've called and no one answers! I …" at bounding box center [578, 170] width 560 height 333
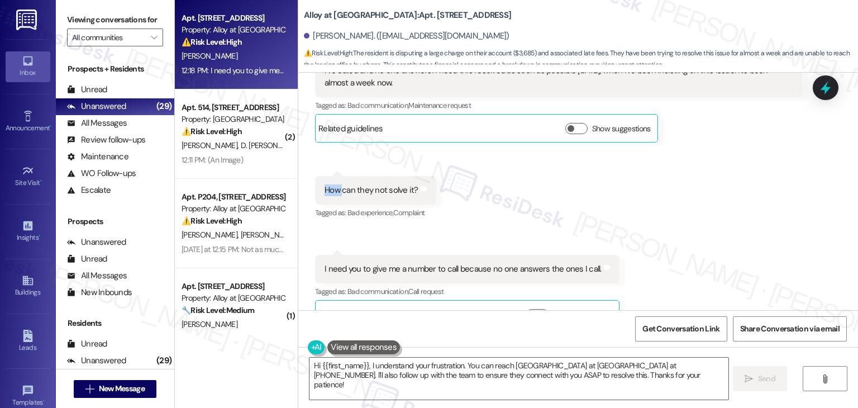
click at [713, 218] on div "Received via SMS Demmy Vera Neutral 12:17 PM I've called and no one answers! I …" at bounding box center [578, 170] width 560 height 333
click at [713, 219] on div "Received via SMS Demmy Vera Neutral 12:17 PM I've called and no one answers! I …" at bounding box center [578, 170] width 560 height 333
click at [712, 219] on div "Received via SMS Demmy Vera Neutral 12:17 PM I've called and no one answers! I …" at bounding box center [578, 170] width 560 height 333
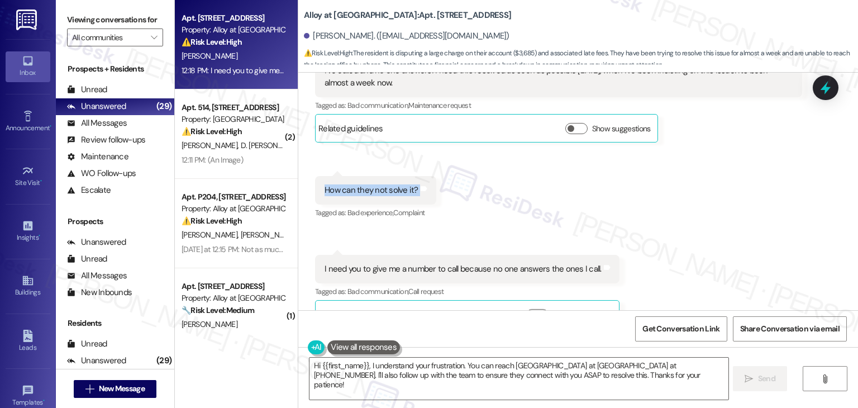
click at [712, 219] on div "Received via SMS Demmy Vera Neutral 12:17 PM I've called and no one answers! I …" at bounding box center [578, 170] width 560 height 333
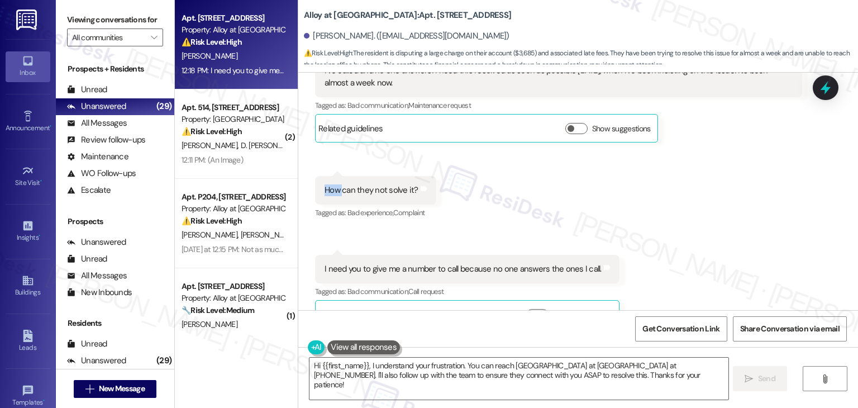
click at [712, 219] on div "Received via SMS Demmy Vera Neutral 12:17 PM I've called and no one answers! I …" at bounding box center [578, 170] width 560 height 333
click at [712, 226] on div "Received via SMS Demmy Vera Neutral 12:17 PM I've called and no one answers! I …" at bounding box center [578, 170] width 560 height 333
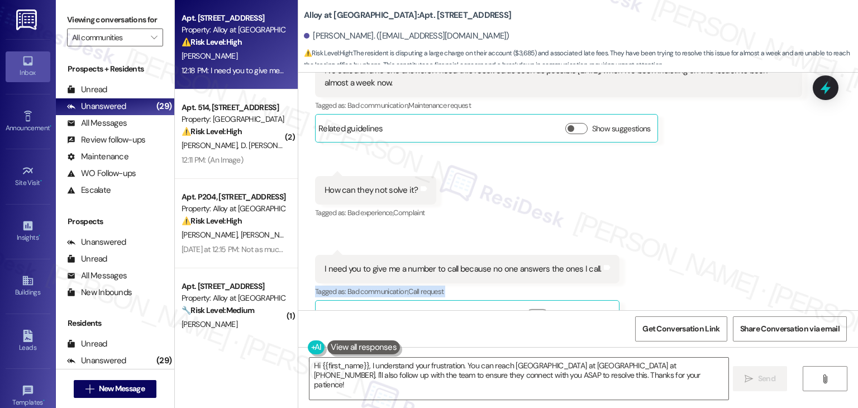
click at [712, 226] on div "Received via SMS Demmy Vera Neutral 12:17 PM I've called and no one answers! I …" at bounding box center [578, 170] width 560 height 333
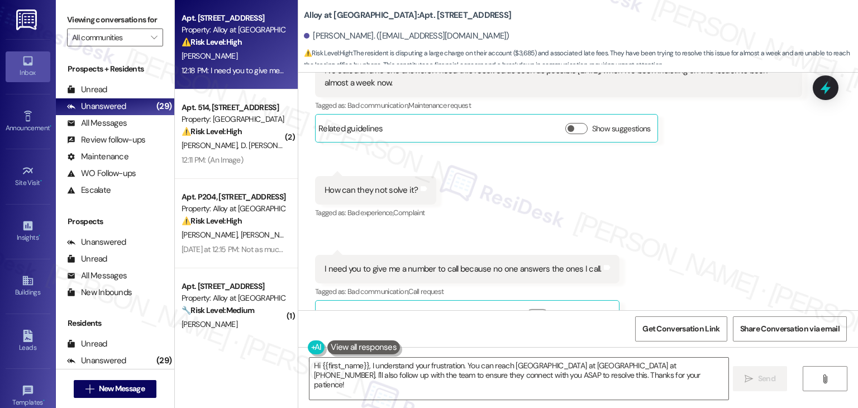
click at [712, 226] on div "Received via SMS Demmy Vera Neutral 12:17 PM I've called and no one answers! I …" at bounding box center [578, 170] width 560 height 333
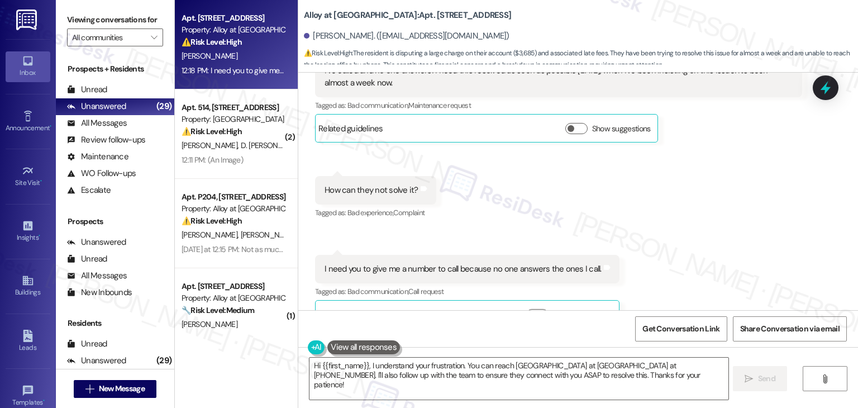
click at [712, 226] on div "Received via SMS Demmy Vera Neutral 12:17 PM I've called and no one answers! I …" at bounding box center [578, 170] width 560 height 333
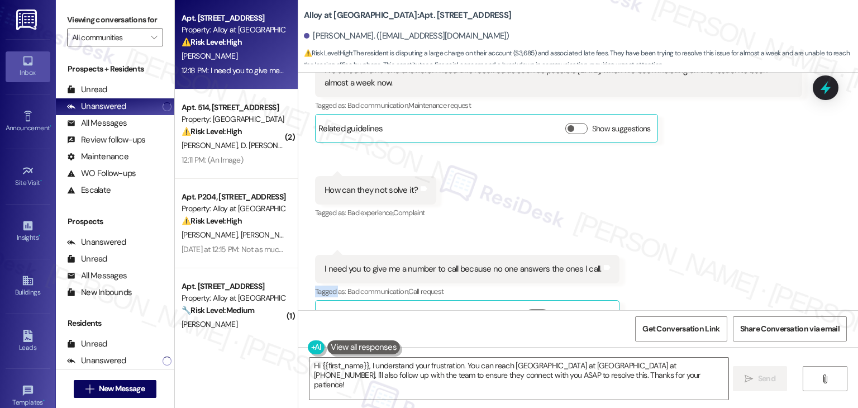
click at [712, 226] on div "Received via SMS Demmy Vera Neutral 12:17 PM I've called and no one answers! I …" at bounding box center [578, 170] width 560 height 333
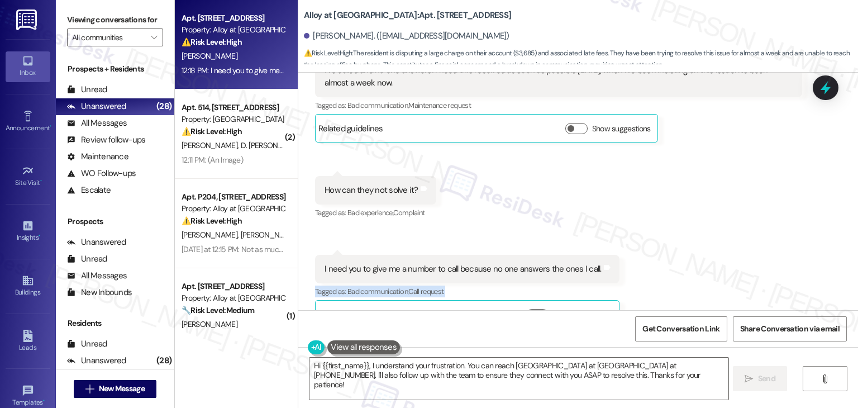
click at [712, 226] on div "Received via SMS Demmy Vera Neutral 12:17 PM I've called and no one answers! I …" at bounding box center [578, 170] width 560 height 333
click at [715, 243] on div "Received via SMS Demmy Vera Neutral 12:17 PM I've called and no one answers! I …" at bounding box center [578, 170] width 560 height 333
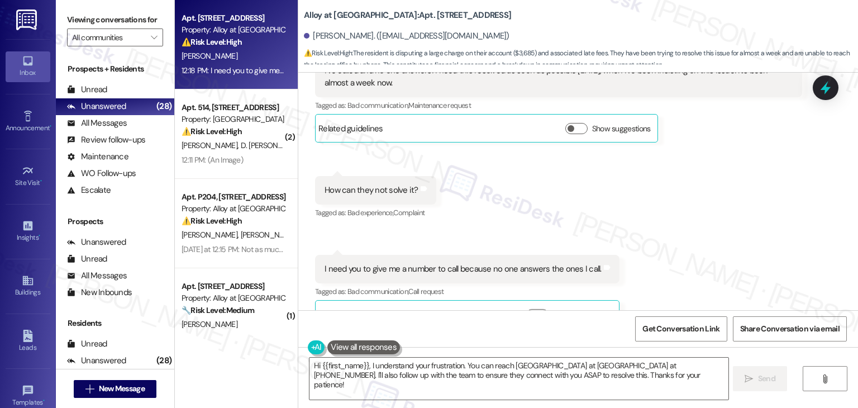
click at [715, 243] on div "Received via SMS Demmy Vera Neutral 12:17 PM I've called and no one answers! I …" at bounding box center [578, 170] width 560 height 333
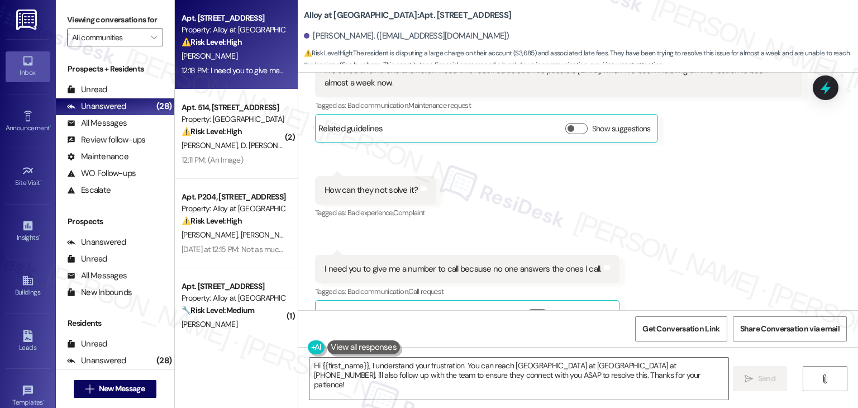
click at [715, 243] on div "Received via SMS Demmy Vera Neutral 12:17 PM I've called and no one answers! I …" at bounding box center [578, 170] width 560 height 333
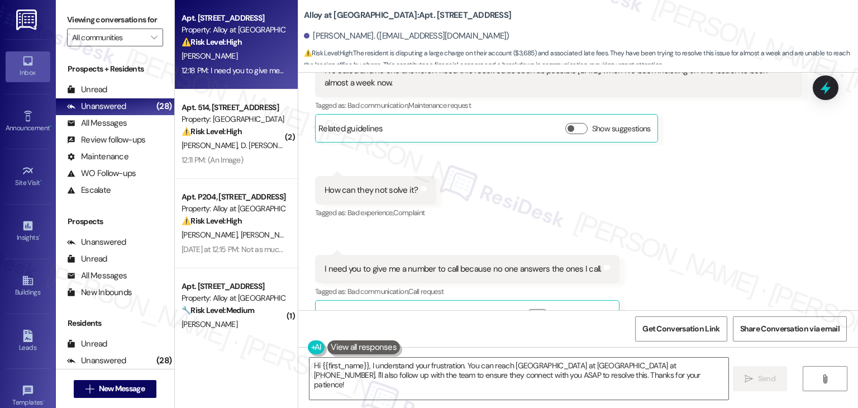
click at [715, 243] on div "Received via SMS Demmy Vera Neutral 12:17 PM I've called and no one answers! I …" at bounding box center [578, 170] width 560 height 333
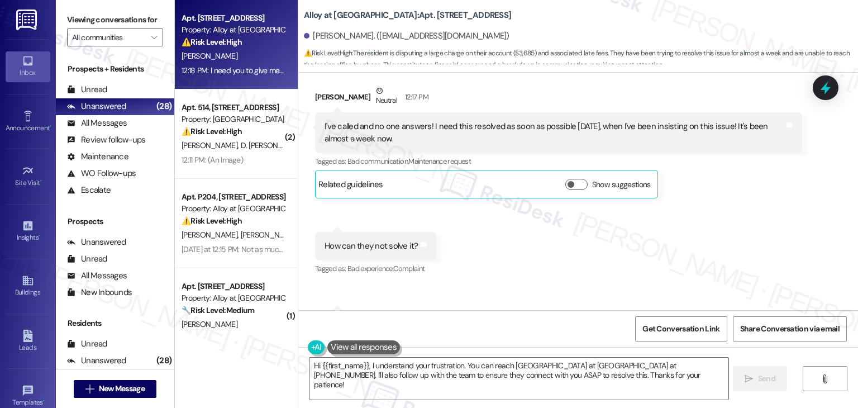
click at [715, 243] on div "Received via SMS Demmy Vera Neutral 12:17 PM I've called and no one answers! I …" at bounding box center [578, 226] width 560 height 333
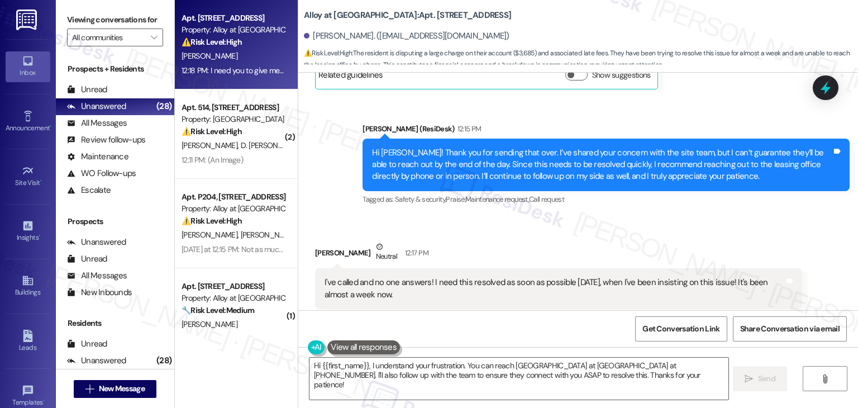
scroll to position [3956, 0]
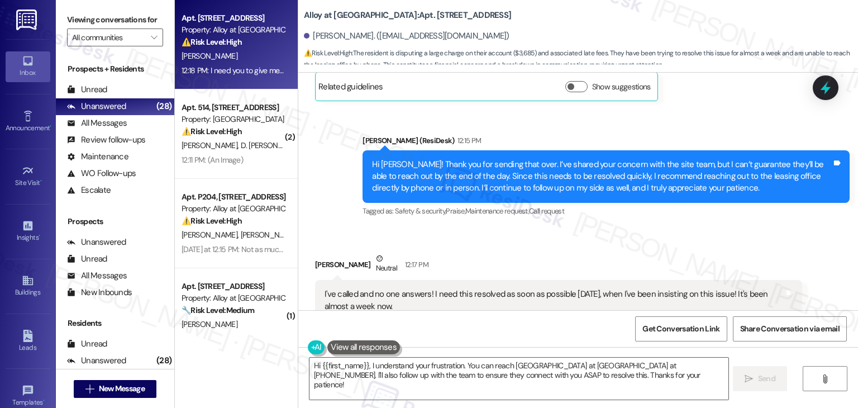
click at [715, 252] on div "Demmy Vera Neutral 12:17 PM" at bounding box center [558, 265] width 487 height 27
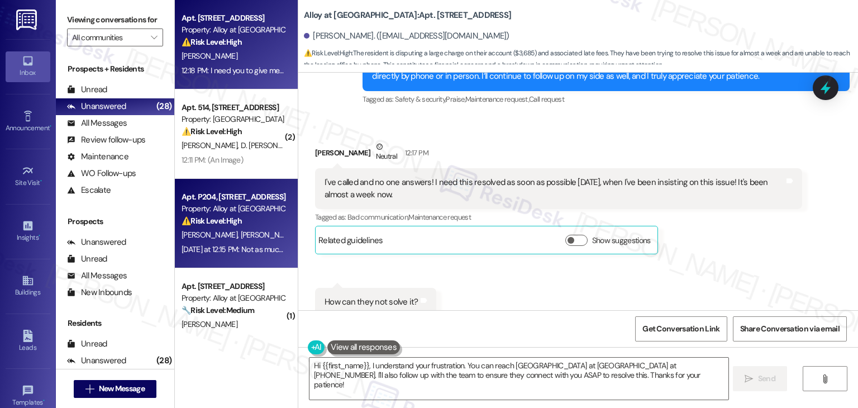
click at [245, 245] on div "Yesterday at 12:15 PM: Not as much but it's still occurring Yesterday at 12:15 …" at bounding box center [265, 249] width 168 height 10
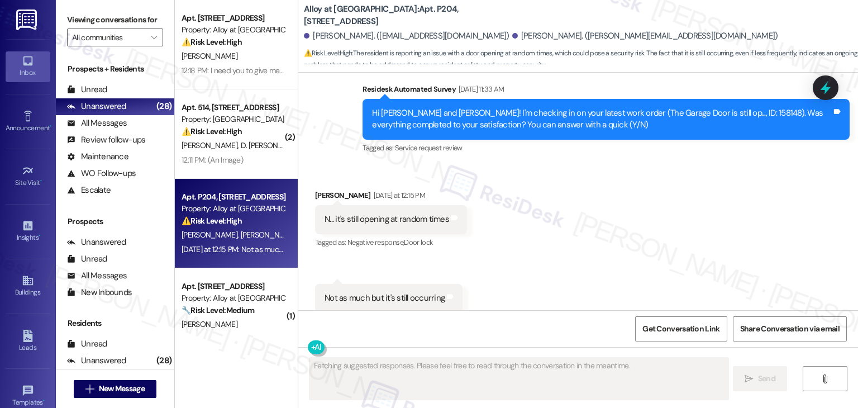
scroll to position [2974, 0]
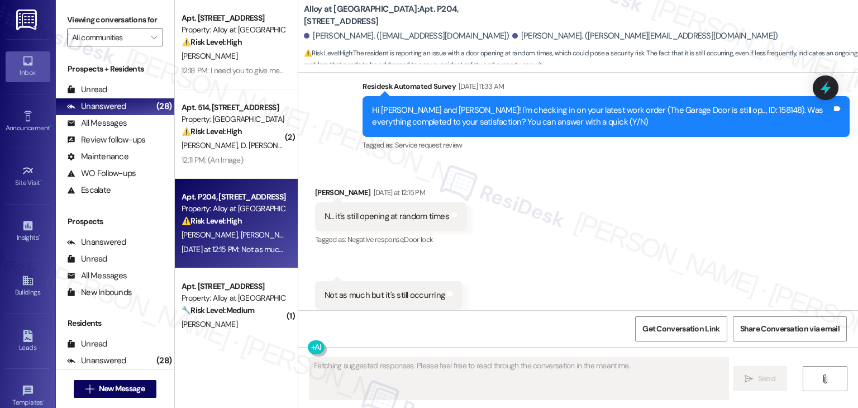
click at [558, 253] on div "Received via SMS Rebecca Hill Yesterday at 12:15 PM N... it's still opening at …" at bounding box center [578, 247] width 560 height 173
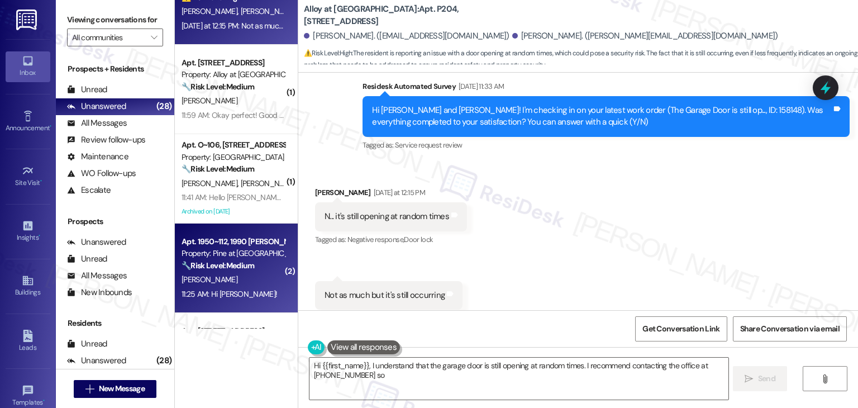
scroll to position [614, 0]
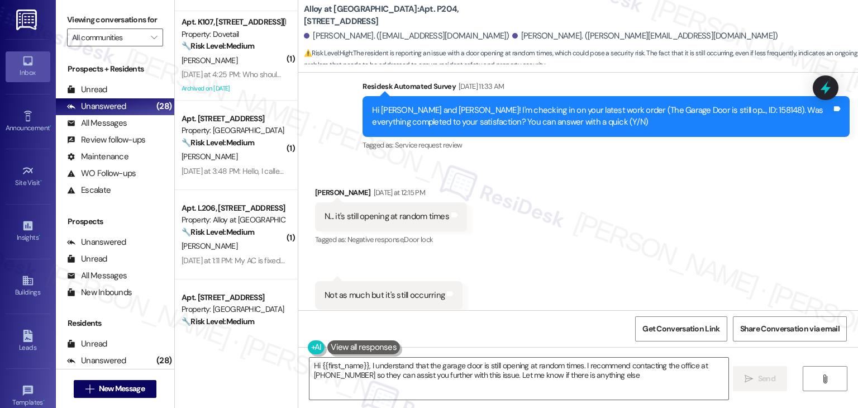
type textarea "Hi {{first_name}}, I understand that the garage door is still opening at random…"
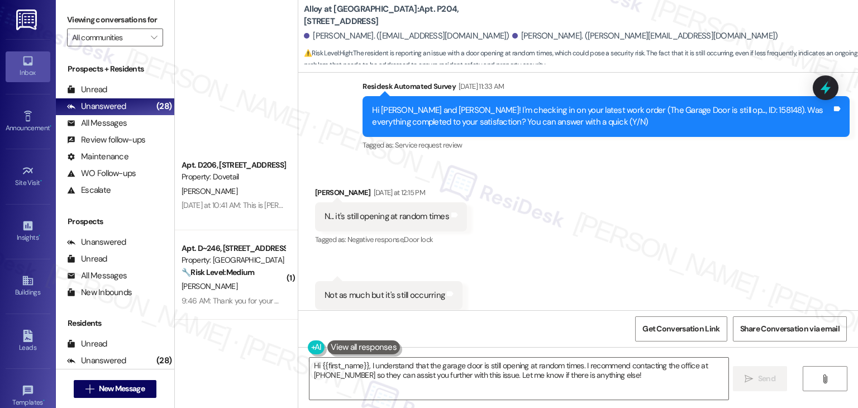
scroll to position [2352, 0]
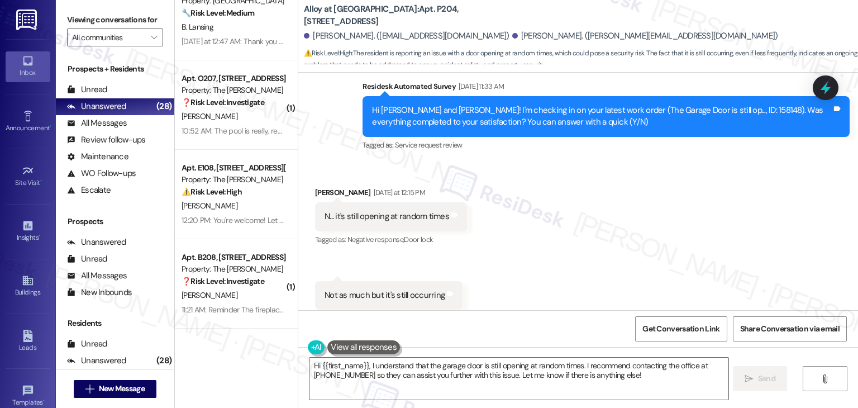
click at [242, 346] on div "( 1 ) Apt. D~246, 244 N Allumbaugh St Property: Towne Square 🔧 Risk Level: Medi…" at bounding box center [236, 204] width 123 height 408
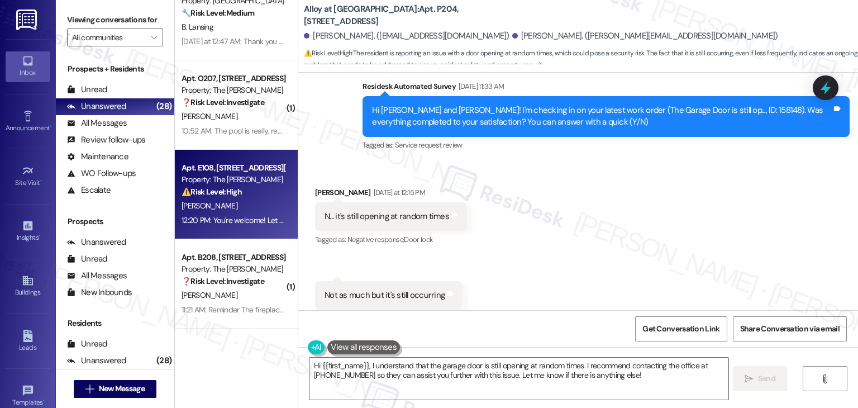
click at [237, 227] on div "12:20 PM: You're welcome! Let us know if there's anything else we can assist yo…" at bounding box center [233, 220] width 106 height 14
type textarea "Fetching suggested responses. Please feel free to read through the conversation…"
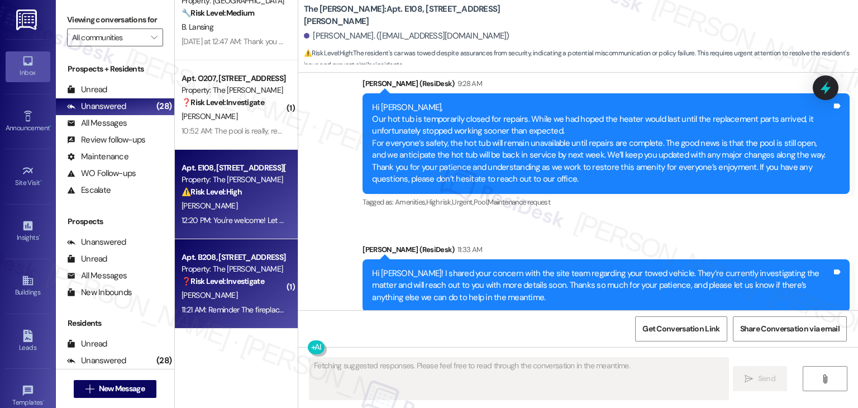
scroll to position [2346, 0]
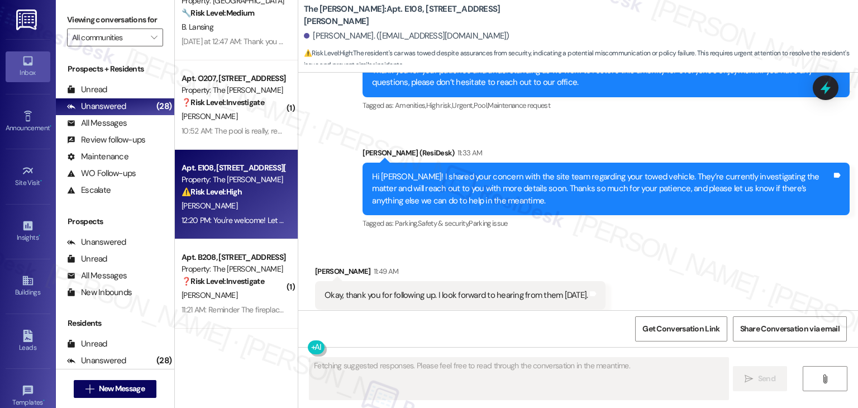
click at [686, 259] on div "Received via SMS Kathryn Holom 11:49 AM Okay, thank you for following up. I loo…" at bounding box center [578, 287] width 560 height 94
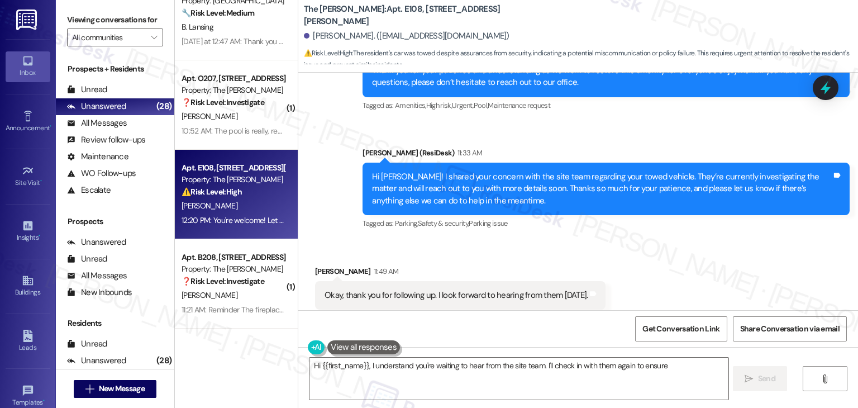
click at [686, 259] on div "Received via SMS Kathryn Holom 11:49 AM Okay, thank you for following up. I loo…" at bounding box center [578, 287] width 560 height 94
type textarea "Hi {{first_name}}, I understand you're waiting to hear from the site team. I'll…"
click at [686, 259] on div "Received via SMS Kathryn Holom 11:49 AM Okay, thank you for following up. I loo…" at bounding box center [578, 287] width 560 height 94
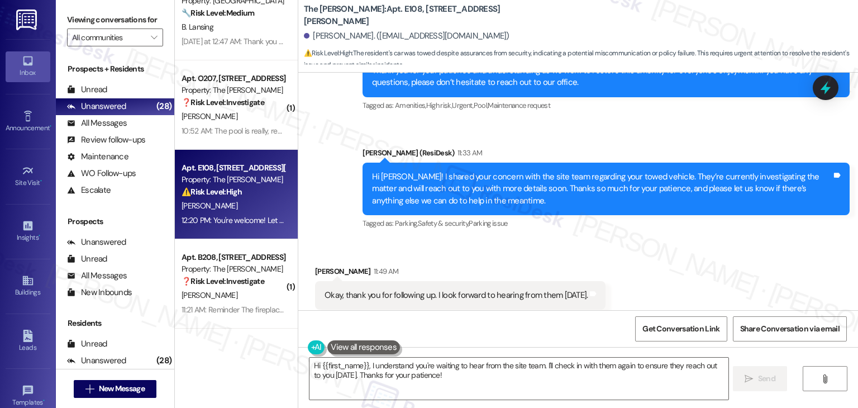
click at [686, 259] on div "Received via SMS Kathryn Holom 11:49 AM Okay, thank you for following up. I loo…" at bounding box center [578, 287] width 560 height 94
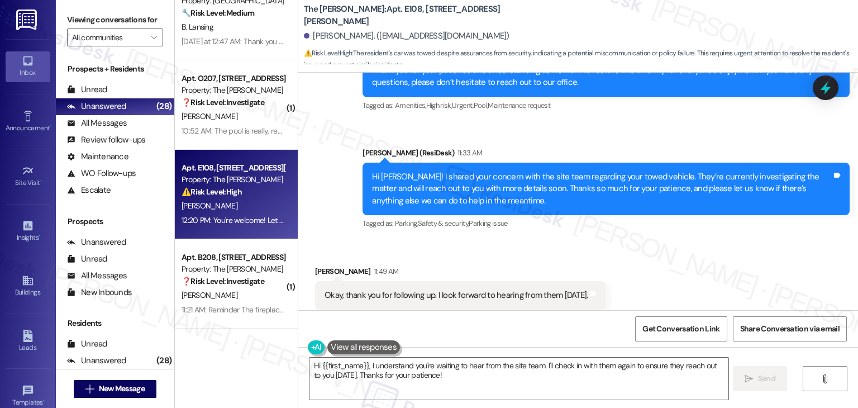
click at [686, 259] on div "Received via SMS Kathryn Holom 11:49 AM Okay, thank you for following up. I loo…" at bounding box center [578, 287] width 560 height 94
click at [686, 260] on div "Received via SMS Kathryn Holom 11:49 AM Okay, thank you for following up. I loo…" at bounding box center [578, 287] width 560 height 94
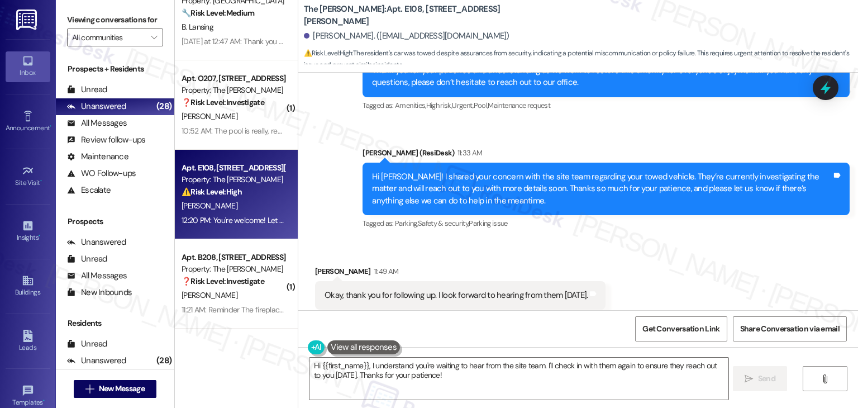
click at [686, 260] on div "Received via SMS Kathryn Holom 11:49 AM Okay, thank you for following up. I loo…" at bounding box center [578, 287] width 560 height 94
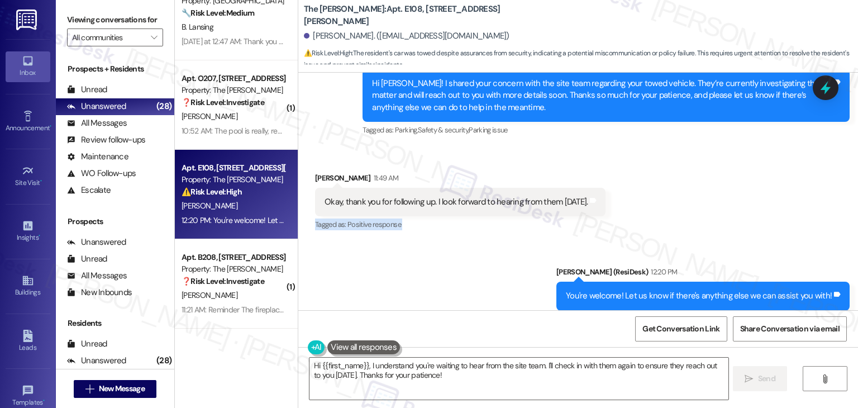
scroll to position [2441, 0]
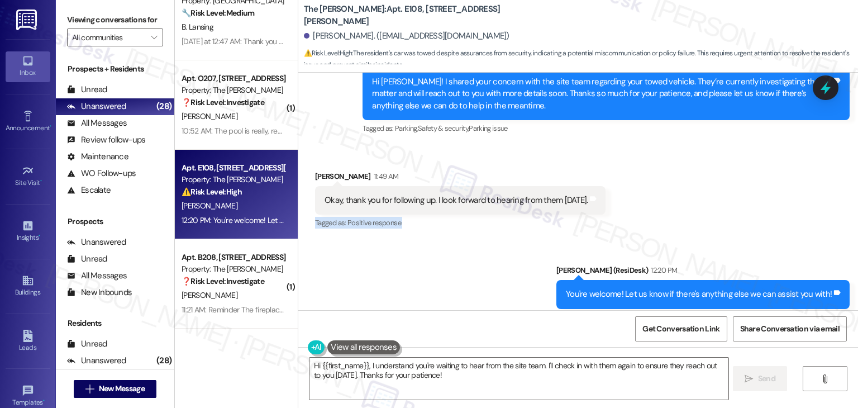
click at [696, 213] on div "Received via SMS Kathryn Holom 11:49 AM Okay, thank you for following up. I loo…" at bounding box center [578, 192] width 560 height 94
click at [696, 211] on div "Received via SMS Kathryn Holom 11:49 AM Okay, thank you for following up. I loo…" at bounding box center [578, 192] width 560 height 94
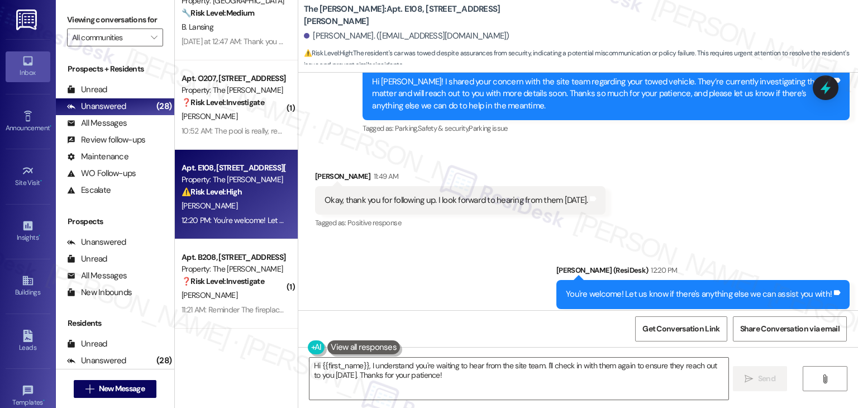
click at [696, 211] on div "Received via SMS Kathryn Holom 11:49 AM Okay, thank you for following up. I loo…" at bounding box center [578, 192] width 560 height 94
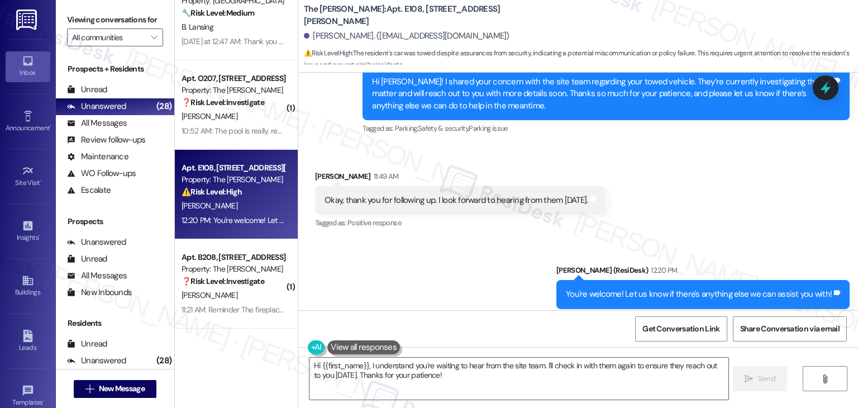
click at [696, 211] on div "Received via SMS Kathryn Holom 11:49 AM Okay, thank you for following up. I loo…" at bounding box center [578, 192] width 560 height 94
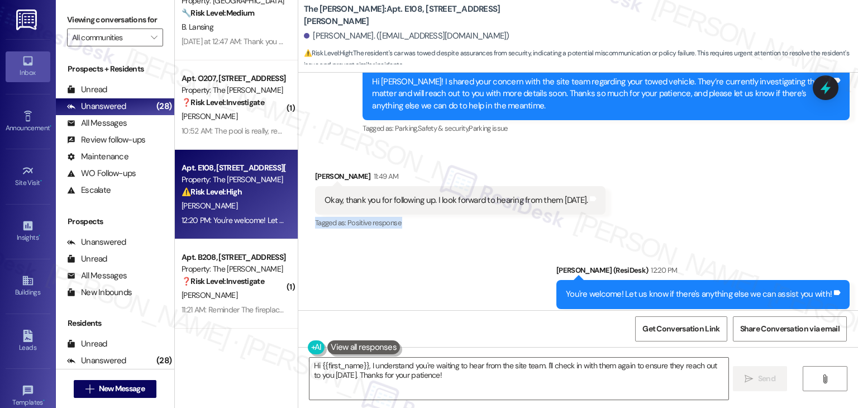
click at [696, 211] on div "Received via SMS Kathryn Holom 11:49 AM Okay, thank you for following up. I loo…" at bounding box center [578, 192] width 560 height 94
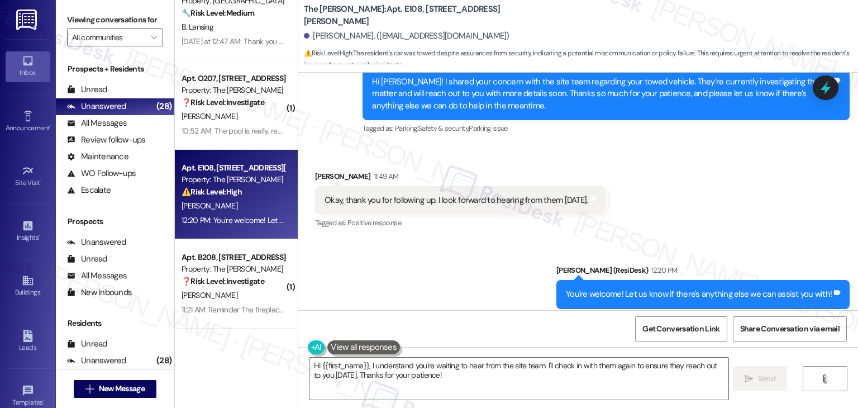
click at [696, 211] on div "Received via SMS Kathryn Holom 11:49 AM Okay, thank you for following up. I loo…" at bounding box center [578, 192] width 560 height 94
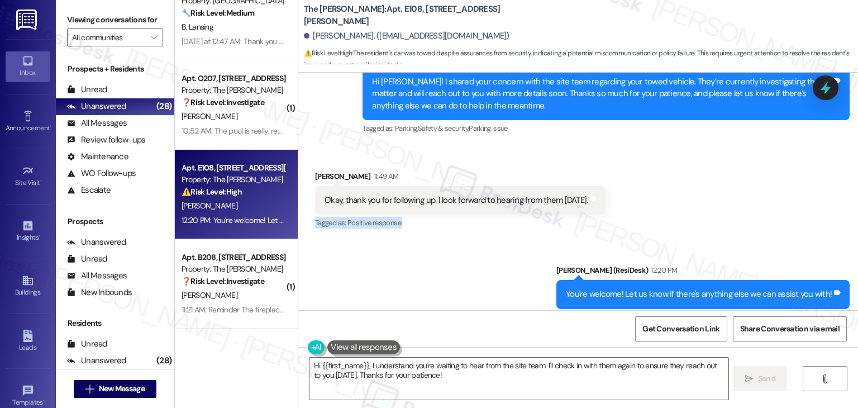
click at [696, 211] on div "Received via SMS Kathryn Holom 11:49 AM Okay, thank you for following up. I loo…" at bounding box center [578, 192] width 560 height 94
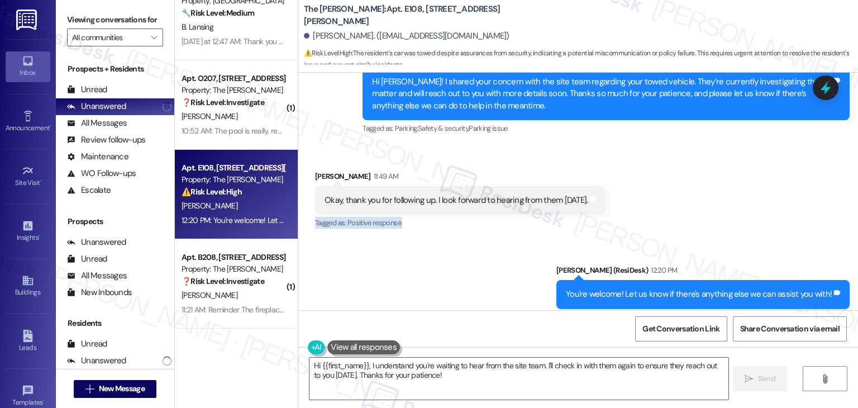
click at [696, 211] on div "Received via SMS Kathryn Holom 11:49 AM Okay, thank you for following up. I loo…" at bounding box center [578, 192] width 560 height 94
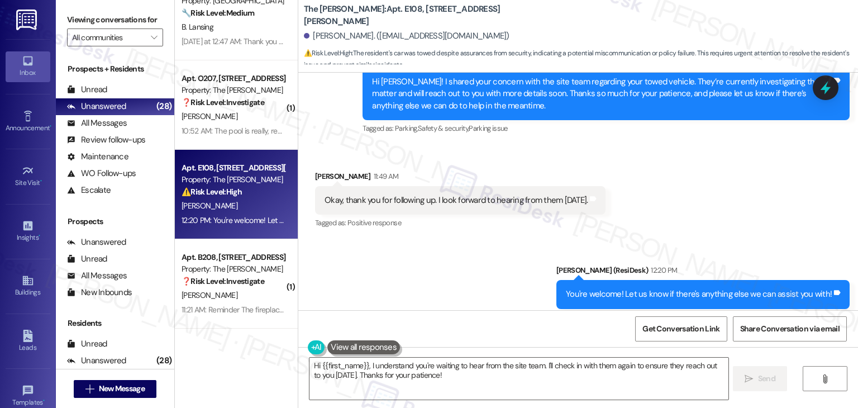
click at [696, 211] on div "Received via SMS Kathryn Holom 11:49 AM Okay, thank you for following up. I loo…" at bounding box center [578, 192] width 560 height 94
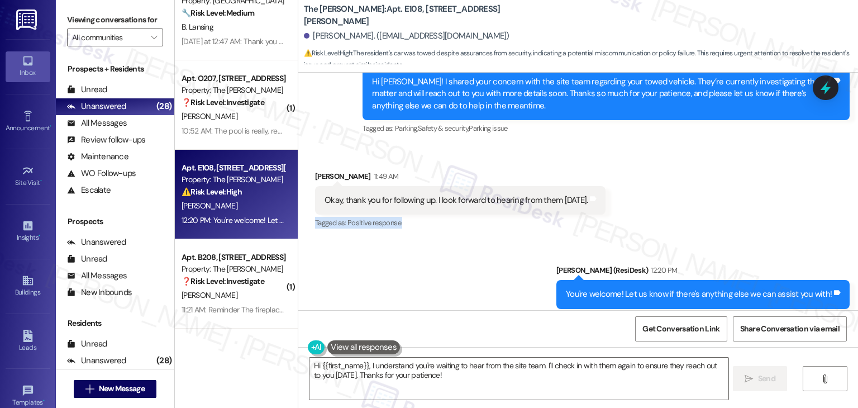
click at [696, 211] on div "Received via SMS Kathryn Holom 11:49 AM Okay, thank you for following up. I loo…" at bounding box center [578, 192] width 560 height 94
click at [695, 211] on div "Received via SMS Kathryn Holom 11:49 AM Okay, thank you for following up. I loo…" at bounding box center [578, 192] width 560 height 94
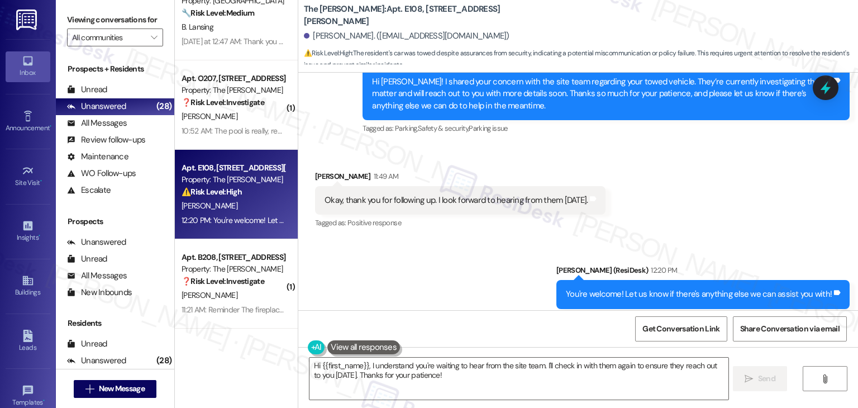
click at [694, 209] on div "Received via SMS Kathryn Holom 11:49 AM Okay, thank you for following up. I loo…" at bounding box center [578, 192] width 560 height 94
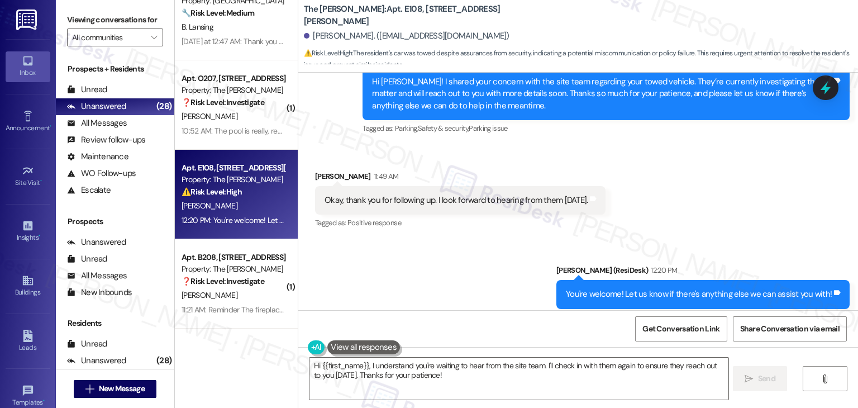
click at [694, 209] on div "Received via SMS Kathryn Holom 11:49 AM Okay, thank you for following up. I loo…" at bounding box center [578, 192] width 560 height 94
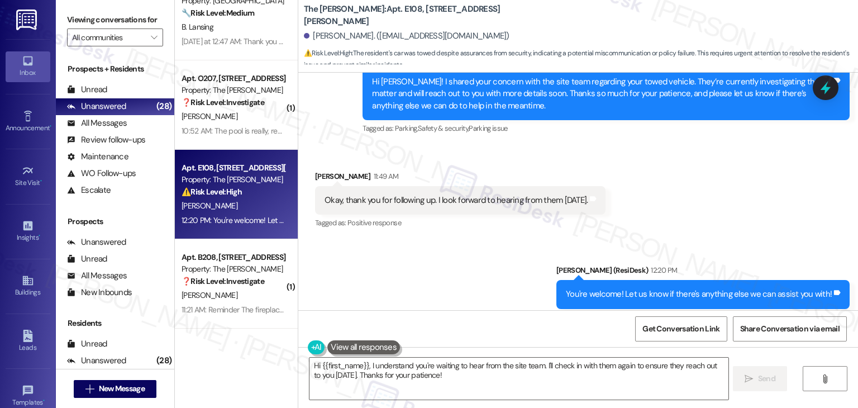
click at [694, 209] on div "Received via SMS Kathryn Holom 11:49 AM Okay, thank you for following up. I loo…" at bounding box center [578, 192] width 560 height 94
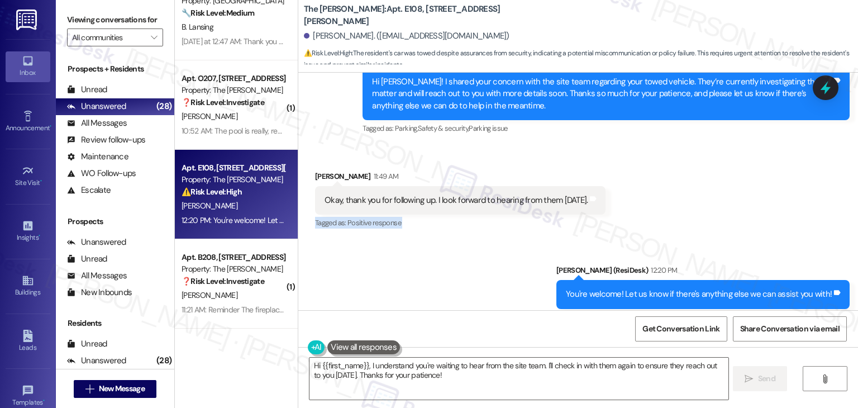
click at [694, 209] on div "Received via SMS Kathryn Holom 11:49 AM Okay, thank you for following up. I loo…" at bounding box center [578, 192] width 560 height 94
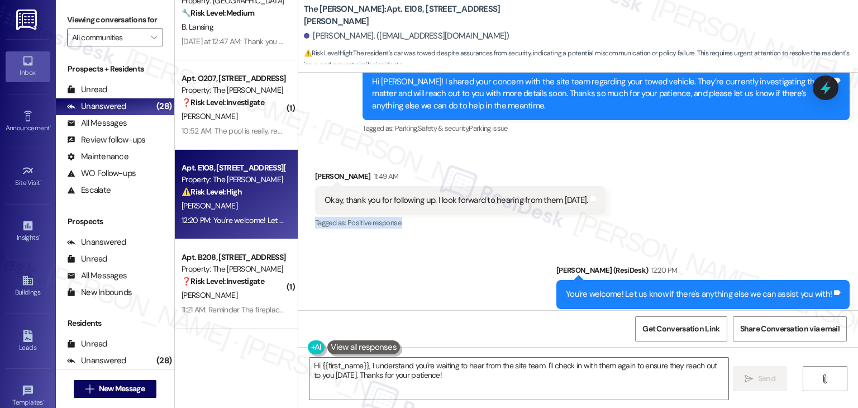
click at [694, 209] on div "Received via SMS Kathryn Holom 11:49 AM Okay, thank you for following up. I loo…" at bounding box center [578, 192] width 560 height 94
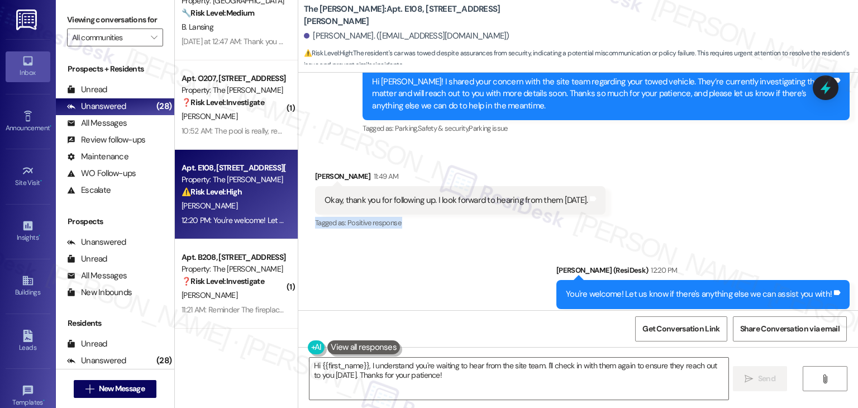
click at [694, 209] on div "Received via SMS Kathryn Holom 11:49 AM Okay, thank you for following up. I loo…" at bounding box center [578, 192] width 560 height 94
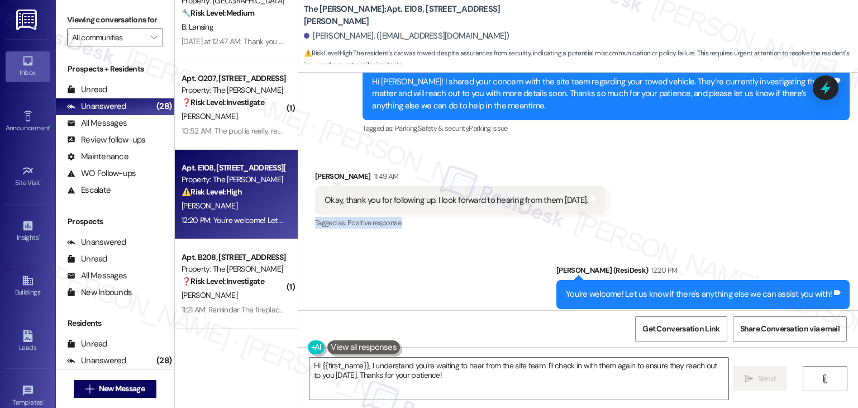
click at [694, 209] on div "Received via SMS Kathryn Holom 11:49 AM Okay, thank you for following up. I loo…" at bounding box center [578, 192] width 560 height 94
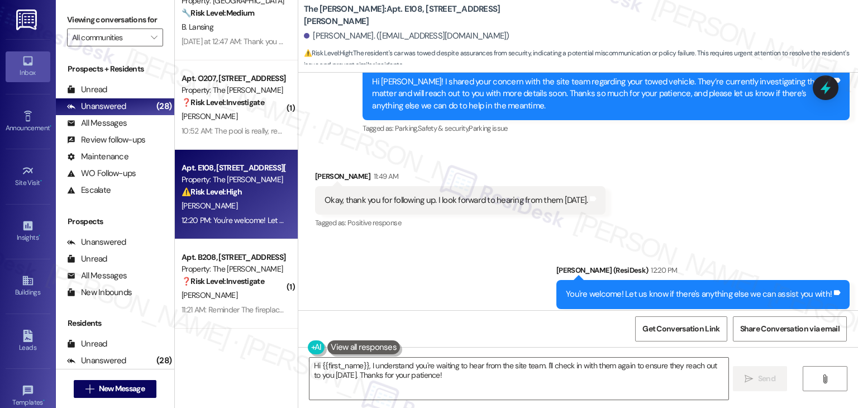
click at [694, 209] on div "Received via SMS Kathryn Holom 11:49 AM Okay, thank you for following up. I loo…" at bounding box center [578, 192] width 560 height 94
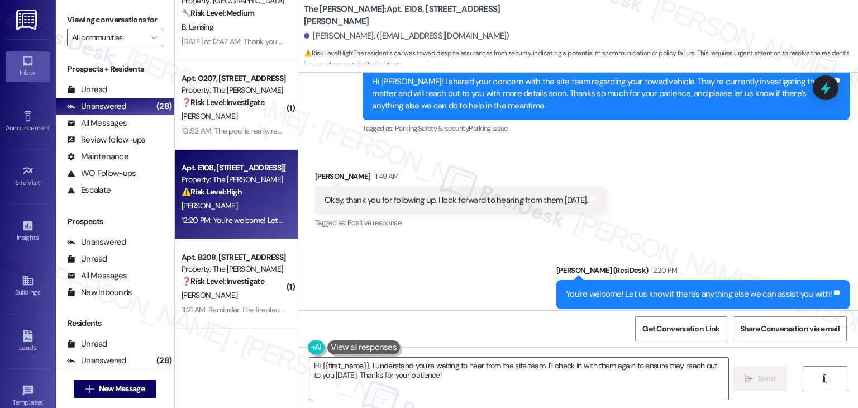
click at [694, 209] on div "Received via SMS Kathryn Holom 11:49 AM Okay, thank you for following up. I loo…" at bounding box center [578, 192] width 560 height 94
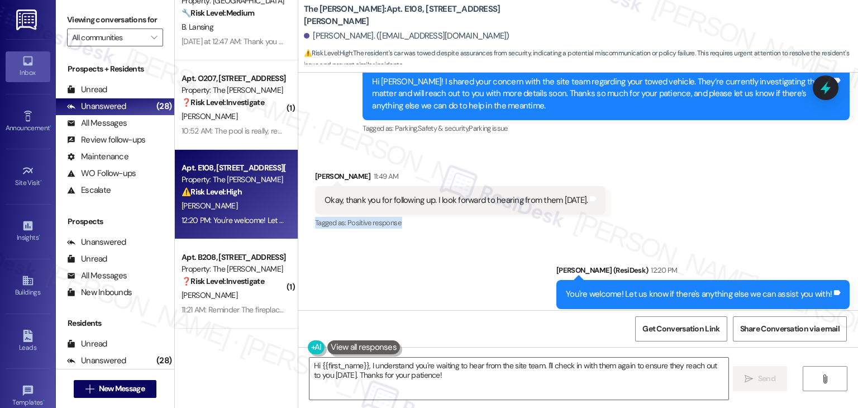
click at [694, 209] on div "Received via SMS Kathryn Holom 11:49 AM Okay, thank you for following up. I loo…" at bounding box center [578, 192] width 560 height 94
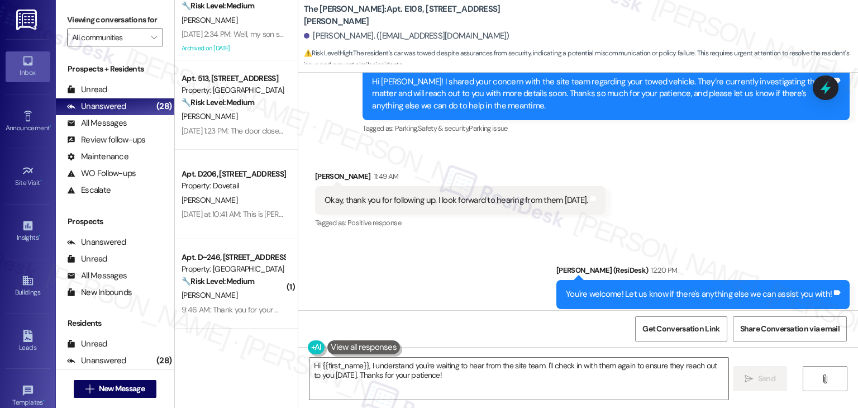
scroll to position [1671, 0]
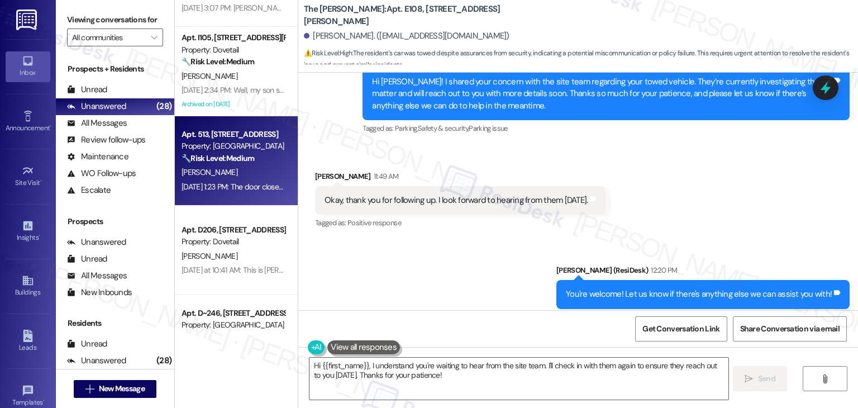
click at [250, 177] on div "[PERSON_NAME]" at bounding box center [233, 172] width 106 height 14
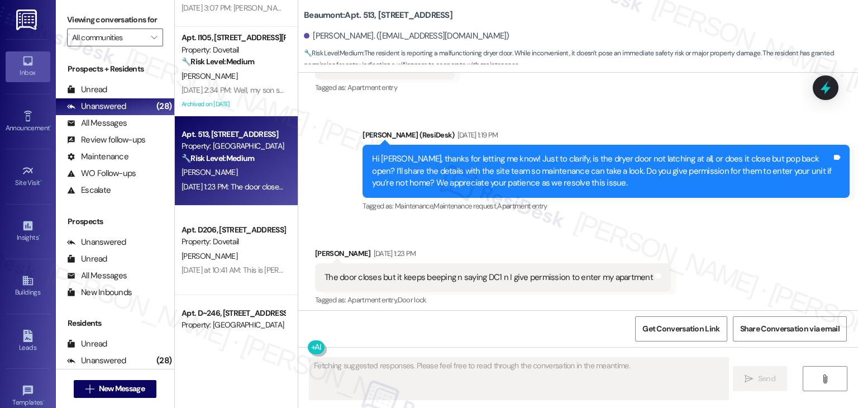
scroll to position [447, 0]
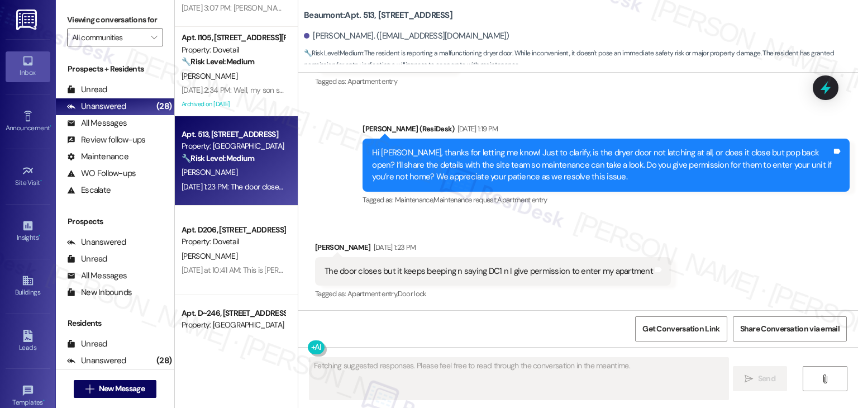
click at [601, 225] on div "Received via SMS Martha Redding Sep 02, 2025 at 1:23 PM The door closes but it …" at bounding box center [578, 263] width 560 height 94
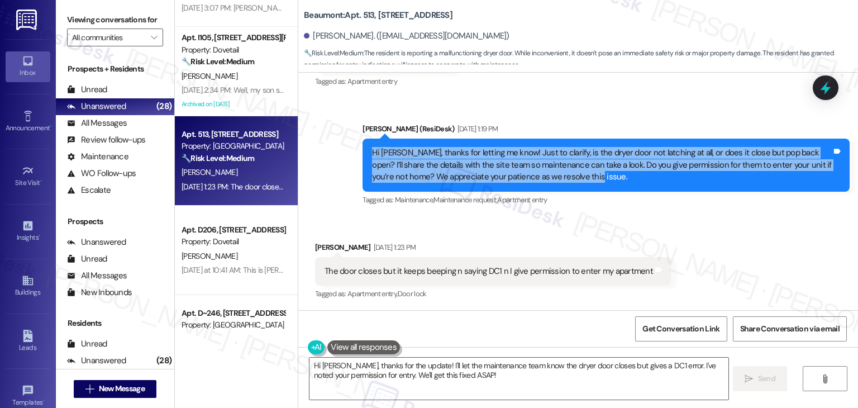
drag, startPoint x: 565, startPoint y: 183, endPoint x: 363, endPoint y: 155, distance: 204.1
click at [363, 155] on div "Hi Martha, thanks for letting me know! Just to clarify, is the dryer door not l…" at bounding box center [605, 164] width 487 height 52
copy div "Hi Martha, thanks for letting me know! Just to clarify, is the dryer door not l…"
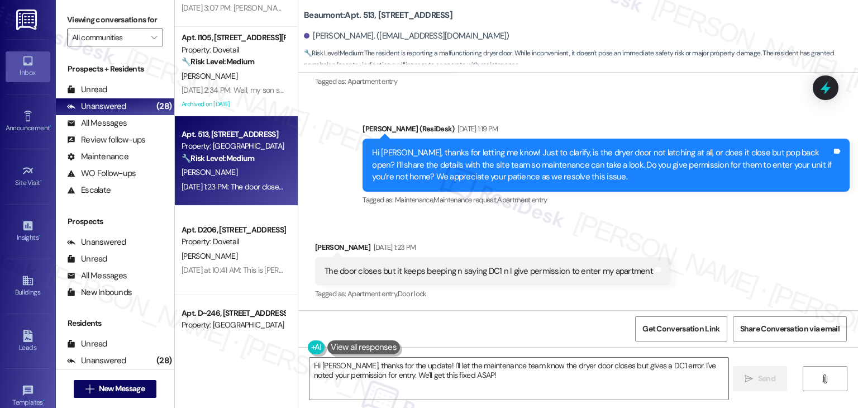
click at [393, 275] on div "The door closes but it keeps beeping n saying DC1 n I give permission to enter …" at bounding box center [488, 271] width 328 height 12
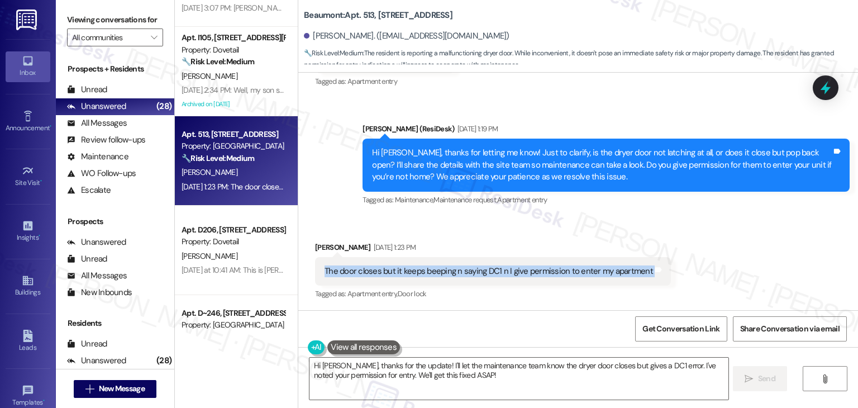
click at [393, 275] on div "The door closes but it keeps beeping n saying DC1 n I give permission to enter …" at bounding box center [488, 271] width 328 height 12
copy div "The door closes but it keeps beeping n saying DC1 n I give permission to enter …"
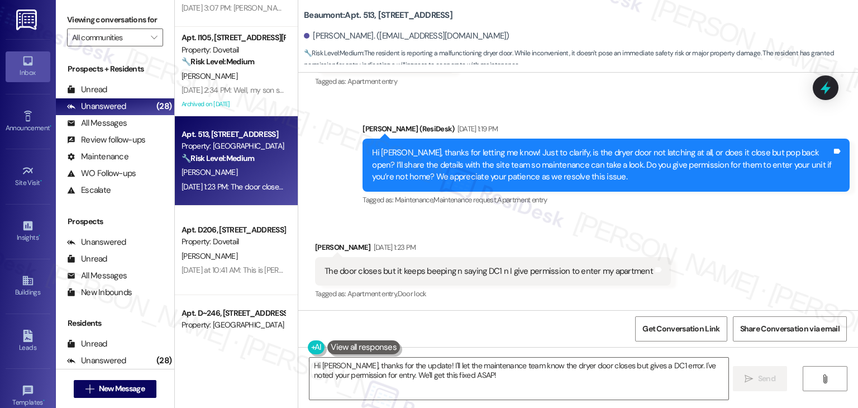
click at [550, 98] on div "Sent via SMS Dottie (ResiDesk) Sep 02, 2025 at 1:19 PM Hi Martha, thanks for le…" at bounding box center [578, 157] width 560 height 118
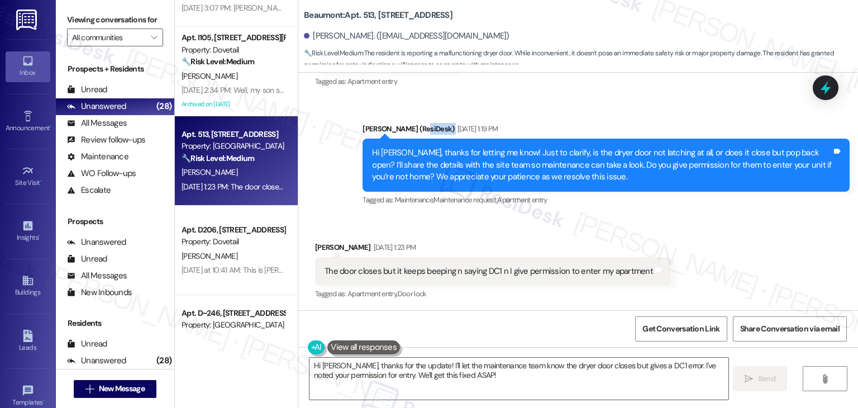
click at [550, 98] on div "Sent via SMS Dottie (ResiDesk) Sep 02, 2025 at 1:19 PM Hi Martha, thanks for le…" at bounding box center [578, 157] width 560 height 118
click at [746, 263] on div "Received via SMS Martha Redding Sep 02, 2025 at 1:23 PM The door closes but it …" at bounding box center [578, 263] width 560 height 94
click at [746, 264] on div "Received via SMS Martha Redding Sep 02, 2025 at 1:23 PM The door closes but it …" at bounding box center [578, 263] width 560 height 94
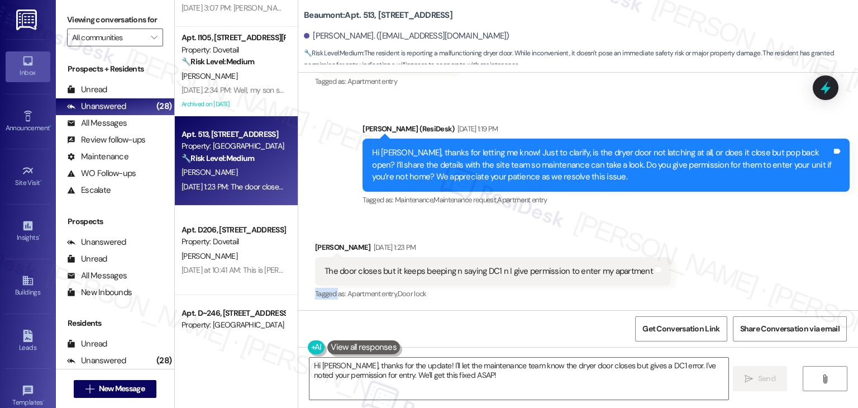
click at [746, 264] on div "Received via SMS Martha Redding Sep 02, 2025 at 1:23 PM The door closes but it …" at bounding box center [578, 263] width 560 height 94
click at [694, 231] on div "Received via SMS Martha Redding Sep 02, 2025 at 1:23 PM The door closes but it …" at bounding box center [578, 263] width 560 height 94
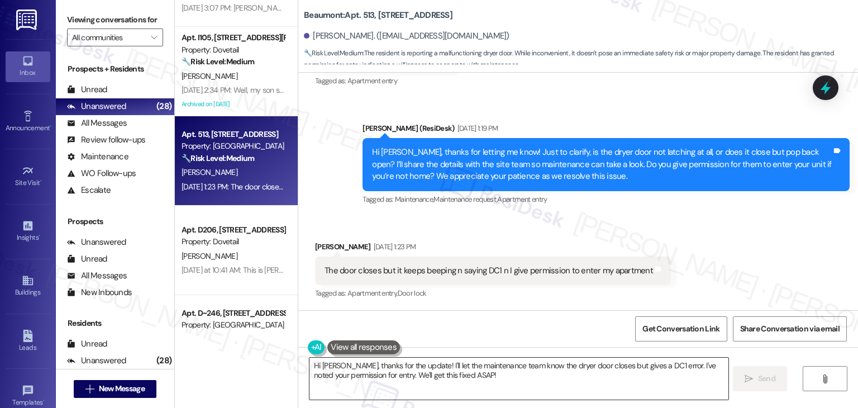
click at [462, 367] on textarea "Hi Martha, thanks for the update! I'll let the maintenance team know the dryer …" at bounding box center [518, 378] width 418 height 42
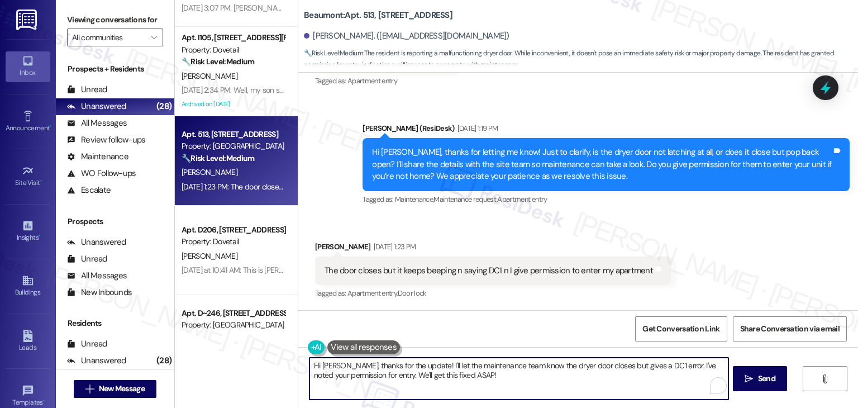
click at [462, 367] on textarea "Hi Martha, thanks for the update! I'll let the maintenance team know the dryer …" at bounding box center [518, 378] width 418 height 42
paste textarea "! Thanks for clarifying. I’ll share with the site team that the dryer door clos…"
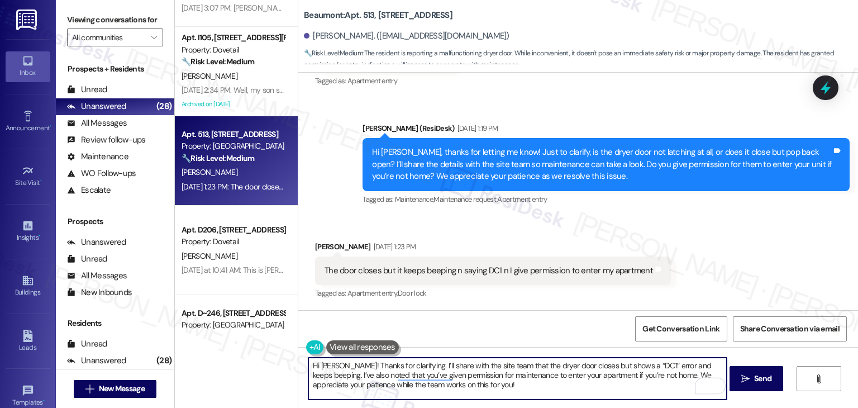
type textarea "Hi Martha! Thanks for clarifying. I’ll share with the site team that the dryer …"
click at [738, 251] on div "Received via SMS Martha Redding Sep 02, 2025 at 1:23 PM The door closes but it …" at bounding box center [578, 263] width 560 height 94
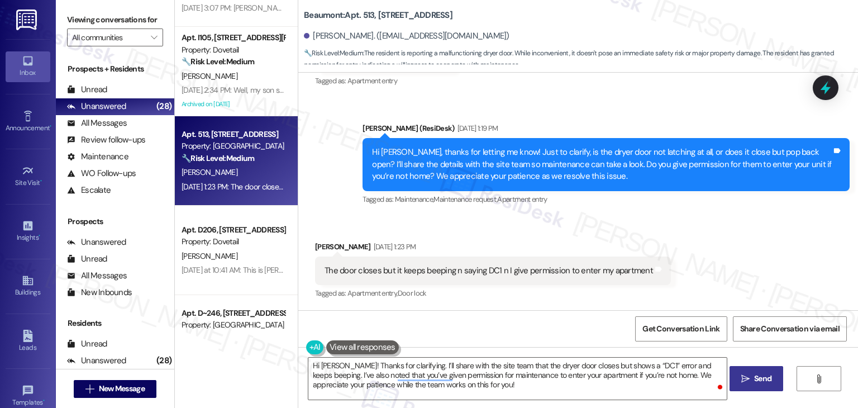
click at [767, 380] on span "Send" at bounding box center [762, 378] width 17 height 12
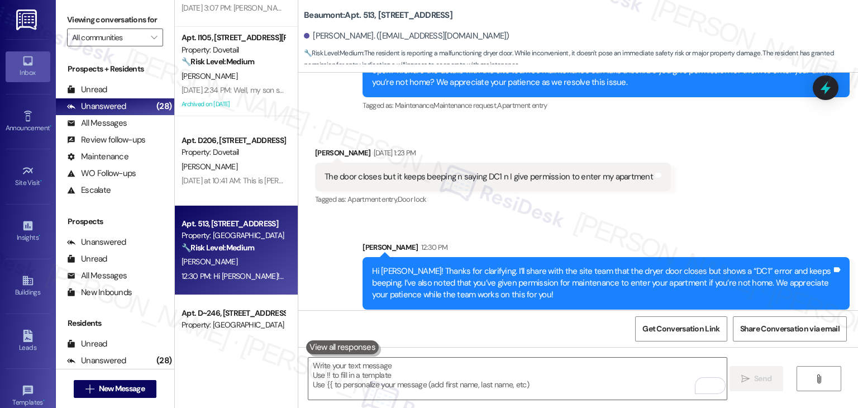
scroll to position [550, 0]
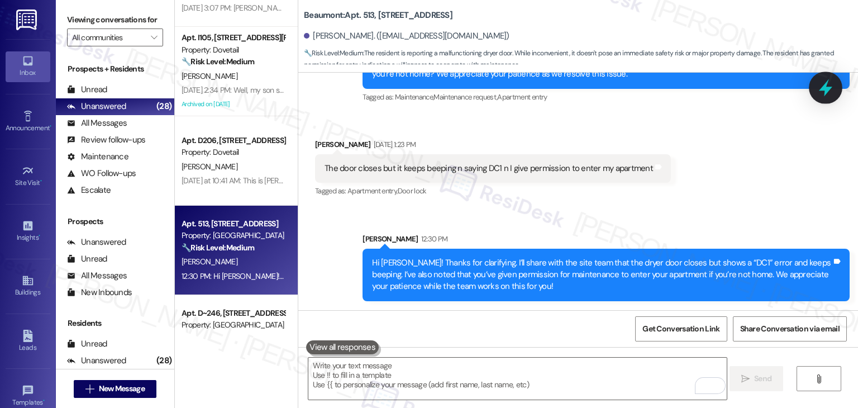
click at [821, 86] on icon at bounding box center [825, 87] width 19 height 19
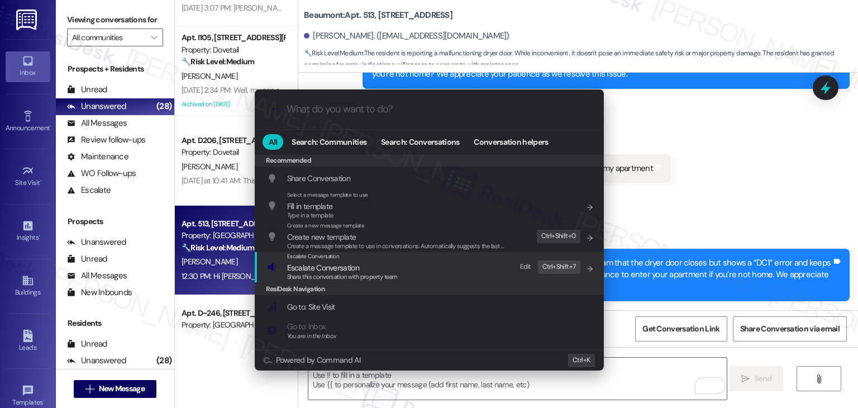
click at [384, 271] on span "Escalate Conversation" at bounding box center [342, 267] width 111 height 12
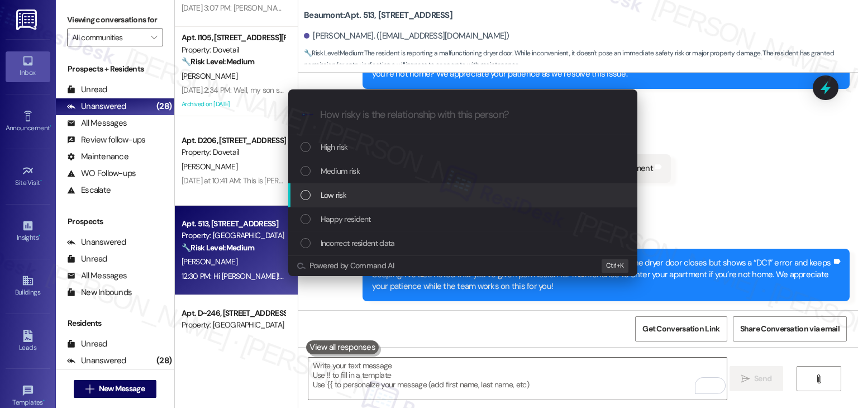
click at [308, 197] on div "List of options" at bounding box center [305, 195] width 10 height 10
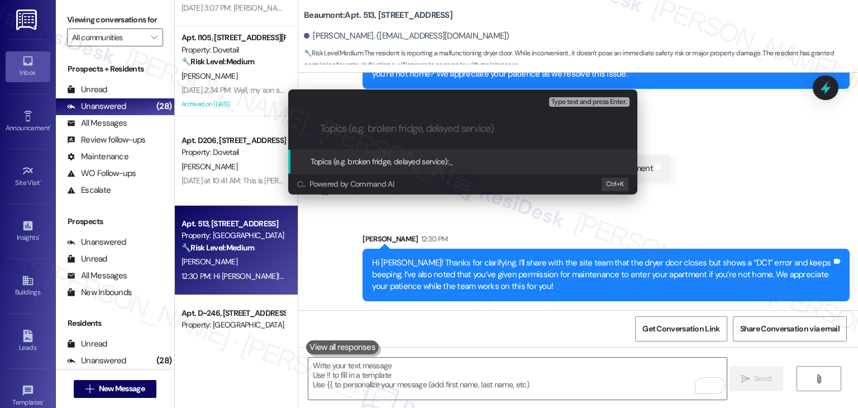
paste input "Work Order Request - Dryer Door “DC1” Error & Maintenance Entry Permission"
type input "Work Order Request - Dryer Door “DC1” Error & Maintenance Entry Permission"
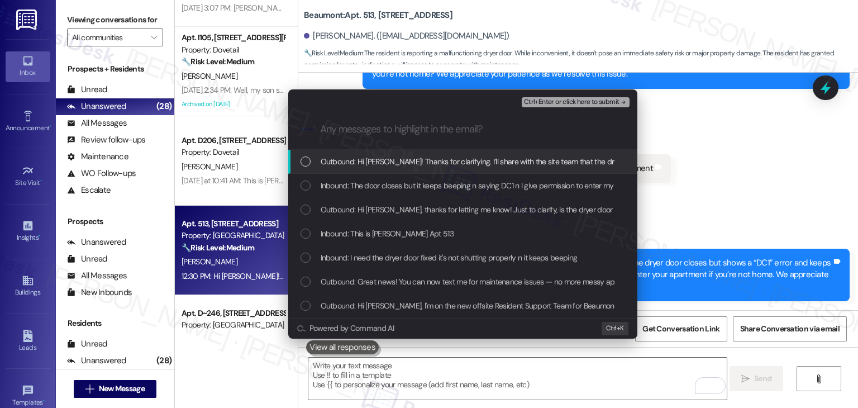
scroll to position [0, 0]
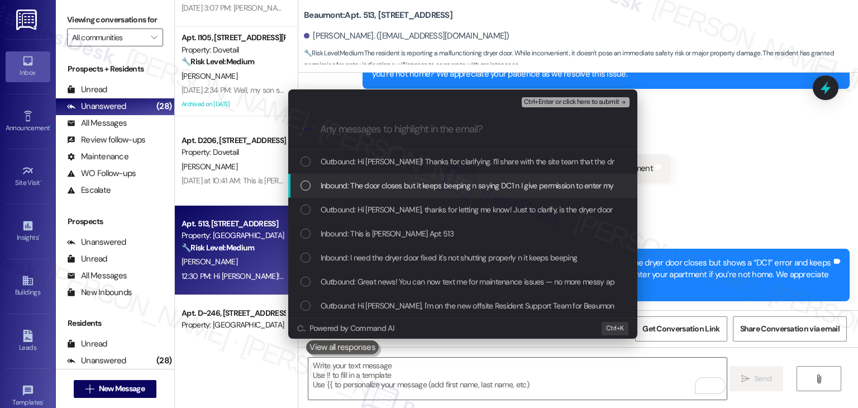
click at [303, 188] on div "List of options" at bounding box center [305, 185] width 10 height 10
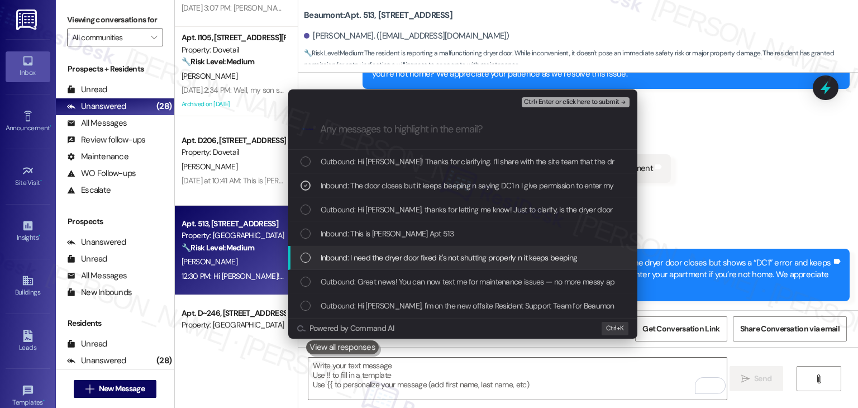
click at [304, 261] on div "List of options" at bounding box center [305, 257] width 10 height 10
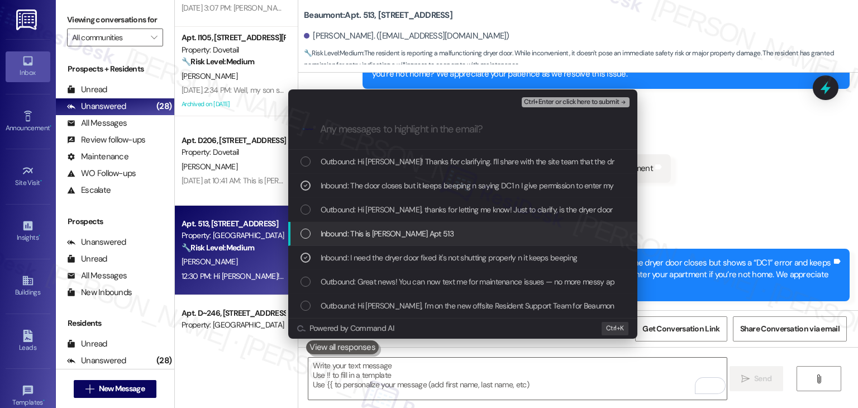
click at [305, 228] on div "List of options" at bounding box center [305, 233] width 10 height 10
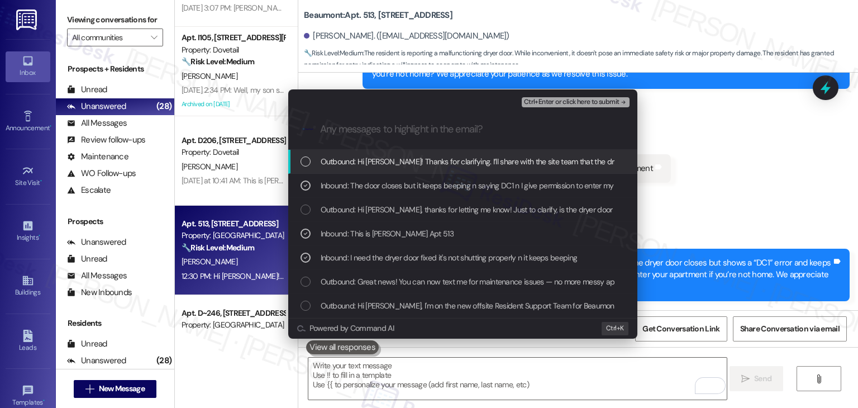
click at [581, 109] on div ".cls-1{fill:#0a055f;}.cls-2{fill:#0cc4c4;} resideskLogoBlueOrange" at bounding box center [462, 129] width 349 height 40
click at [583, 103] on span "Ctrl+Enter or click here to submit" at bounding box center [571, 102] width 95 height 8
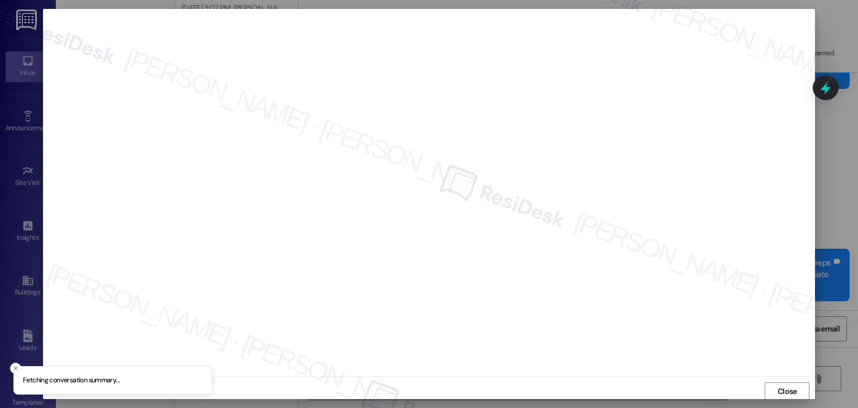
scroll to position [1, 0]
click at [784, 385] on span "Close" at bounding box center [787, 391] width 20 height 12
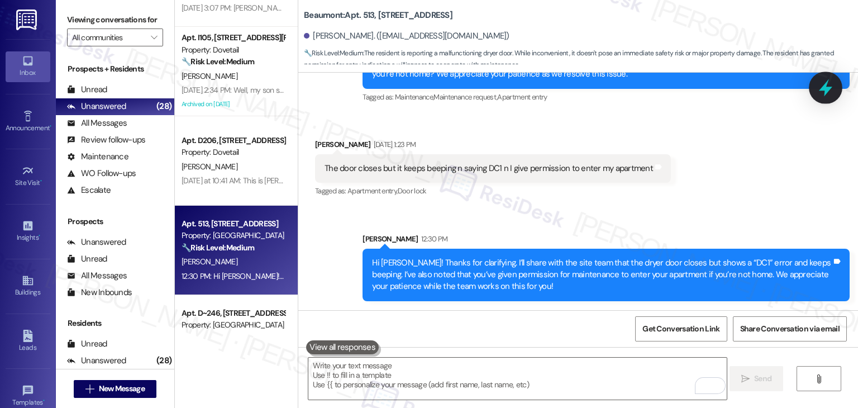
click at [830, 86] on icon at bounding box center [825, 87] width 19 height 19
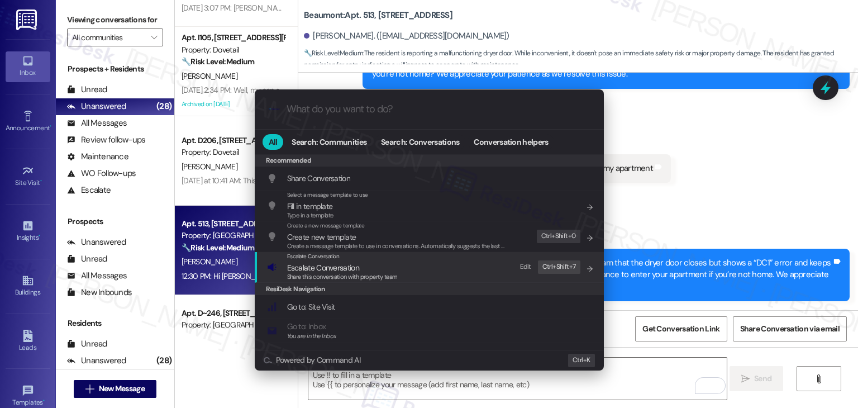
click at [331, 270] on span "Escalate Conversation" at bounding box center [323, 267] width 72 height 10
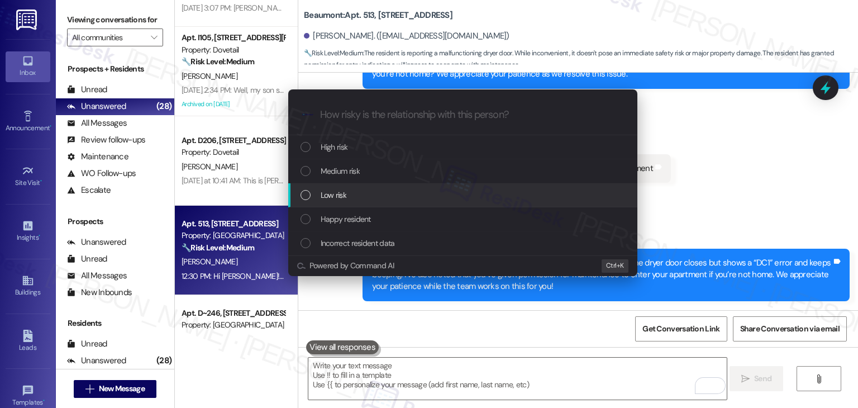
click at [303, 193] on div "List of options" at bounding box center [305, 195] width 10 height 10
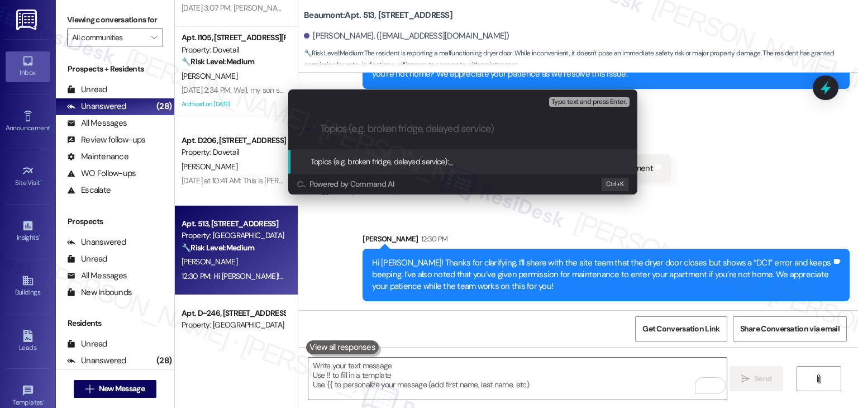
paste input "Work Order Request - Dryer Door “DC1” Error & Maintenance Entry Permission"
type input "Work Order Request - Dryer Door “DC1” Error & Maintenance Entry Permission"
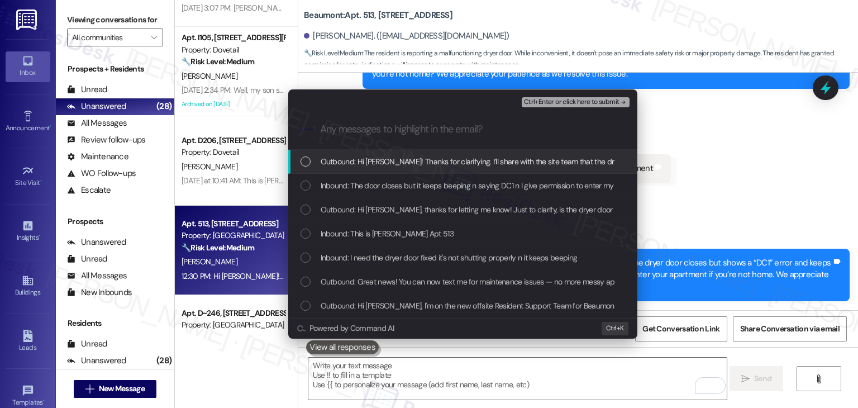
scroll to position [0, 0]
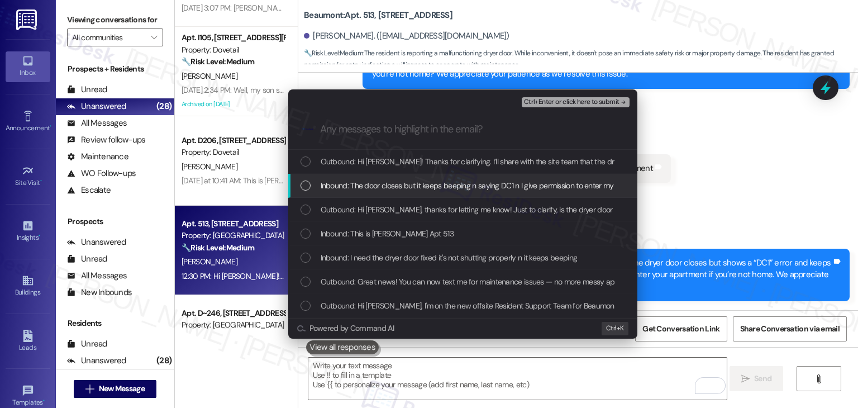
click at [306, 189] on div "List of options" at bounding box center [305, 185] width 10 height 10
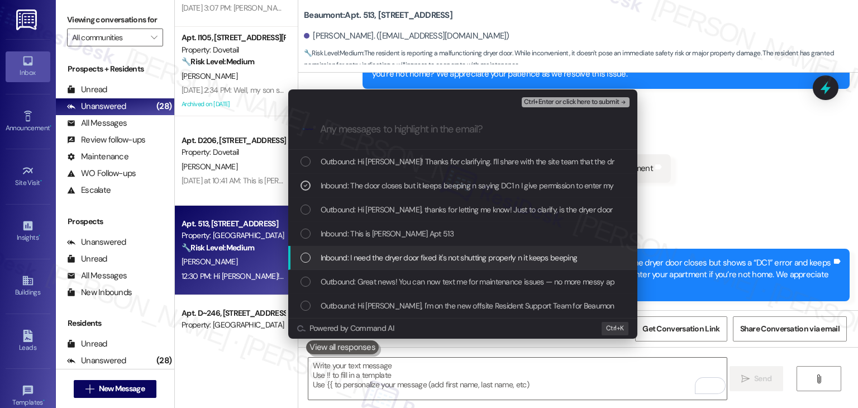
click at [313, 262] on div "Inbound: I need the dryer door fixed it's not shutting properly n it keeps beep…" at bounding box center [463, 257] width 327 height 12
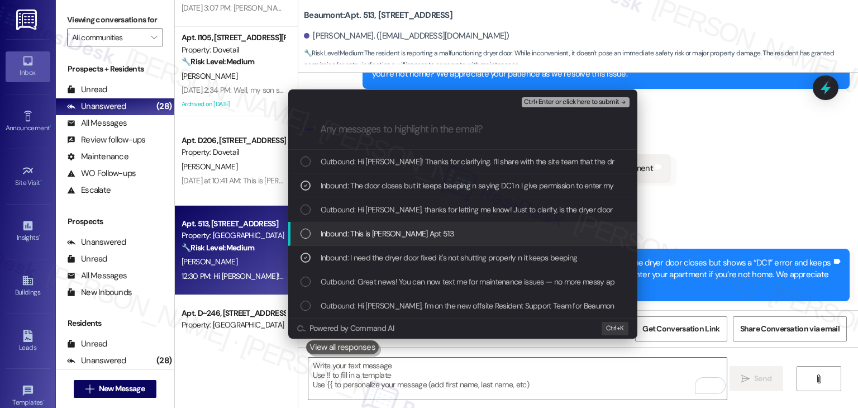
click at [309, 234] on div "List of options" at bounding box center [305, 233] width 10 height 10
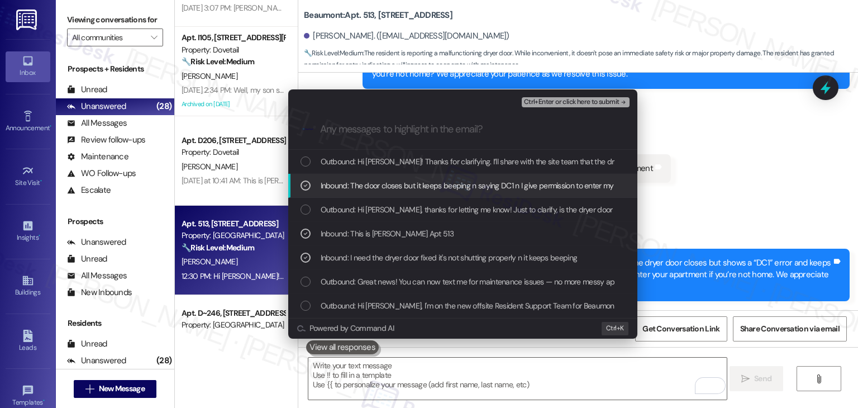
click at [572, 101] on span "Ctrl+Enter or click here to submit" at bounding box center [571, 102] width 95 height 8
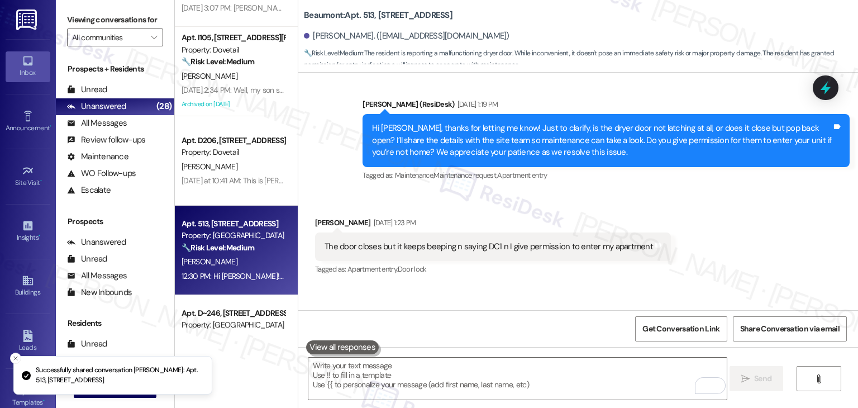
scroll to position [447, 0]
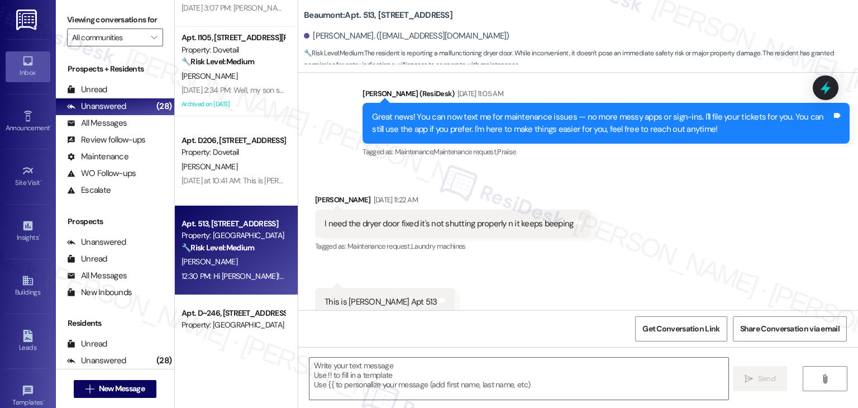
type textarea "Fetching suggested responses. Please feel free to read through the conversation…"
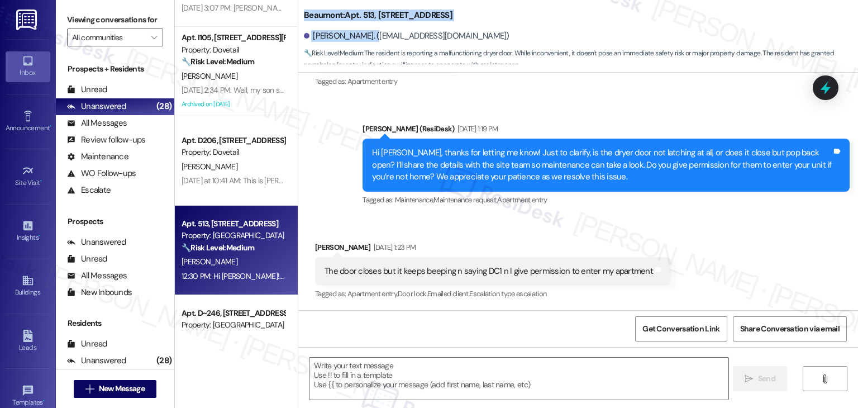
drag, startPoint x: 364, startPoint y: 40, endPoint x: 298, endPoint y: 13, distance: 70.6
click at [304, 13] on div "Beaumont: Apt. 513, 1525 N 14th Ave Martha Redding. (reddingmartha1@gmail.com) …" at bounding box center [581, 33] width 554 height 61
copy div "Beaumont: Apt. 513, 1525 N 14th Ave Martha Redding."
click at [580, 217] on div "Received via SMS Martha Redding Sep 02, 2025 at 1:23 PM The door closes but it …" at bounding box center [578, 263] width 560 height 94
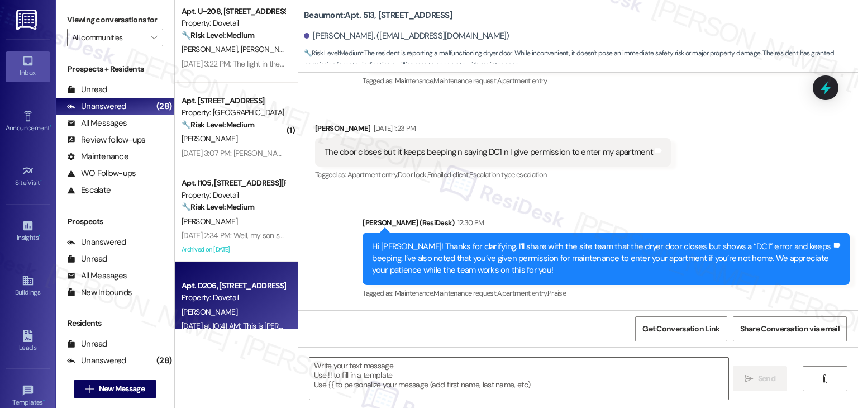
scroll to position [1581, 0]
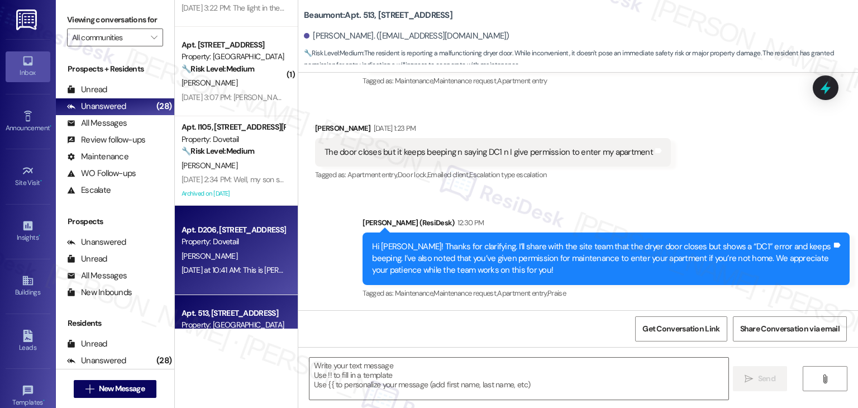
click at [237, 270] on div "Yesterday at 10:41 AM: This is Andrea unit D206 The charges for carport have no…" at bounding box center [842, 270] width 1323 height 10
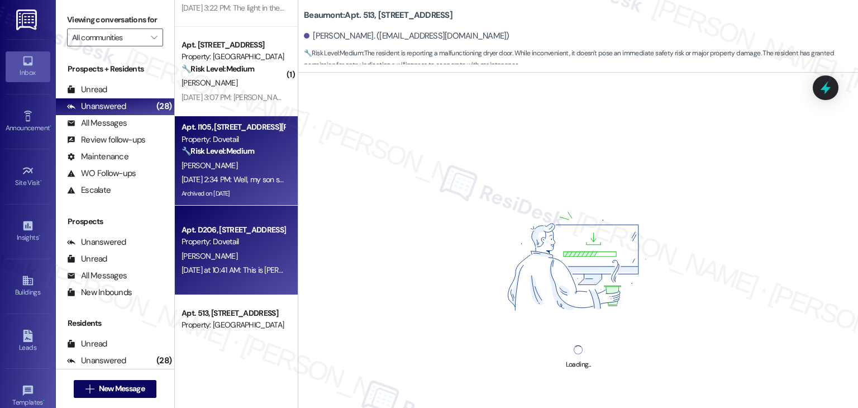
click at [223, 184] on div "Sep 02, 2025 at 2:34 PM: Well, my son stopped by earlier, he went to the office…" at bounding box center [569, 179] width 777 height 10
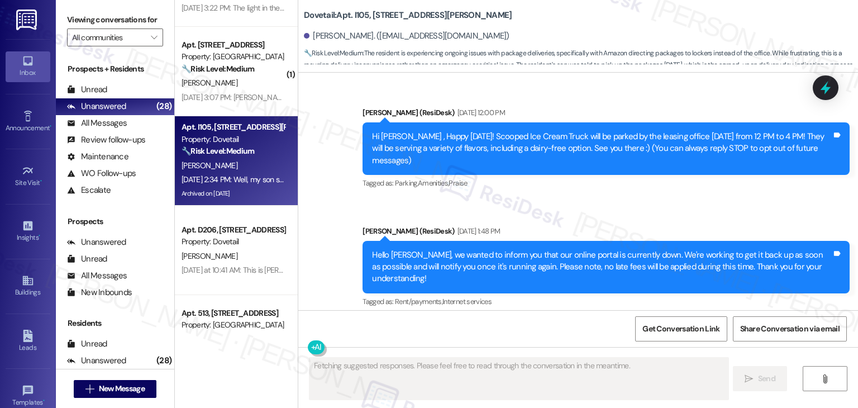
scroll to position [9355, 0]
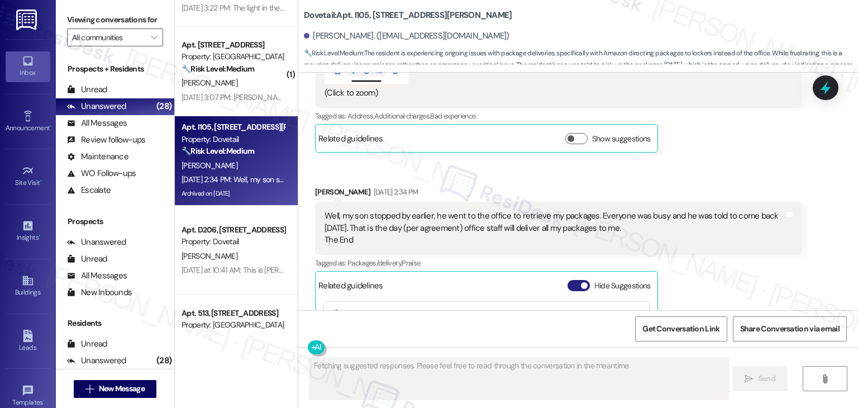
click at [567, 280] on button "Hide Suggestions" at bounding box center [578, 285] width 22 height 11
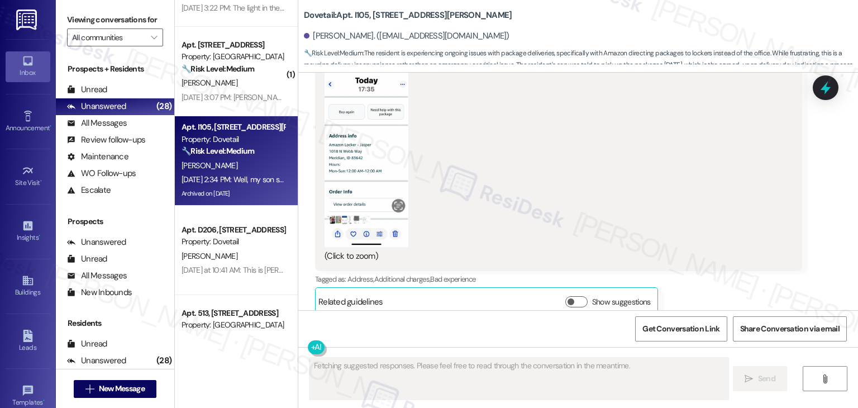
click at [706, 349] on div "Janice Sandel Sep 02, 2025 at 2:34 PM Well, my son stopped by earlier, he went …" at bounding box center [558, 405] width 487 height 113
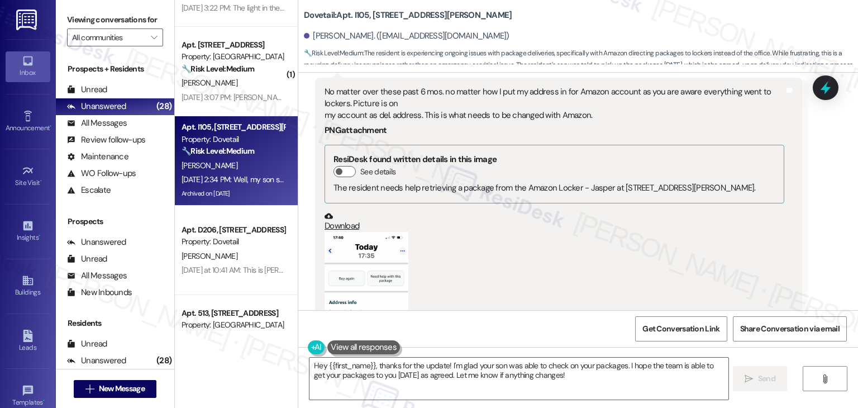
scroll to position [9024, 0]
click at [365, 233] on button "Zoom image" at bounding box center [366, 323] width 84 height 181
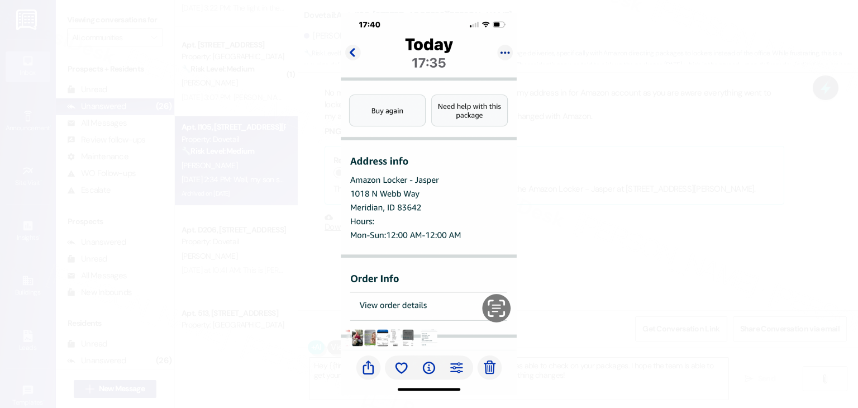
click at [610, 268] on button "Unzoom image" at bounding box center [429, 204] width 858 height 408
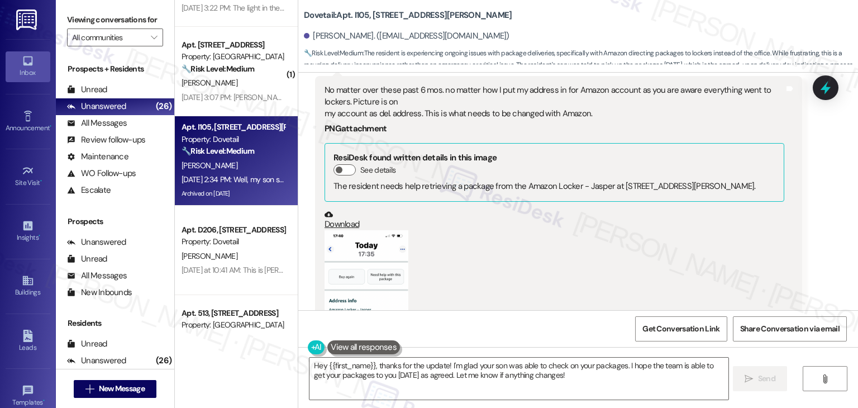
scroll to position [9136, 0]
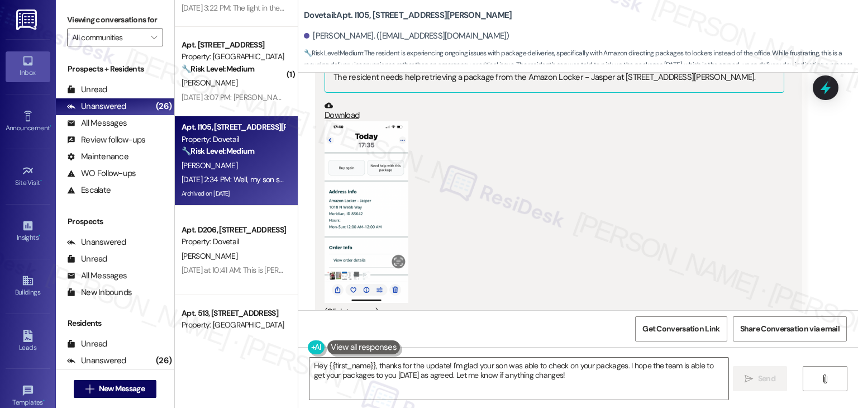
drag, startPoint x: 635, startPoint y: 281, endPoint x: 318, endPoint y: 274, distance: 316.7
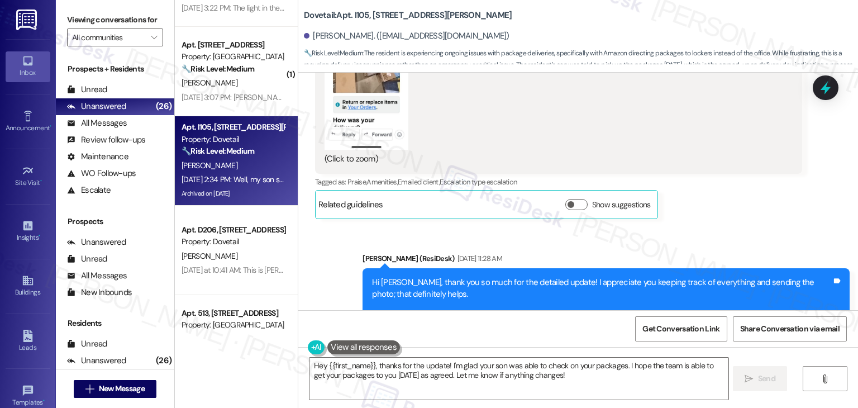
scroll to position [8410, 0]
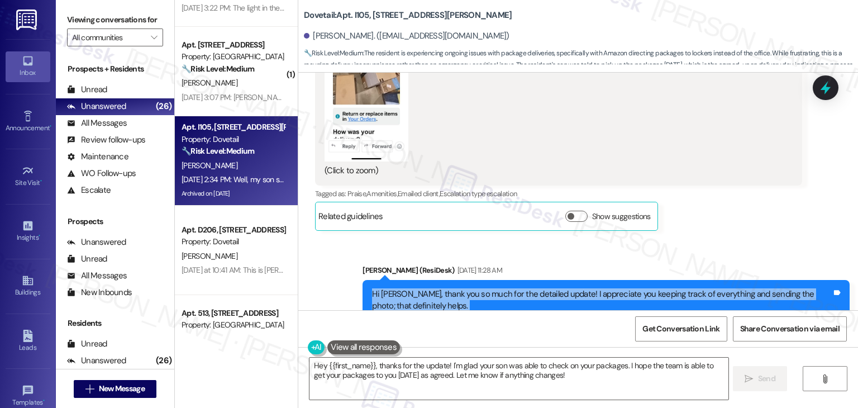
drag, startPoint x: 608, startPoint y: 198, endPoint x: 356, endPoint y: 133, distance: 259.5
click at [362, 280] on div "Hi Janice, thank you so much for the detailed update! I appreciate you keeping …" at bounding box center [605, 324] width 487 height 89
copy div "Hi Janice, thank you so much for the detailed update! I appreciate you keeping …"
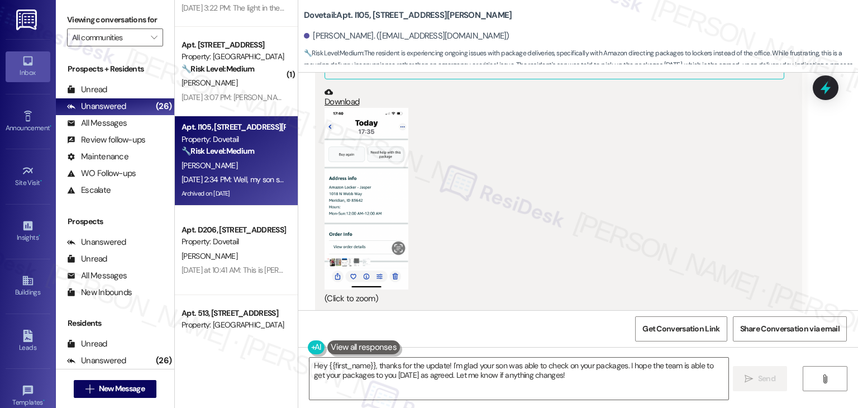
scroll to position [9192, 0]
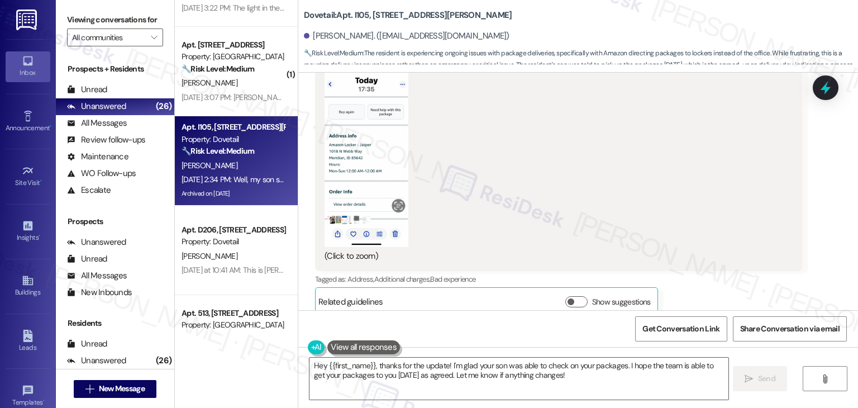
click at [528, 373] on div "Well, my son stopped by earlier, he went to the office to retrieve my packages.…" at bounding box center [554, 391] width 460 height 36
copy div "Well, my son stopped by earlier, he went to the office to retrieve my packages.…"
click at [474, 370] on textarea "Hey {{first_name}}, thanks for the update! I'm glad your son was able to check …" at bounding box center [518, 378] width 418 height 42
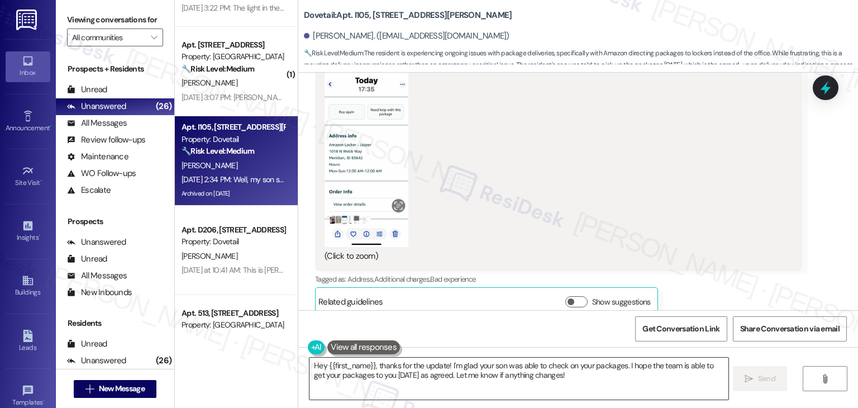
click at [474, 370] on textarea "Hey {{first_name}}, thanks for the update! I'm glad your son was able to check …" at bounding box center [518, 378] width 418 height 42
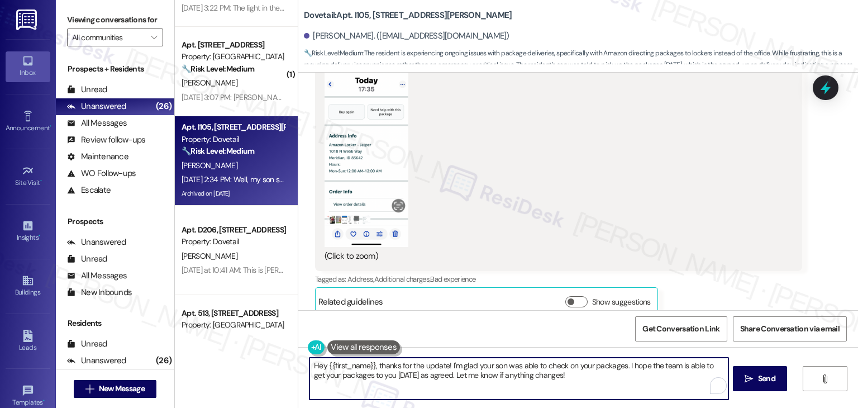
click at [474, 370] on textarea "Hey {{first_name}}, thanks for the update! I'm glad your son was able to check …" at bounding box center [518, 378] width 418 height 42
paste textarea "i Janice! Thanks for the update. I understand—it sounds like your son stopped b…"
type textarea "Hi [PERSON_NAME]! Thanks for the update. I understand—it sounds like your son s…"
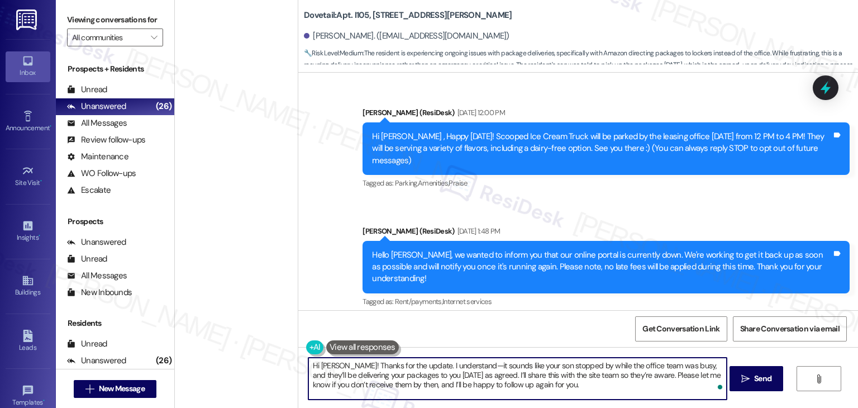
scroll to position [9192, 0]
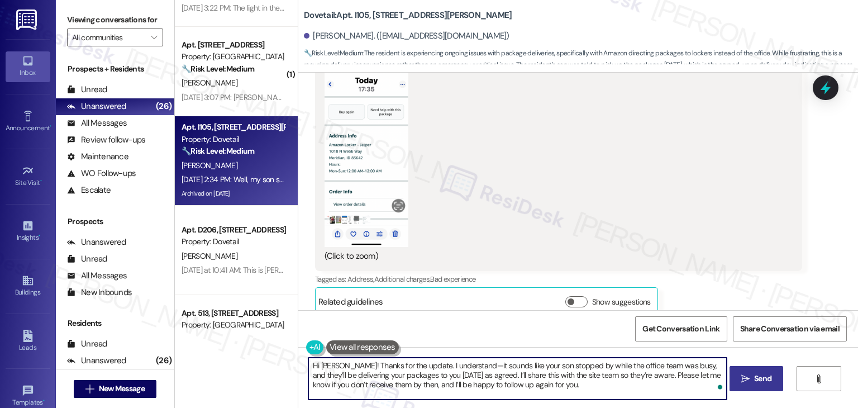
type textarea "Hi [PERSON_NAME]! Thanks for the update. I understand—it sounds like your son s…"
click at [756, 381] on span "Send" at bounding box center [762, 378] width 17 height 12
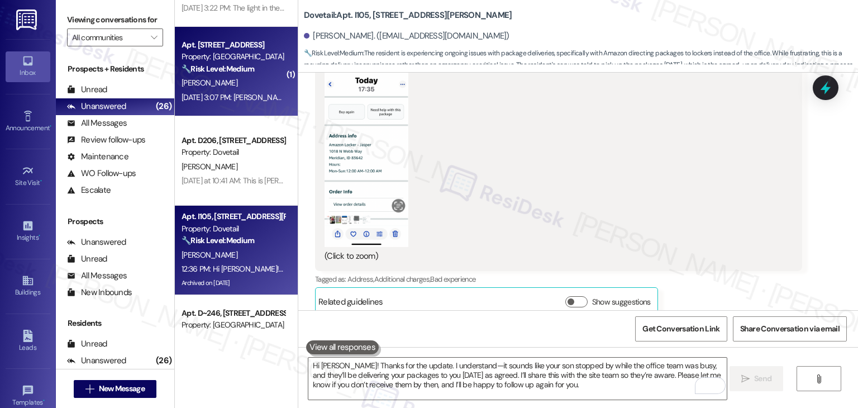
click at [231, 74] on div "🔧 Risk Level: Medium The resident is reporting a community concern regarding im…" at bounding box center [232, 69] width 103 height 12
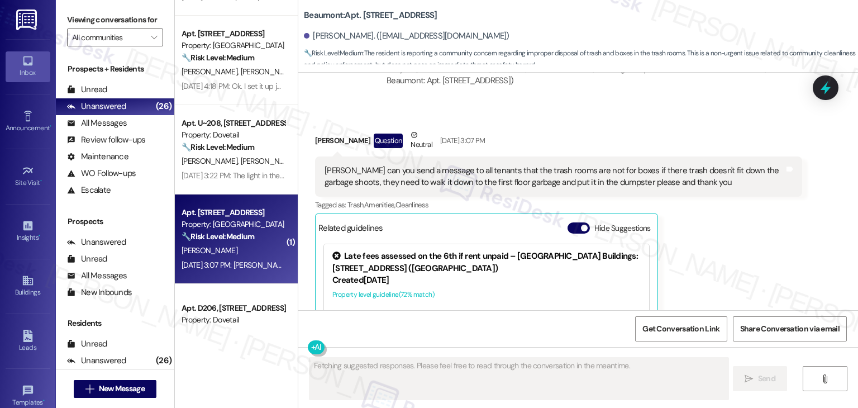
scroll to position [1242, 0]
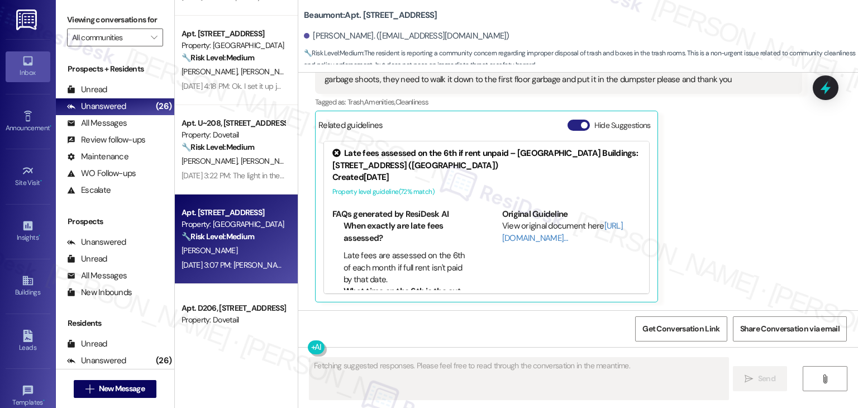
click at [567, 122] on button "Hide Suggestions" at bounding box center [578, 125] width 22 height 11
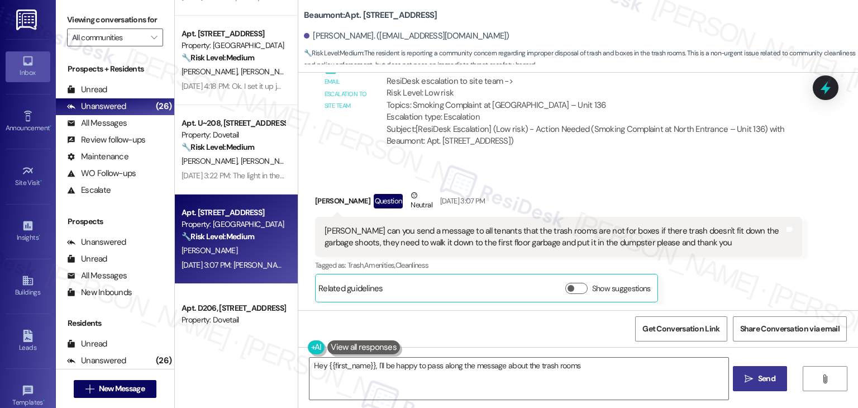
click at [648, 173] on div "Received via SMS [PERSON_NAME] Question Neutral [DATE] 3:07 PM [PERSON_NAME] ca…" at bounding box center [578, 237] width 560 height 147
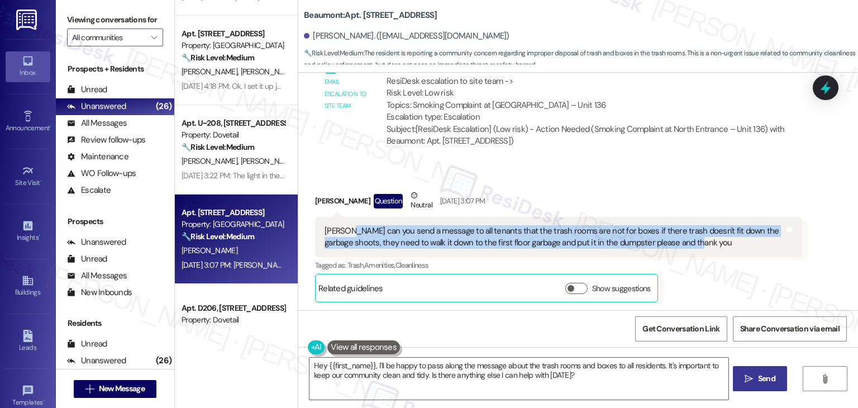
drag, startPoint x: 692, startPoint y: 242, endPoint x: 342, endPoint y: 233, distance: 350.3
click at [342, 233] on div "[PERSON_NAME] can you send a message to all tenants that the trash rooms are no…" at bounding box center [554, 237] width 460 height 24
copy div "can you send a message to all tenants that the trash rooms are not for boxes if…"
click at [413, 363] on textarea "Hey {{first_name}}, I'll be happy to pass along the message about the trash roo…" at bounding box center [518, 378] width 418 height 42
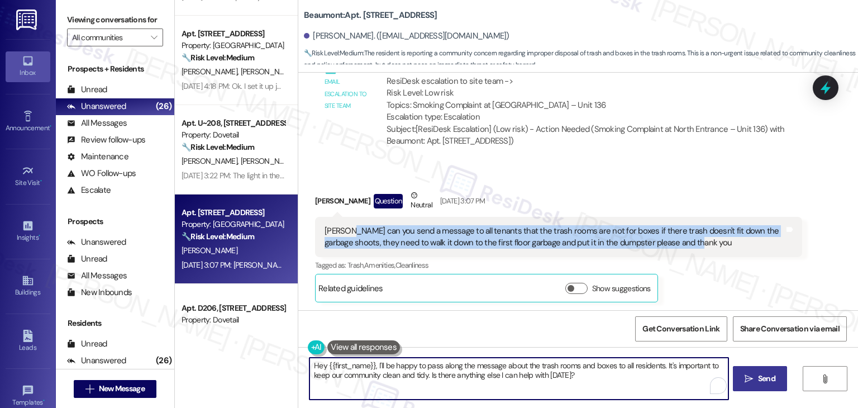
click at [413, 363] on textarea "Hey {{first_name}}, I'll be happy to pass along the message about the trash roo…" at bounding box center [518, 378] width 418 height 42
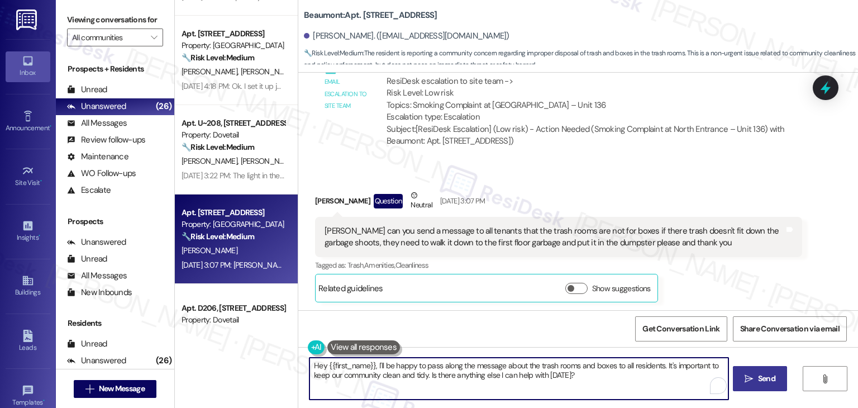
click at [413, 363] on textarea "Hey {{first_name}}, I'll be happy to pass along the message about the trash roo…" at bounding box center [518, 378] width 418 height 42
paste textarea "i [PERSON_NAME]! Thanks for bringing this up. I’ll share your concern with the …"
type textarea "Hi [PERSON_NAME]! Thanks for bringing this up. I’ll share your concern with the…"
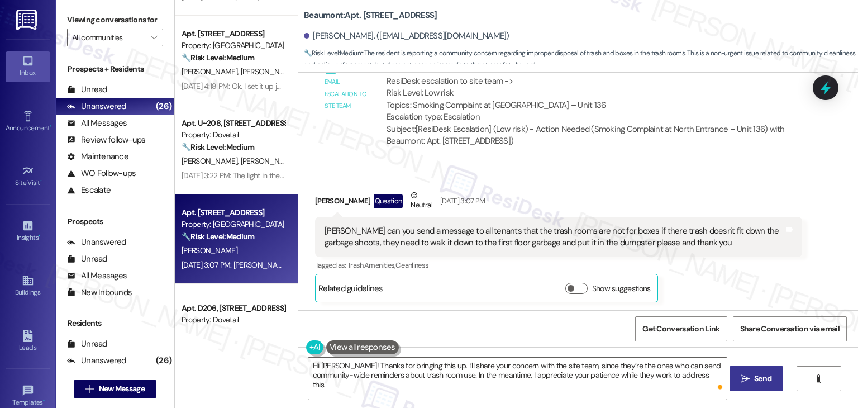
click at [759, 375] on span "Send" at bounding box center [762, 378] width 17 height 12
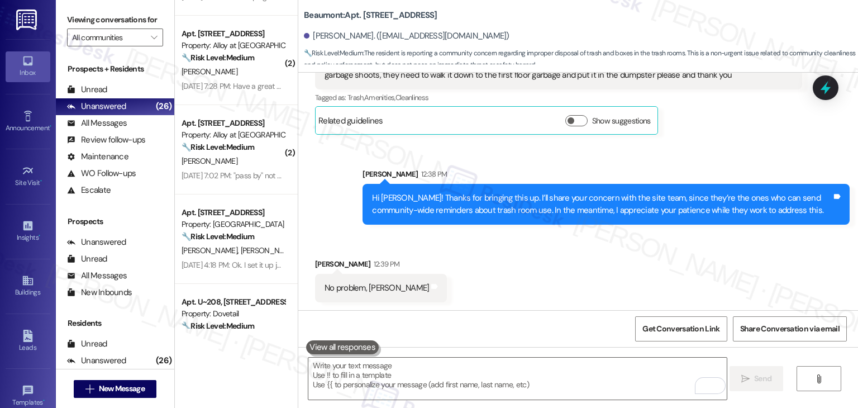
scroll to position [1246, 0]
click at [615, 267] on div "Received via SMS [PERSON_NAME] 12:39 PM No problem, [PERSON_NAME] Tags and notes" at bounding box center [578, 272] width 560 height 78
click at [829, 93] on icon at bounding box center [825, 87] width 19 height 19
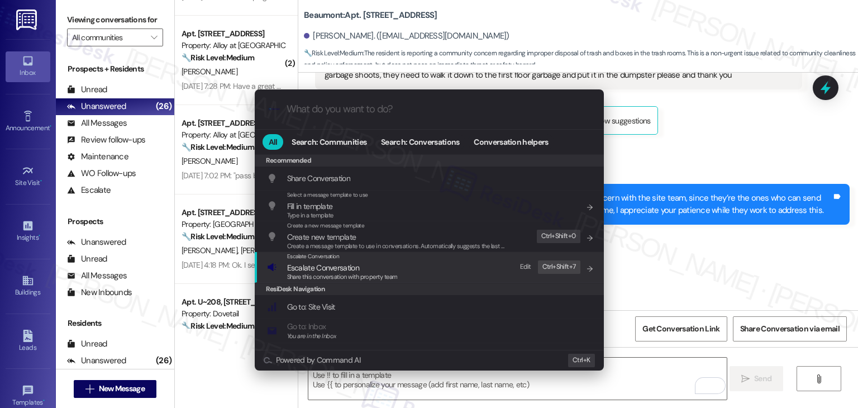
click at [350, 275] on span "Share this conversation with property team" at bounding box center [342, 277] width 111 height 8
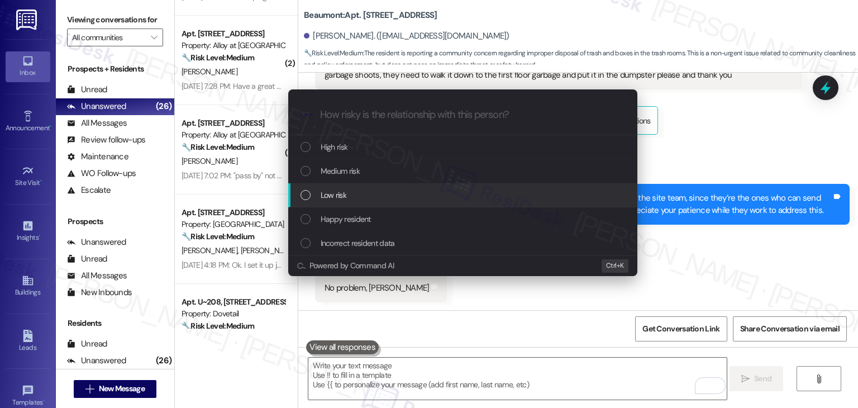
click at [304, 195] on div "List of options" at bounding box center [305, 195] width 10 height 10
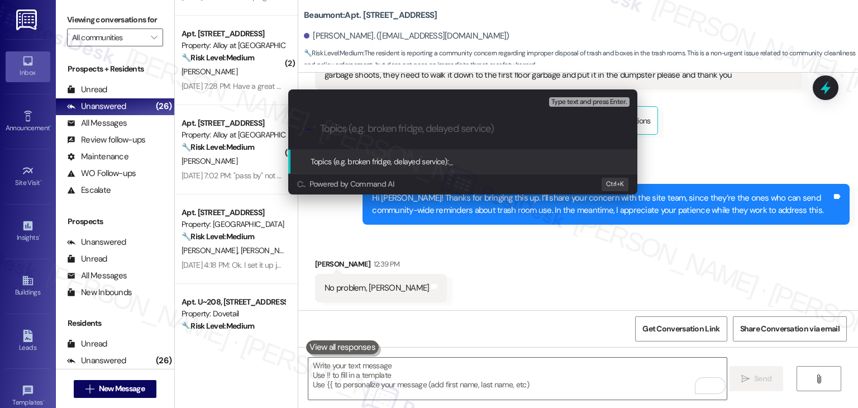
paste input "Request for Community Reminder on Proper Trash Room Use"
type input "Request for Community Reminder on Proper Trash Room Use"
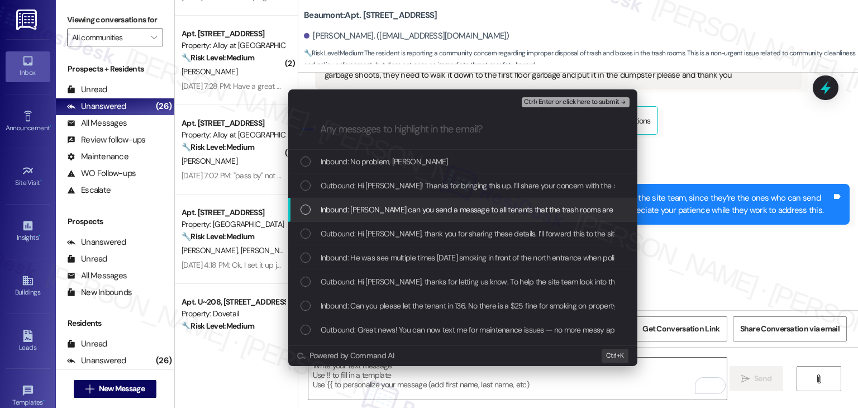
click at [308, 215] on div "Inbound: [PERSON_NAME] can you send a message to all tenants that the trash roo…" at bounding box center [463, 209] width 327 height 12
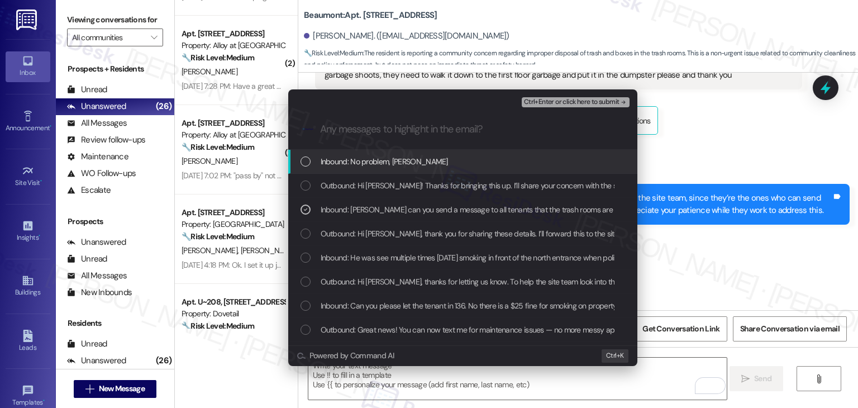
click at [542, 98] on span "Ctrl+Enter or click here to submit" at bounding box center [571, 102] width 95 height 8
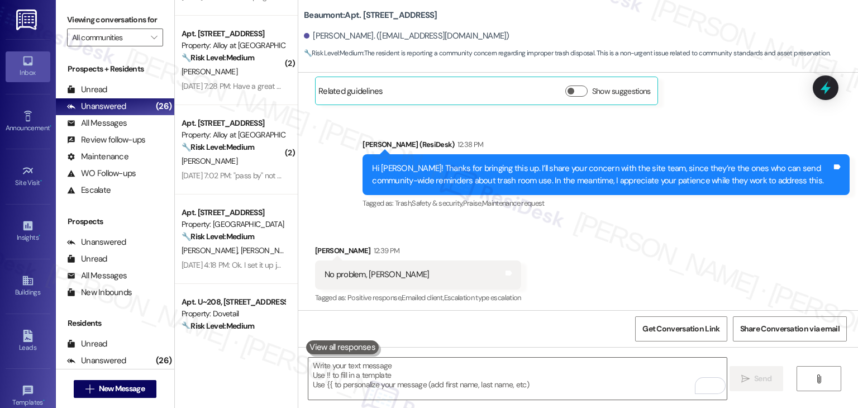
scroll to position [1280, 0]
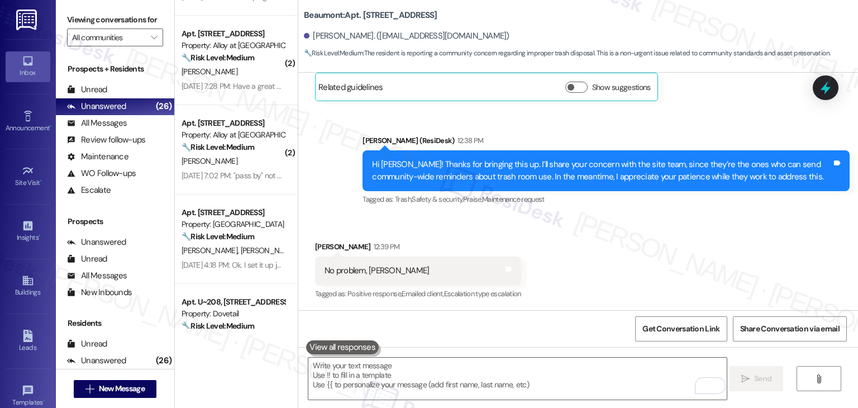
click at [562, 243] on div "Received via SMS [PERSON_NAME] 12:39 PM No problem, [PERSON_NAME] Tags and note…" at bounding box center [578, 263] width 560 height 94
click at [640, 258] on div "Received via SMS [PERSON_NAME] 12:39 PM No problem, [PERSON_NAME] Tags and note…" at bounding box center [578, 263] width 560 height 94
click at [623, 261] on div "Received via SMS [PERSON_NAME] 12:39 PM No problem, [PERSON_NAME] Tags and note…" at bounding box center [578, 263] width 560 height 94
click at [639, 221] on div "Received via SMS [PERSON_NAME] 12:39 PM No problem, [PERSON_NAME] Tags and note…" at bounding box center [578, 263] width 560 height 94
click at [632, 286] on div "Received via SMS [PERSON_NAME] 12:39 PM No problem, [PERSON_NAME] Tags and note…" at bounding box center [578, 263] width 560 height 94
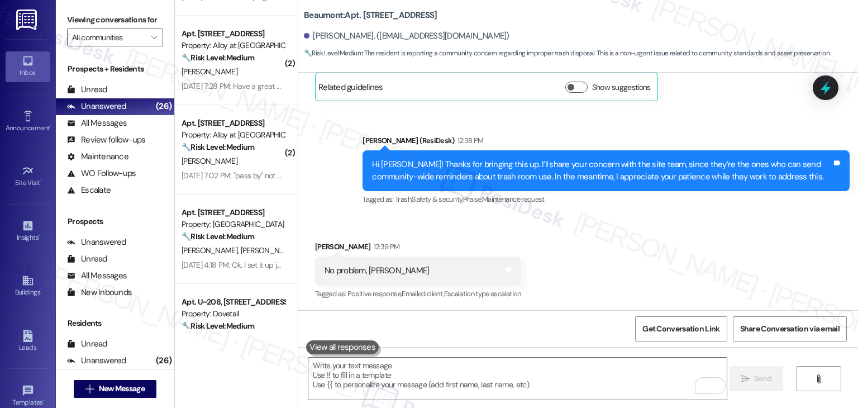
click at [574, 252] on div "Received via SMS [PERSON_NAME] 12:39 PM No problem, [PERSON_NAME] Tags and note…" at bounding box center [578, 263] width 560 height 94
click at [357, 273] on div "No problem, [PERSON_NAME]" at bounding box center [376, 271] width 104 height 12
copy div "No problem, [PERSON_NAME] Tags and notes"
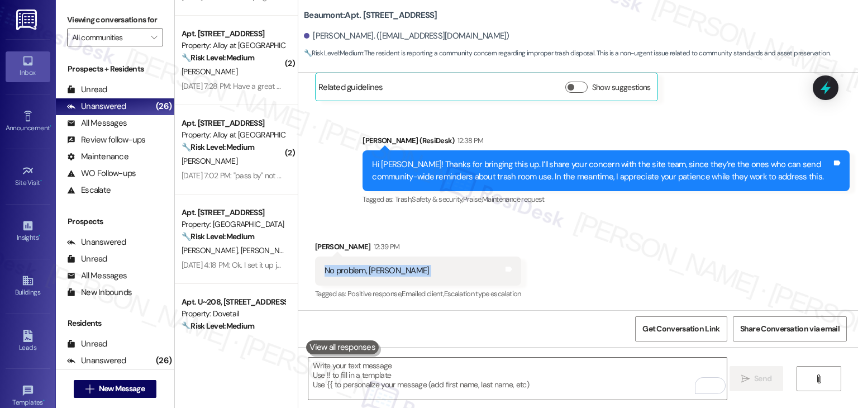
click at [582, 269] on div "Received via SMS [PERSON_NAME] 12:39 PM No problem, [PERSON_NAME] Tags and note…" at bounding box center [578, 263] width 560 height 94
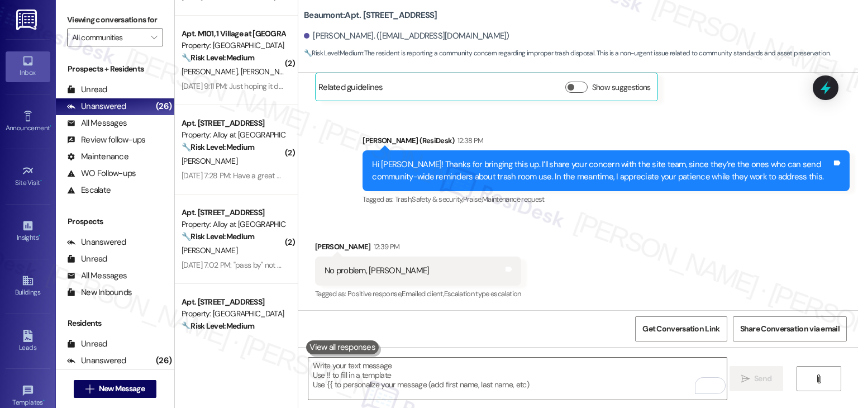
click at [648, 241] on div "Received via SMS [PERSON_NAME] 12:39 PM No problem, [PERSON_NAME] Tags and note…" at bounding box center [578, 263] width 560 height 94
click at [648, 242] on div "Received via SMS [PERSON_NAME] 12:39 PM No problem, [PERSON_NAME] Tags and note…" at bounding box center [578, 263] width 560 height 94
click at [427, 376] on textarea "To enrich screen reader interactions, please activate Accessibility in Grammarl…" at bounding box center [517, 378] width 418 height 42
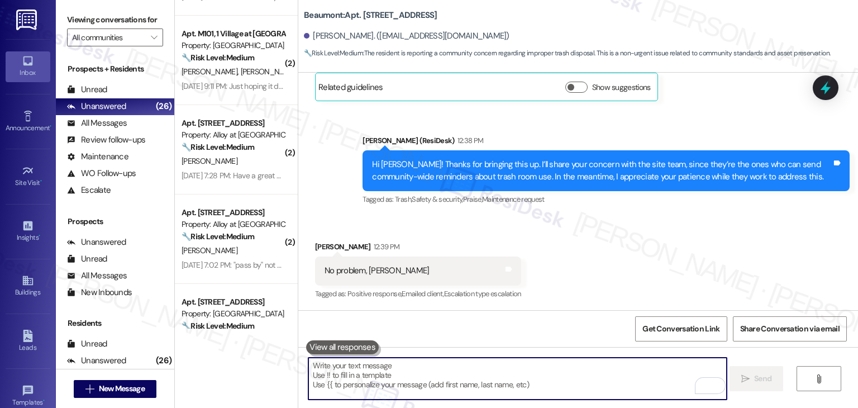
paste textarea "Thanks, [PERSON_NAME]! I appreciate your understanding. Please don’t hesitate t…"
type textarea "Thanks, [PERSON_NAME]! I appreciate your understanding. Please don’t hesitate t…"
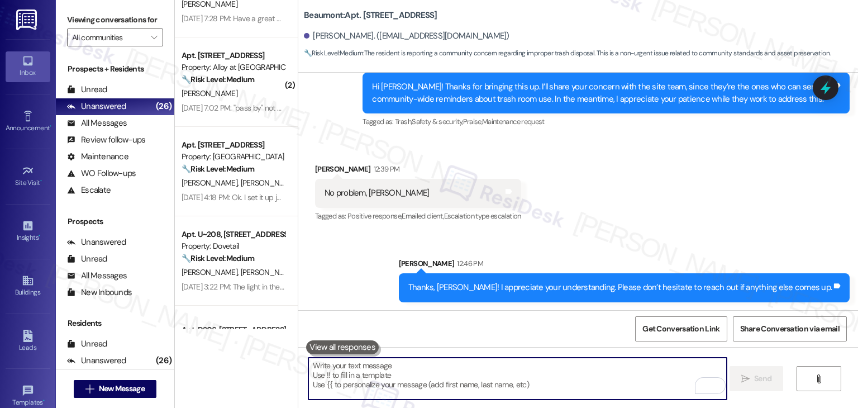
scroll to position [1581, 0]
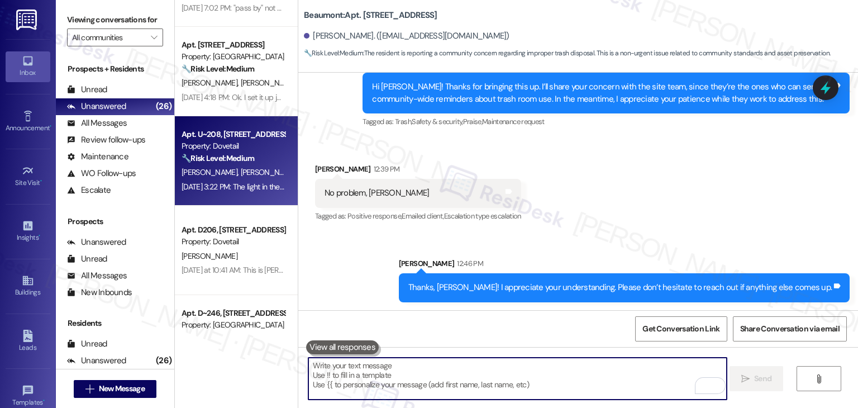
click at [228, 190] on div "[DATE] 3:22 PM: The light in the microwave was also blown [DATE] 3:22 PM: The l…" at bounding box center [274, 186] width 187 height 10
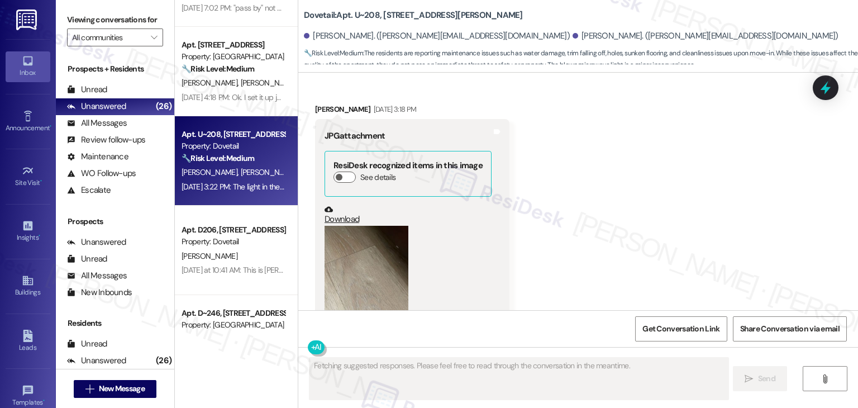
scroll to position [1133, 0]
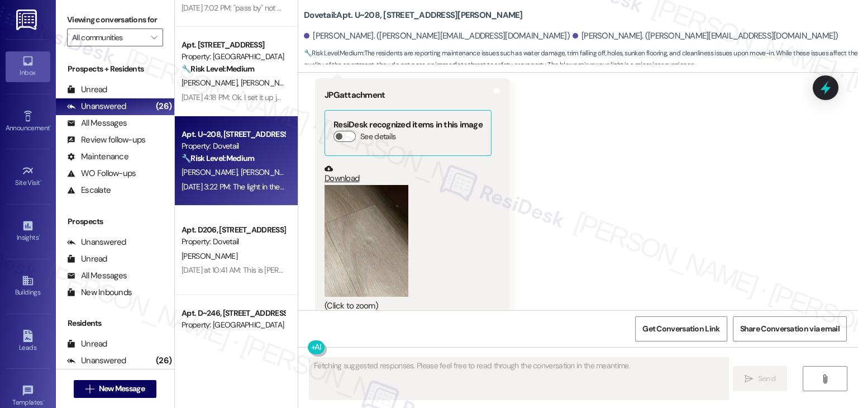
click at [357, 254] on button "Zoom image" at bounding box center [366, 241] width 84 height 112
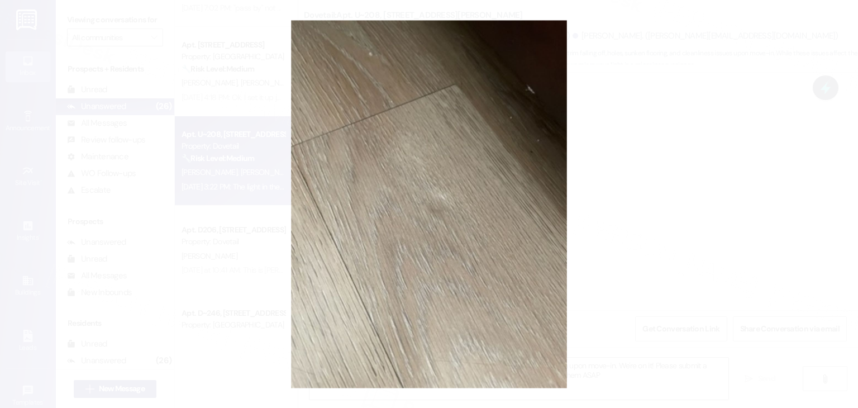
type textarea "Hi {{first_name}}, I understand your concerns about the apartment's condition u…"
click at [451, 238] on button "Unzoom image" at bounding box center [429, 204] width 858 height 408
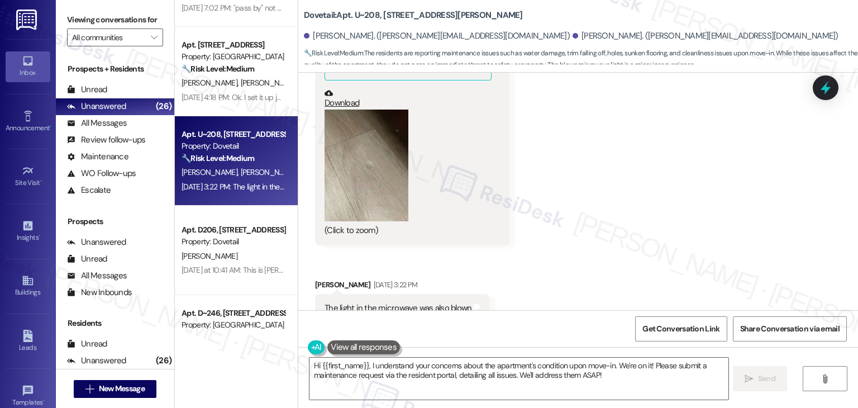
scroll to position [1078, 0]
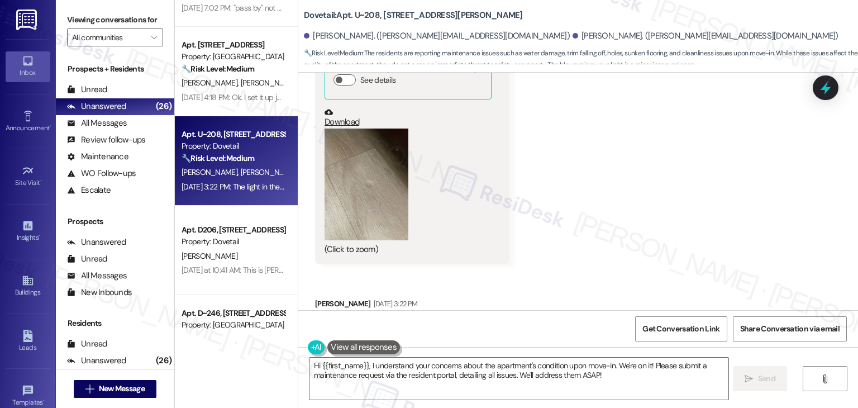
click at [375, 217] on button "Zoom image" at bounding box center [366, 184] width 84 height 112
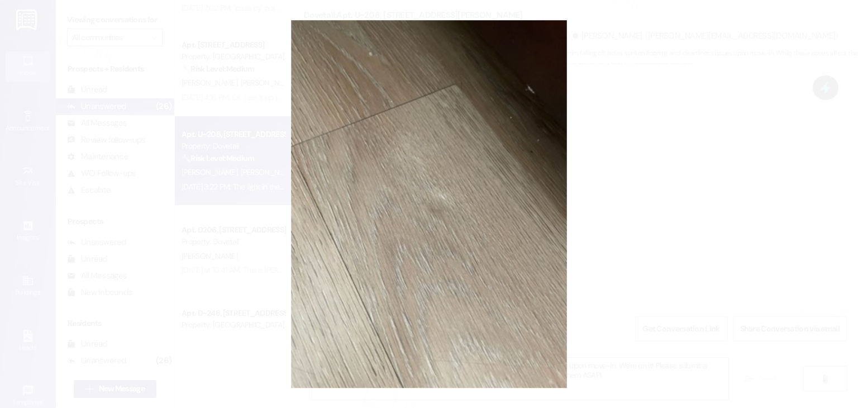
click at [376, 212] on button "Unzoom image" at bounding box center [429, 204] width 858 height 408
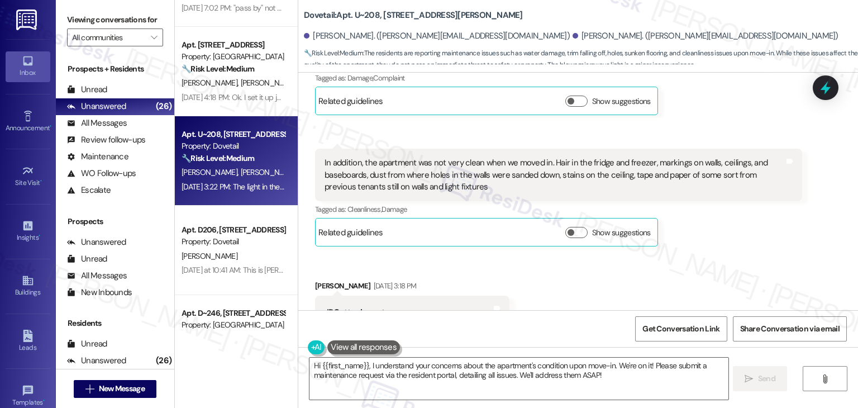
scroll to position [799, 0]
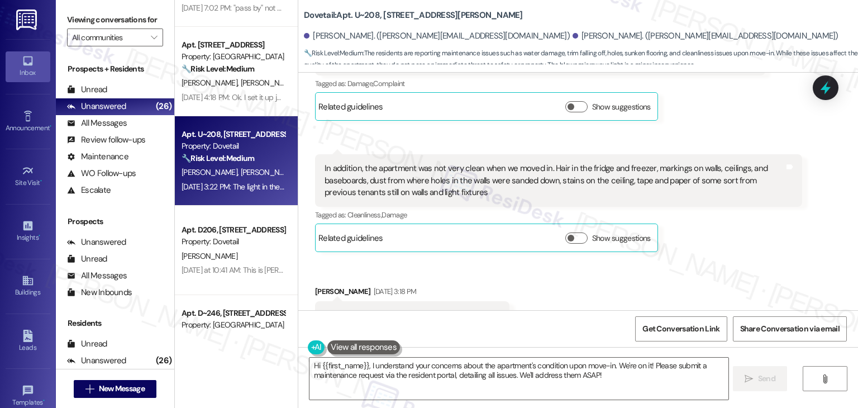
click at [713, 233] on div "[PERSON_NAME] Neutral [DATE] 2:36 PM In addition, the apartment was not very cl…" at bounding box center [558, 203] width 487 height 98
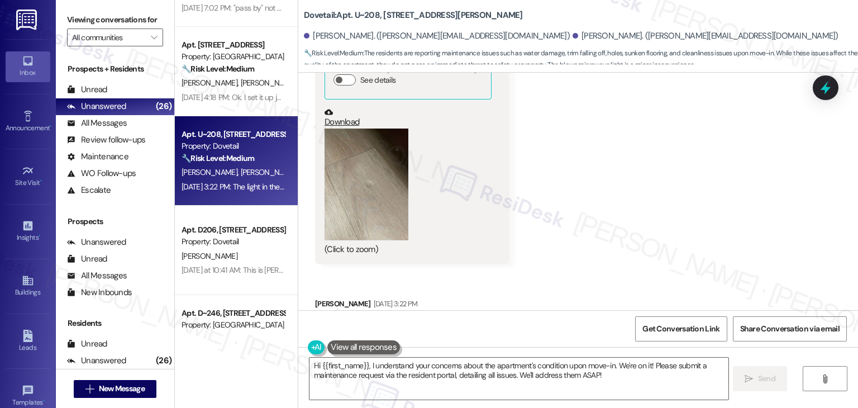
click at [393, 226] on button "Zoom image" at bounding box center [366, 184] width 84 height 112
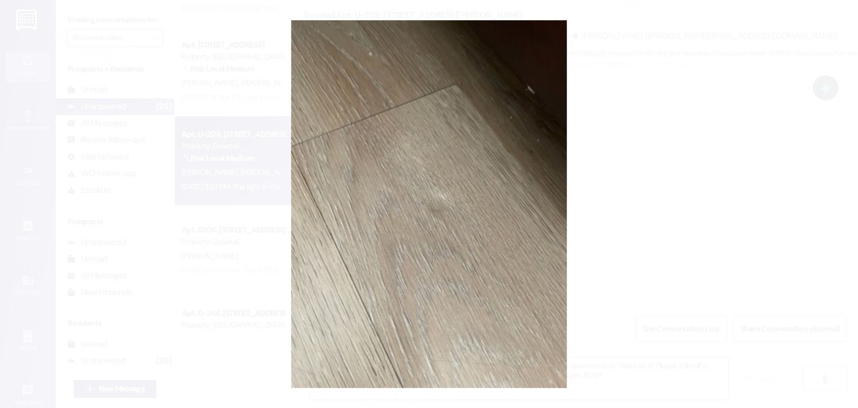
click at [393, 226] on button "Unzoom image" at bounding box center [429, 204] width 858 height 408
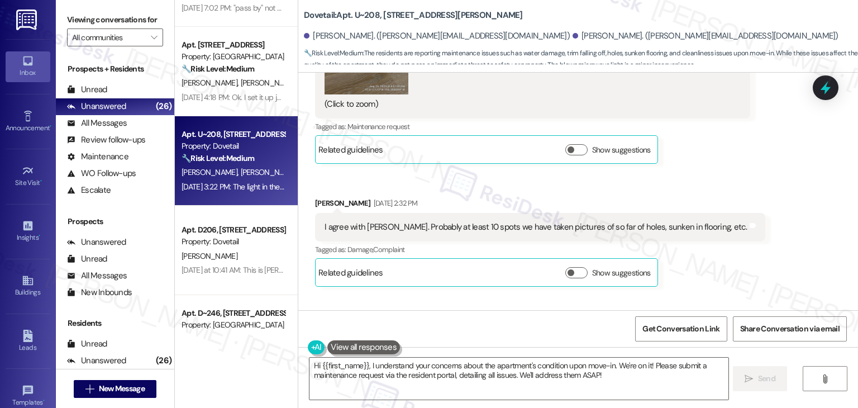
scroll to position [519, 0]
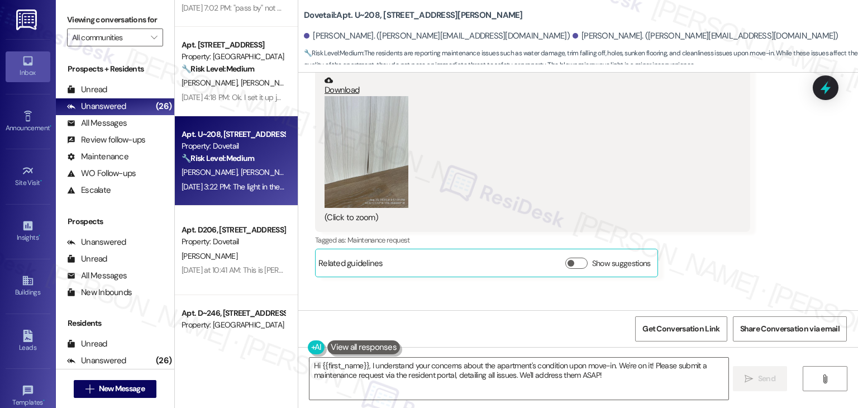
click at [371, 166] on button "Zoom image" at bounding box center [366, 152] width 84 height 112
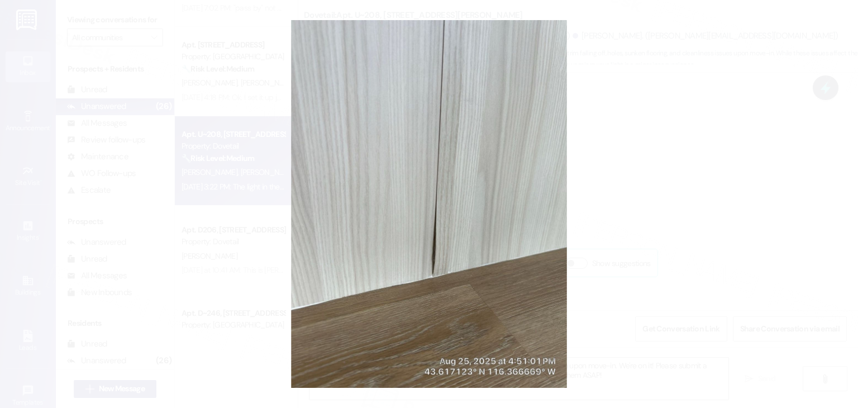
click at [391, 161] on button "Unzoom image" at bounding box center [429, 204] width 858 height 408
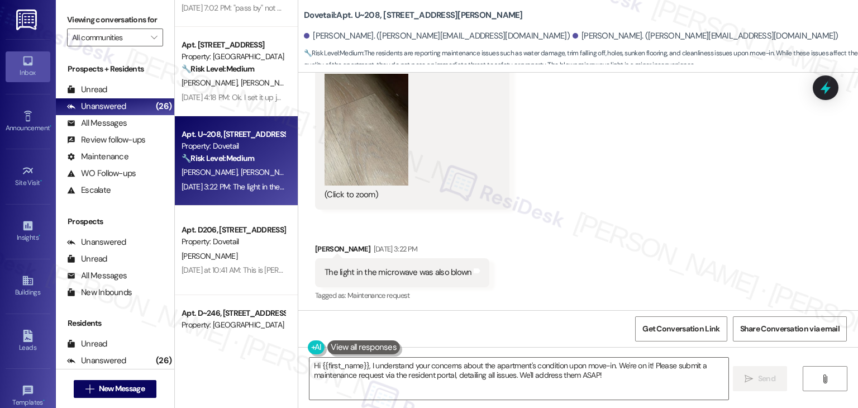
scroll to position [1133, 0]
click at [360, 169] on button "Zoom image" at bounding box center [366, 129] width 84 height 112
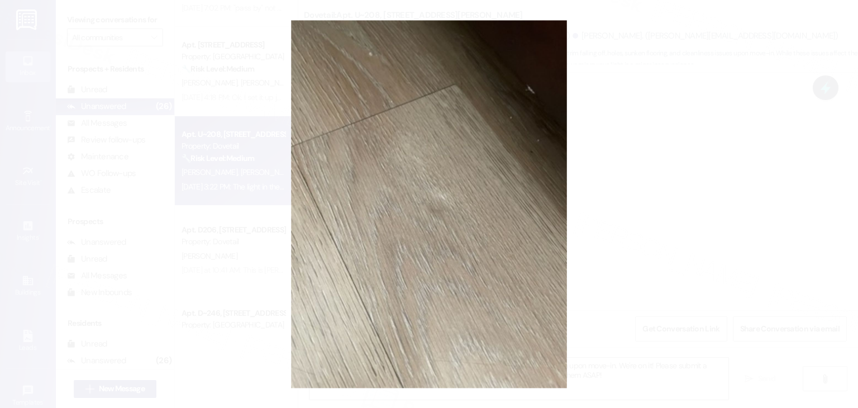
click at [442, 199] on button "Unzoom image" at bounding box center [429, 204] width 858 height 408
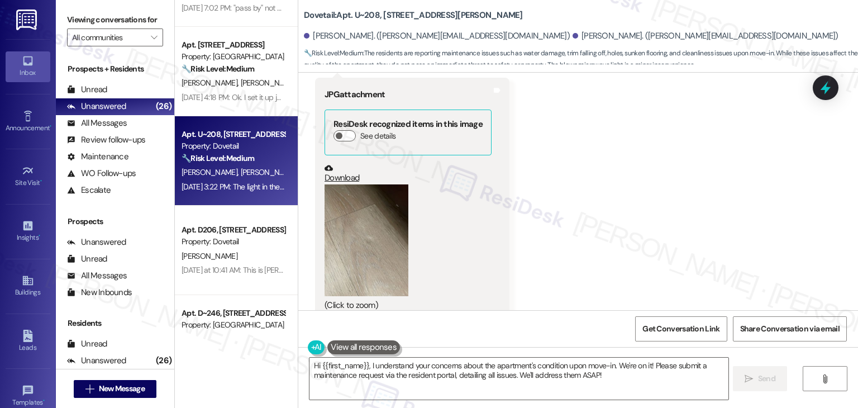
scroll to position [1021, 0]
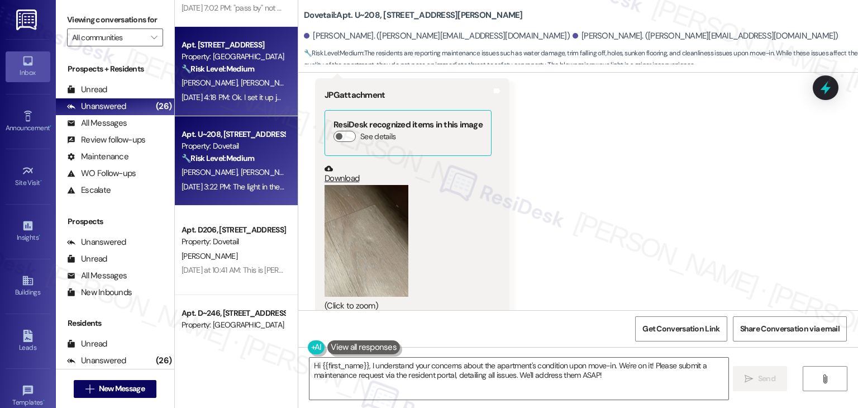
click at [208, 104] on div "Apt. [STREET_ADDRESS] Property: Beaumont 🔧 Risk Level: Medium The resident is i…" at bounding box center [236, 71] width 123 height 89
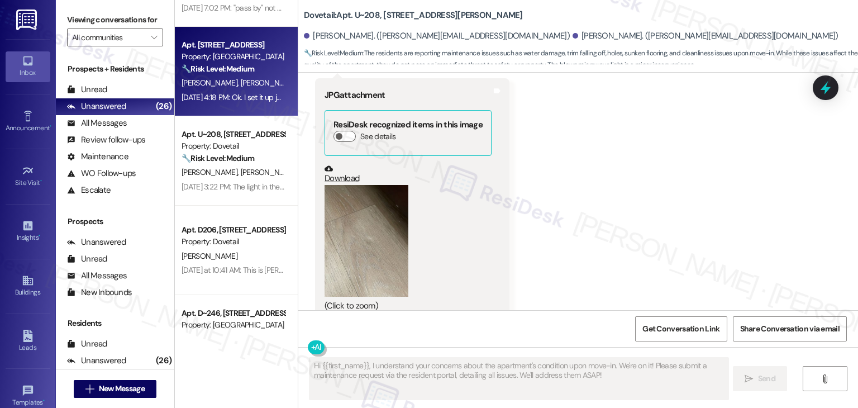
type textarea "Fetching suggested responses. Please feel free to read through the conversation…"
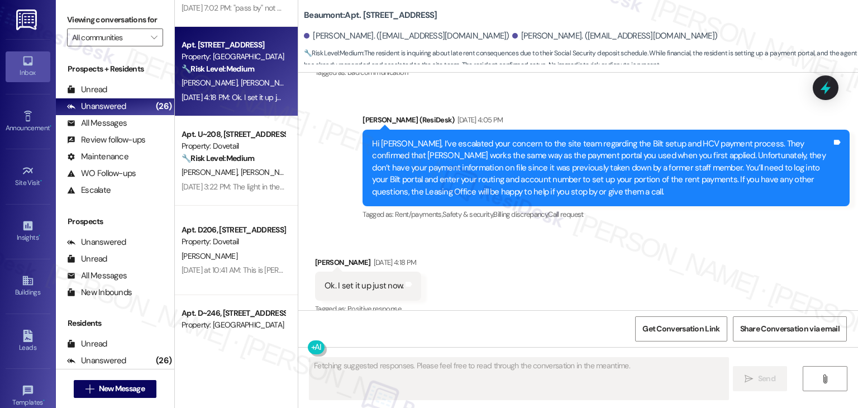
scroll to position [2073, 0]
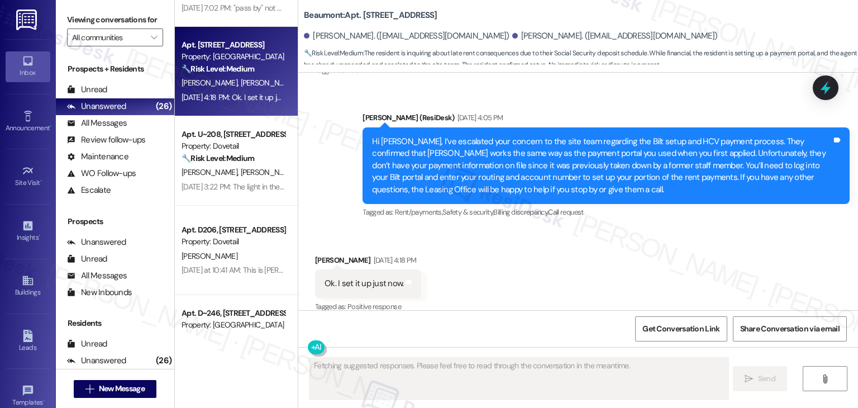
click at [456, 255] on div "Received via SMS [PERSON_NAME] [DATE] 4:18 PM Ok. I set it up just now. Tags an…" at bounding box center [578, 276] width 560 height 94
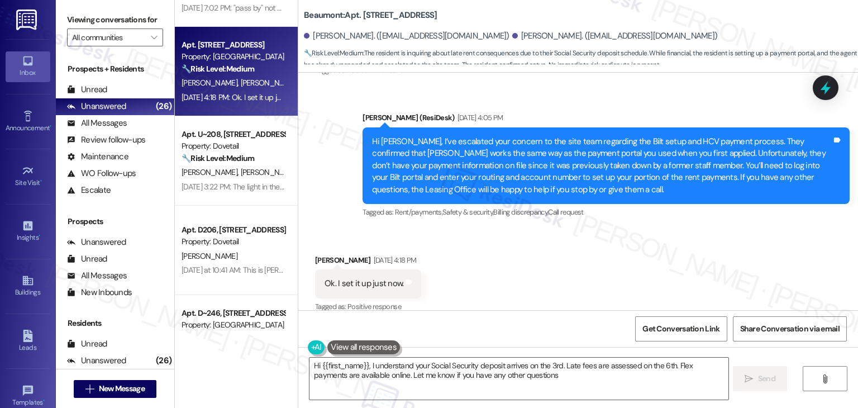
type textarea "Hi {{first_name}}, I understand your Social Security deposit arrives on the 3rd…"
click at [456, 255] on div "Received via SMS [PERSON_NAME] [DATE] 4:18 PM Ok. I set it up just now. Tags an…" at bounding box center [578, 276] width 560 height 94
click at [594, 249] on div "Received via SMS [PERSON_NAME] [DATE] 4:18 PM Ok. I set it up just now. Tags an…" at bounding box center [578, 276] width 560 height 94
